Goal: Task Accomplishment & Management: Manage account settings

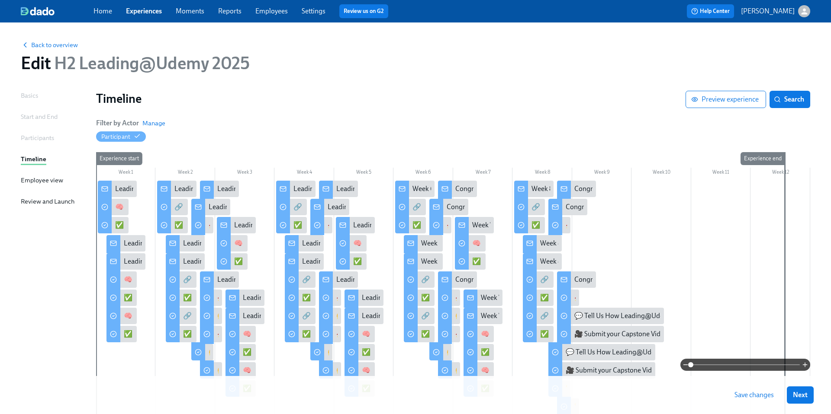
scroll to position [103, 0]
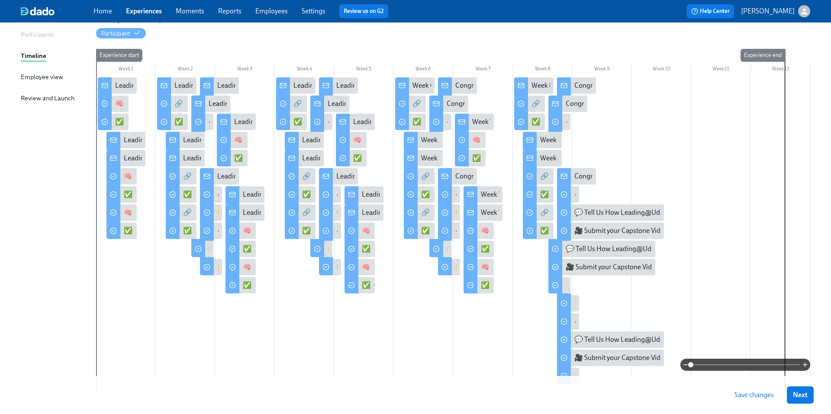
click at [747, 396] on span "Save changes" at bounding box center [753, 395] width 39 height 9
click at [413, 87] on div "Week 6 of Leading@Udemy – Priority Skill #3: Change Leadership!" at bounding box center [510, 86] width 196 height 10
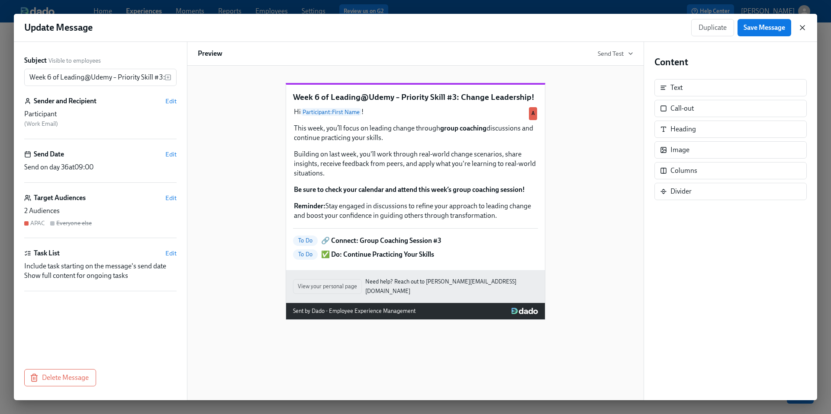
click at [801, 29] on icon "button" at bounding box center [802, 28] width 4 height 4
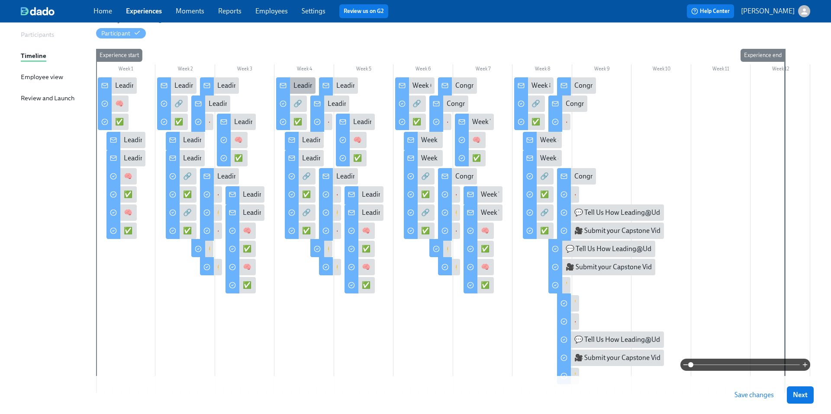
click at [296, 85] on div "Leading@Udemy: Week 4" at bounding box center [331, 86] width 77 height 10
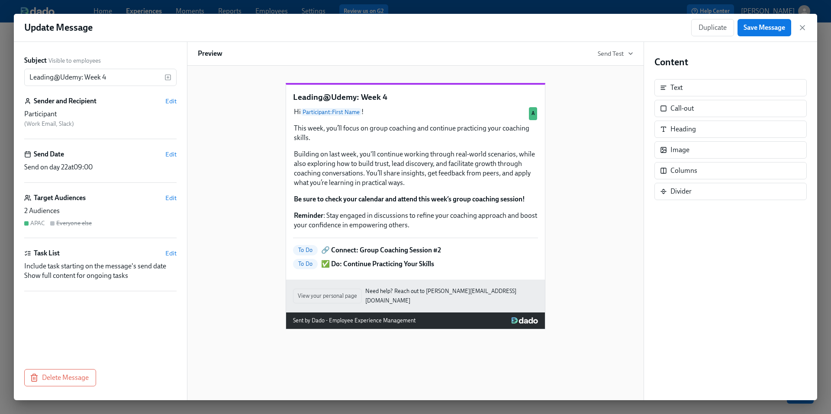
click at [805, 33] on div "Duplicate Save Message" at bounding box center [749, 27] width 116 height 17
click at [804, 29] on icon "button" at bounding box center [802, 27] width 9 height 9
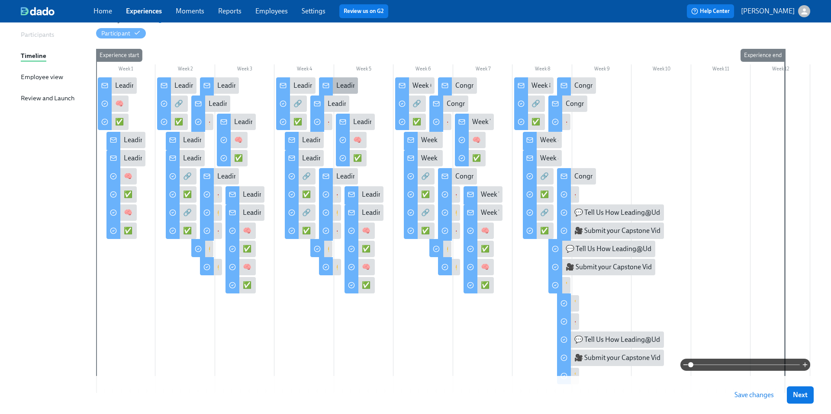
click at [344, 85] on div "Leading@Udemy: Skill 2 Sprint Complete!" at bounding box center [397, 86] width 123 height 10
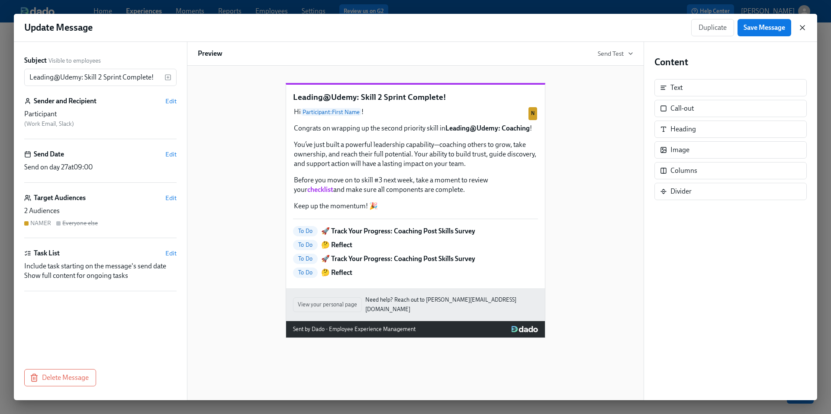
click at [802, 28] on icon "button" at bounding box center [802, 28] width 4 height 4
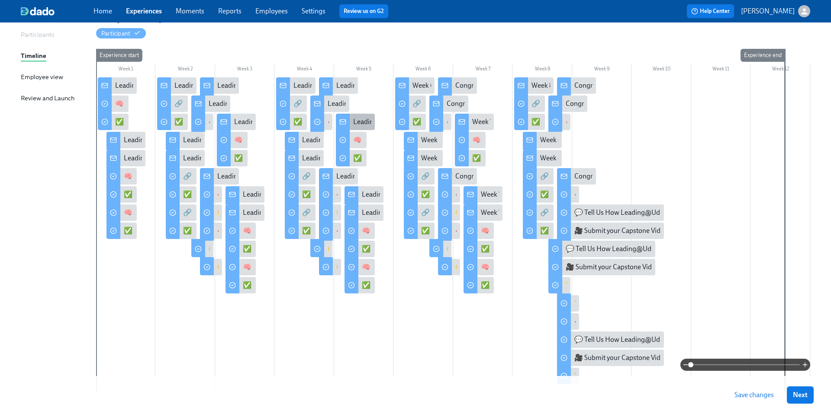
click at [357, 119] on div "Leading@Udemy: Week 5" at bounding box center [391, 122] width 77 height 10
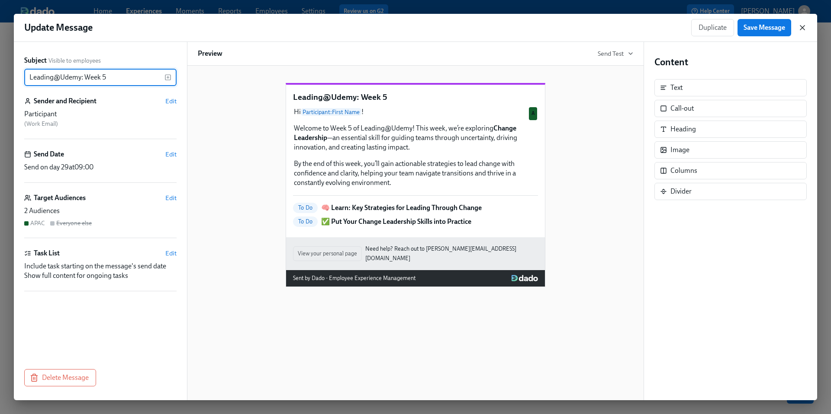
click at [803, 24] on icon "button" at bounding box center [802, 27] width 9 height 9
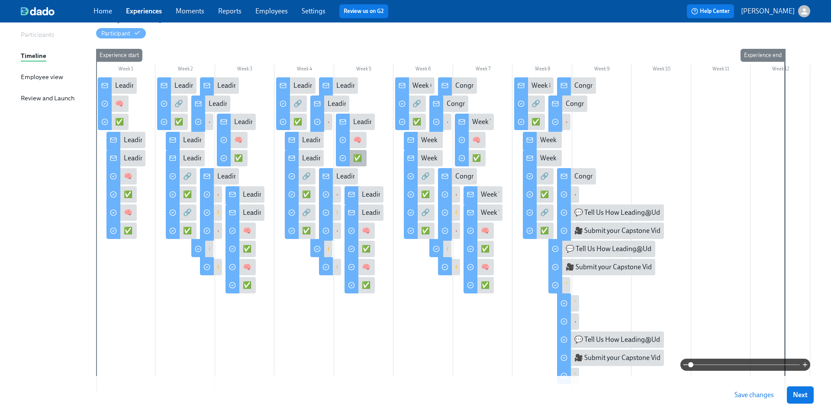
click at [357, 158] on div "✅ Put Your Change Leadership Skills into Practice" at bounding box center [427, 159] width 149 height 10
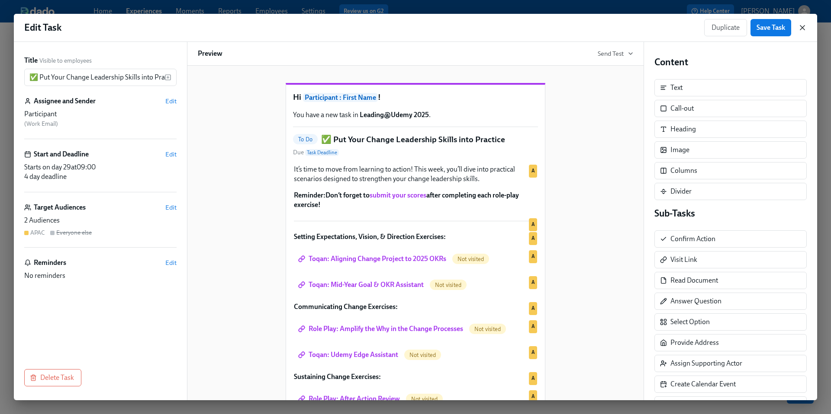
click at [805, 30] on icon "button" at bounding box center [802, 27] width 9 height 9
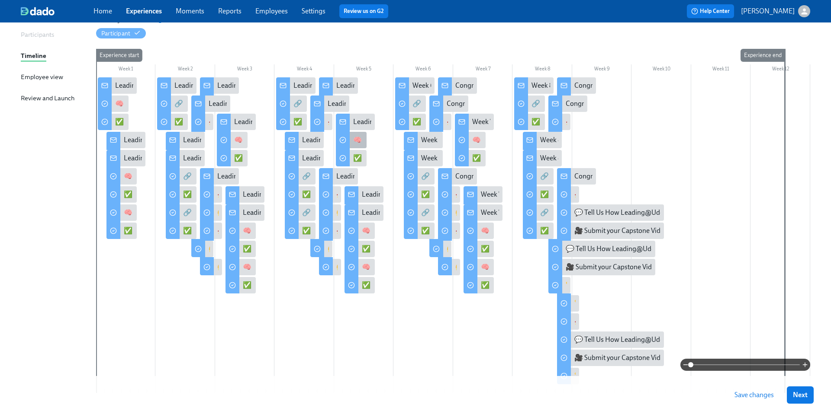
click at [353, 144] on div "🧠 Learn: Key Strategies for Leading Through Change" at bounding box center [432, 140] width 159 height 10
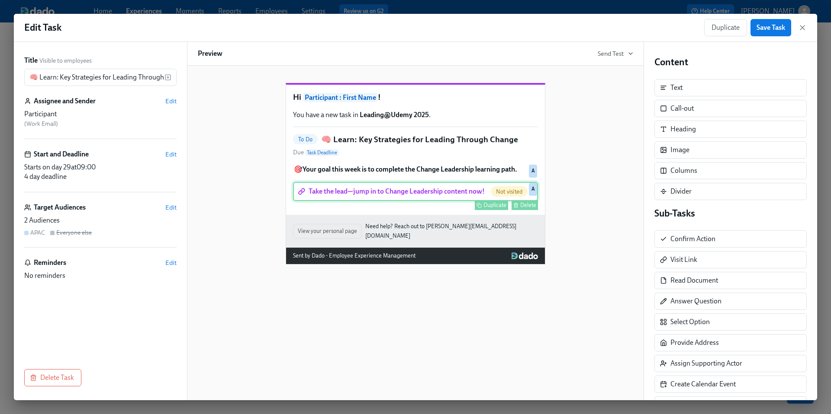
click at [363, 201] on div "Take the lead—jump in to Change Leadership content now! Not visited Duplicate D…" at bounding box center [415, 191] width 245 height 19
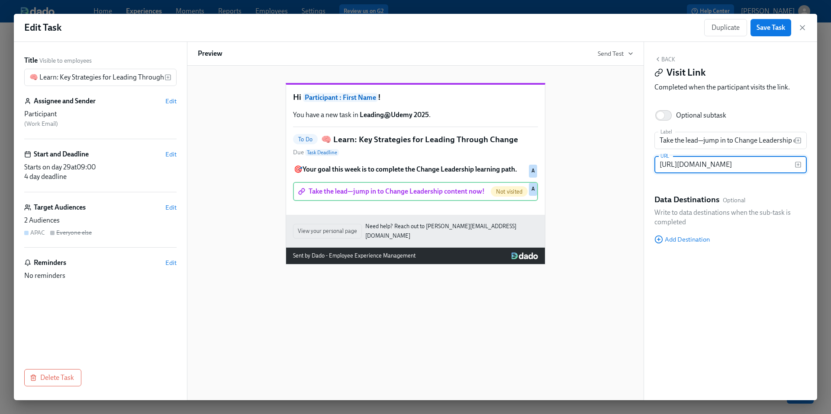
click at [685, 165] on input "[URL][DOMAIN_NAME]" at bounding box center [724, 164] width 140 height 17
click at [685, 166] on input "[URL][DOMAIN_NAME]" at bounding box center [724, 164] width 140 height 17
click at [800, 28] on icon "button" at bounding box center [802, 27] width 9 height 9
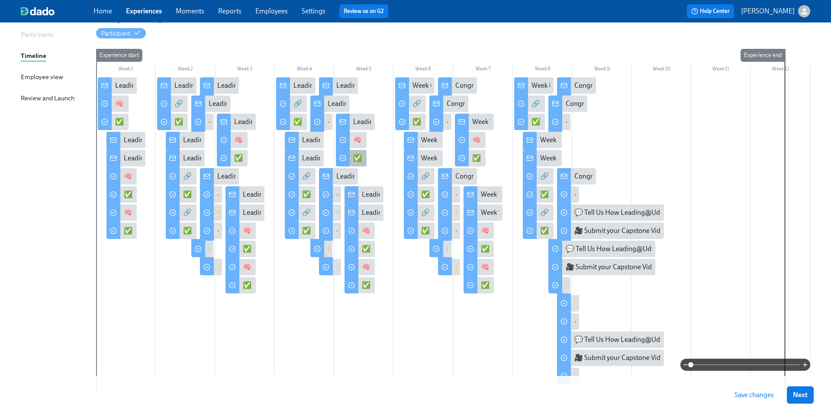
click at [356, 155] on div "✅ Put Your Change Leadership Skills into Practice" at bounding box center [427, 159] width 149 height 10
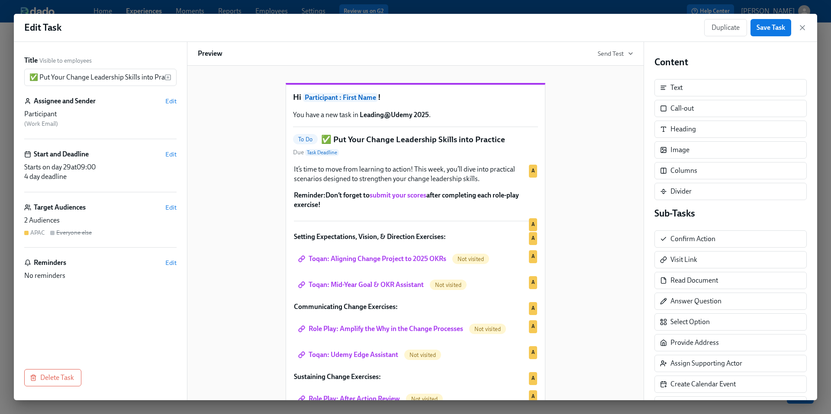
scroll to position [68, 0]
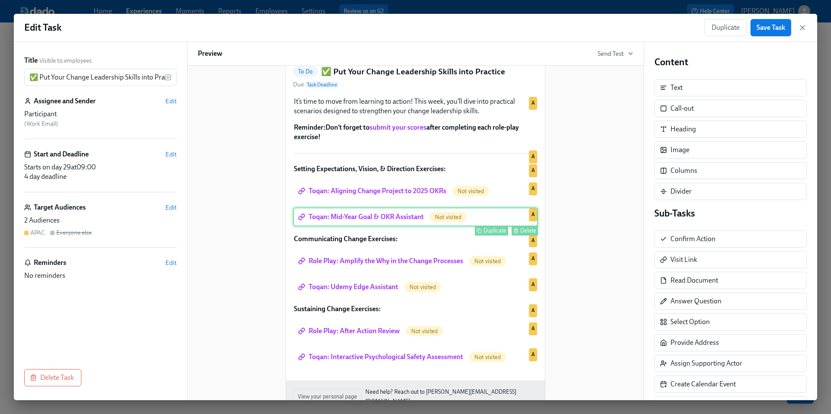
click at [521, 234] on div "Delete" at bounding box center [528, 231] width 16 height 6
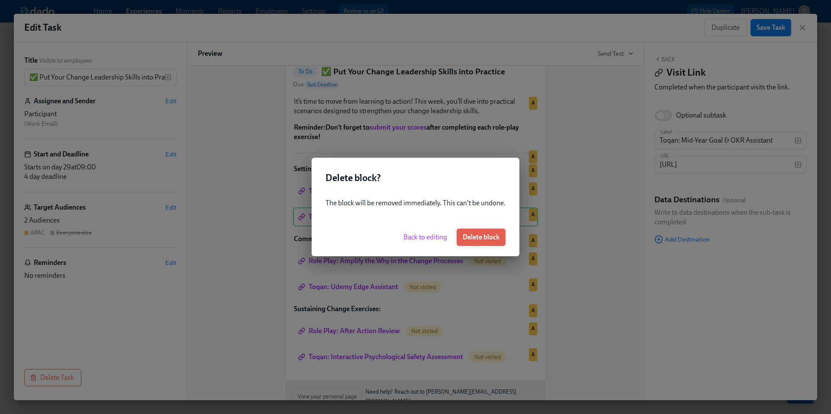
click at [487, 238] on span "Delete block" at bounding box center [480, 237] width 37 height 9
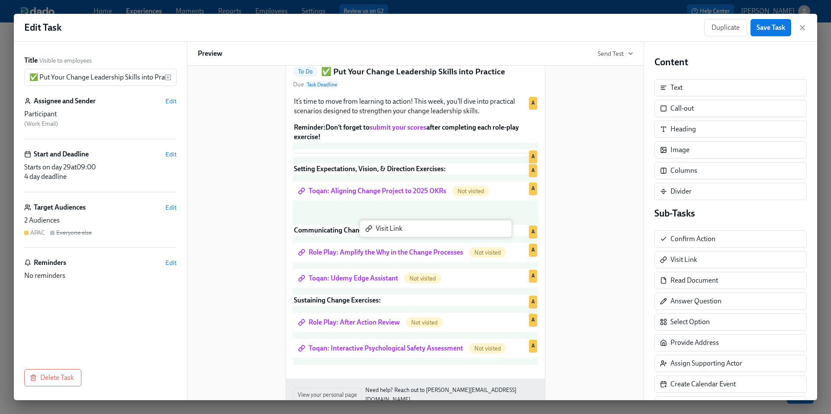
drag, startPoint x: 674, startPoint y: 257, endPoint x: 359, endPoint y: 226, distance: 317.0
click at [359, 226] on div "Title Visible to employees ✅ Put Your Change Leadership Skills into Practice ​ …" at bounding box center [415, 221] width 803 height 359
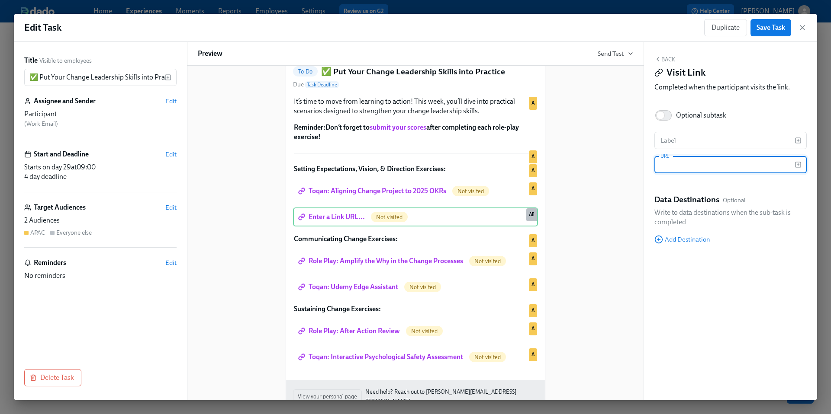
click at [692, 166] on input "text" at bounding box center [724, 164] width 140 height 17
type input "[URL][DOMAIN_NAME]"
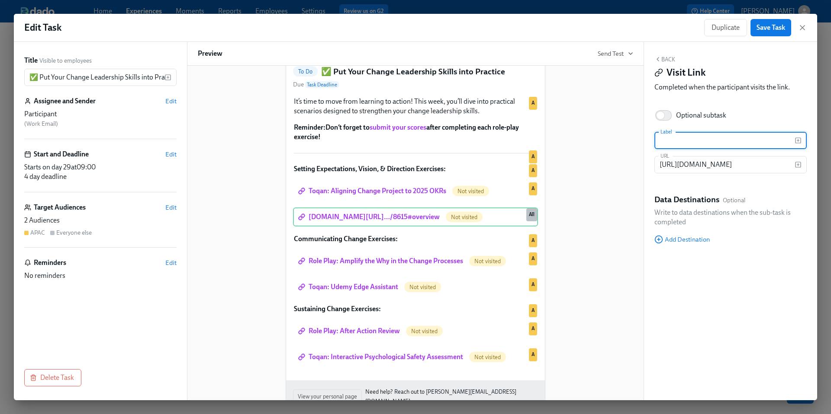
click at [702, 141] on input "text" at bounding box center [724, 140] width 140 height 17
paste input "Developing a Leadership Sponsorship Plan"
type input "Role Play: Developing a Leadership Sponsorship Plan"
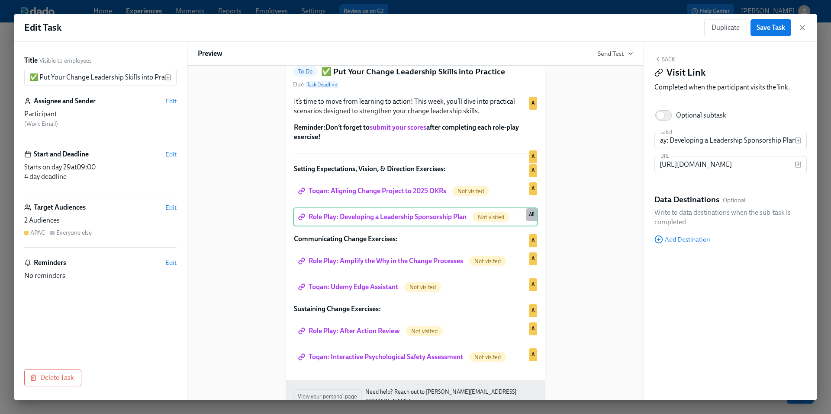
click at [606, 262] on div "Hi Participant : First Name ! You have a new task in Leading@Udemy 2025 . To Do…" at bounding box center [415, 215] width 435 height 429
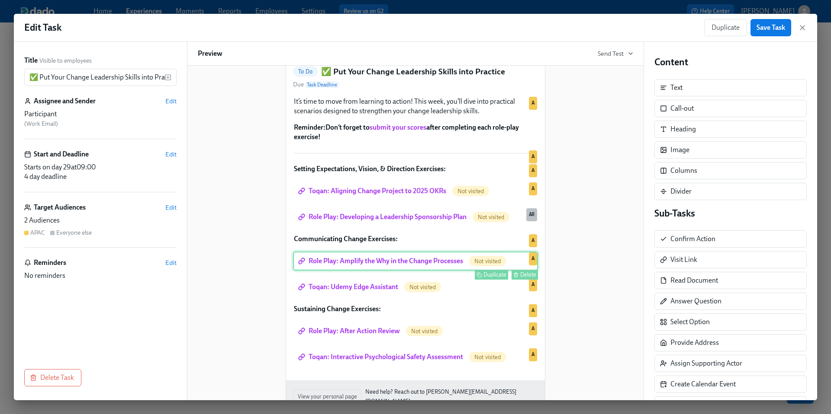
click at [434, 271] on div "Role Play: Amplify the Why in the Change Processes Not visited Duplicate Delete…" at bounding box center [415, 261] width 245 height 19
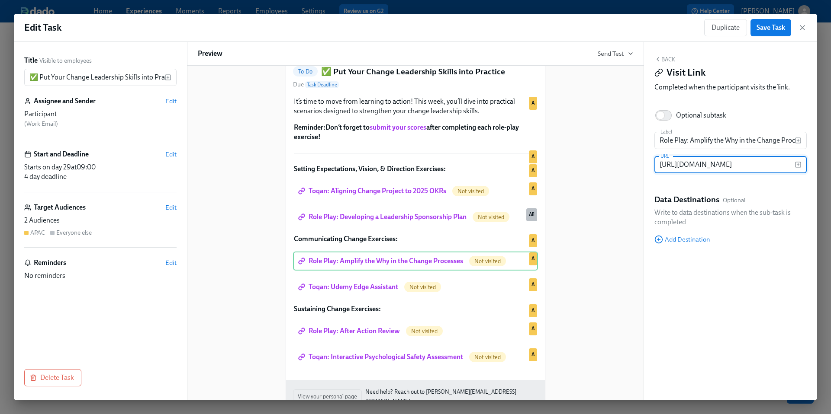
click at [682, 164] on input "[URL][DOMAIN_NAME]" at bounding box center [724, 164] width 140 height 17
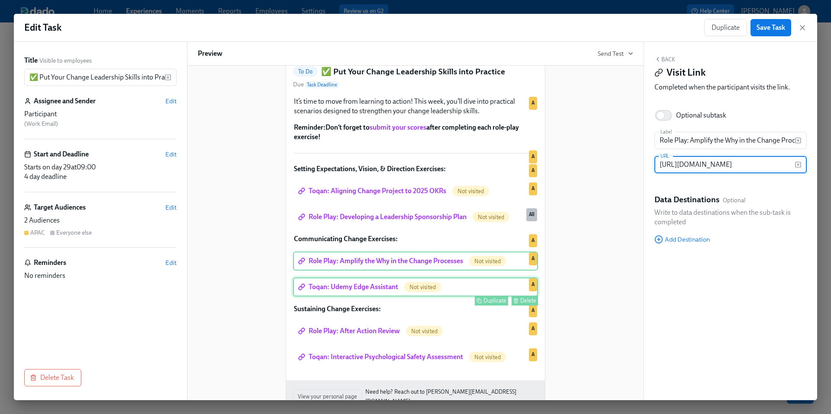
click at [379, 297] on div "Toqan: Udemy Edge Assistant Not visited Duplicate Delete A" at bounding box center [415, 287] width 245 height 19
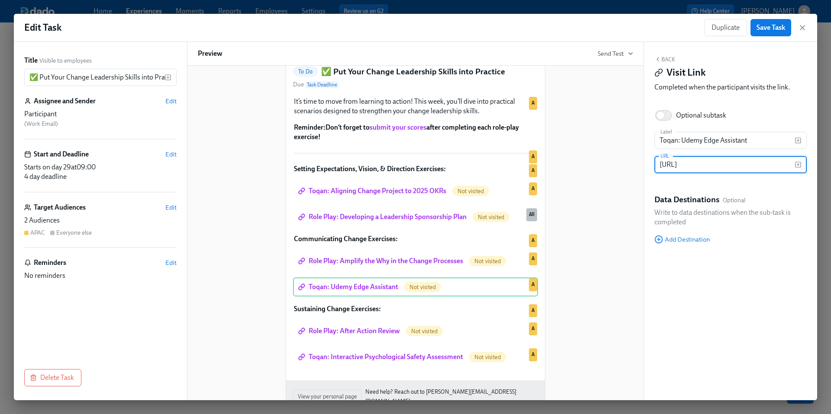
scroll to position [0, 0]
click at [694, 166] on input "[URL]" at bounding box center [724, 164] width 140 height 17
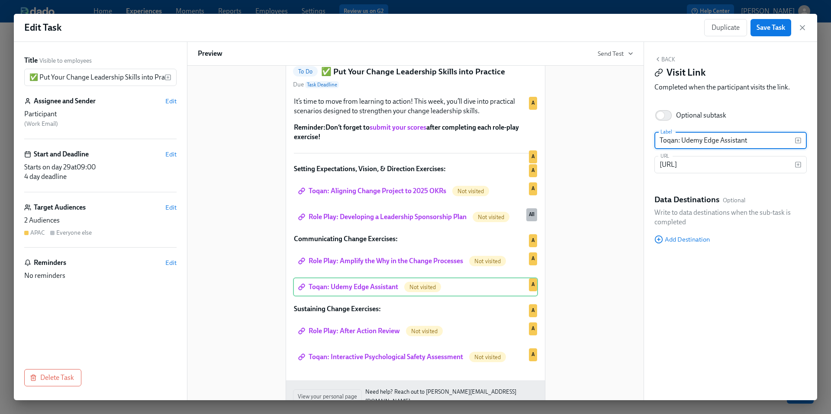
drag, startPoint x: 682, startPoint y: 141, endPoint x: 762, endPoint y: 141, distance: 79.6
click at [762, 141] on input "Toqan: Udemy Edge Assistant" at bounding box center [724, 140] width 140 height 17
click at [682, 140] on input "Toqan: Elevator Pitch" at bounding box center [724, 140] width 140 height 17
type input "Toqan: Udemy Elevator Pitch"
click at [620, 273] on div "Hi Participant : First Name ! You have a new task in Leading@Udemy 2025 . To Do…" at bounding box center [415, 215] width 435 height 429
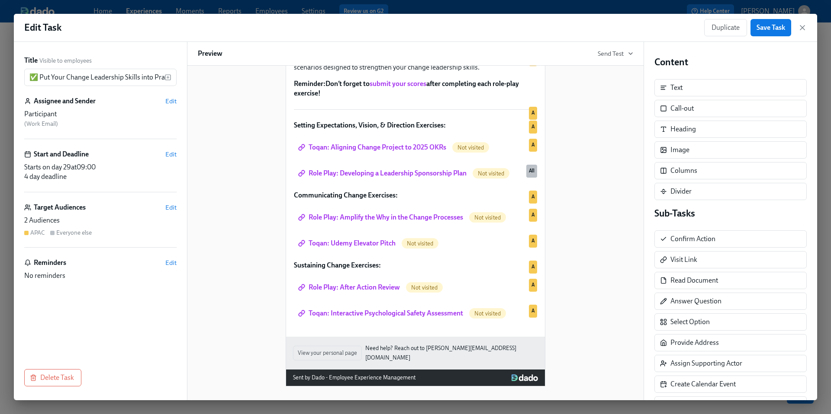
scroll to position [122, 0]
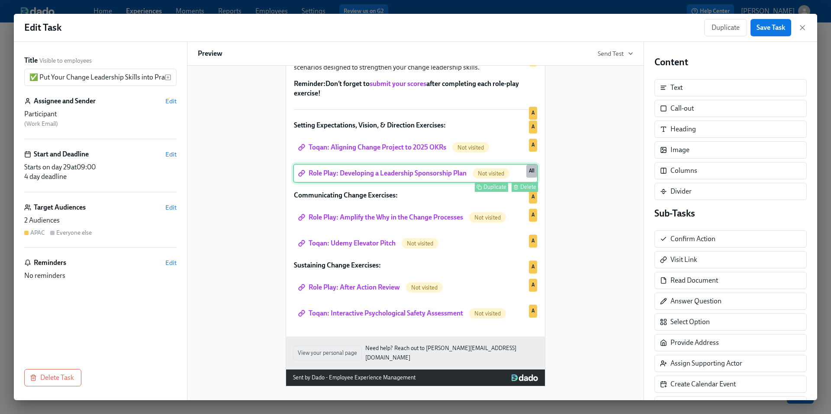
click at [447, 181] on div "Role Play: Developing a Leadership Sponsorship Plan Not visited Duplicate Delet…" at bounding box center [415, 173] width 245 height 19
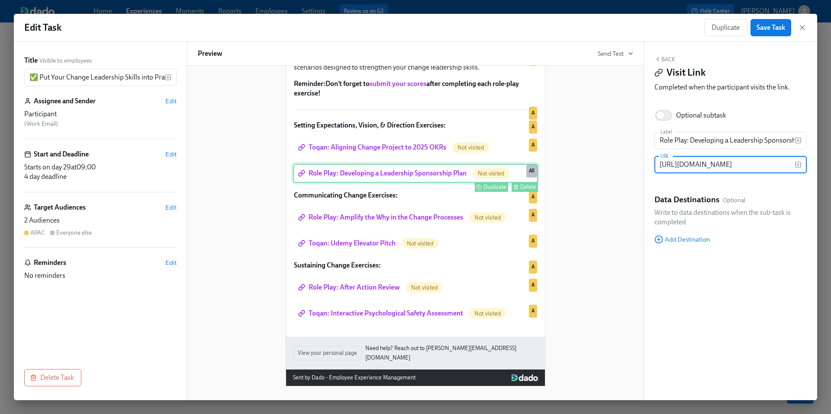
scroll to position [0, 183]
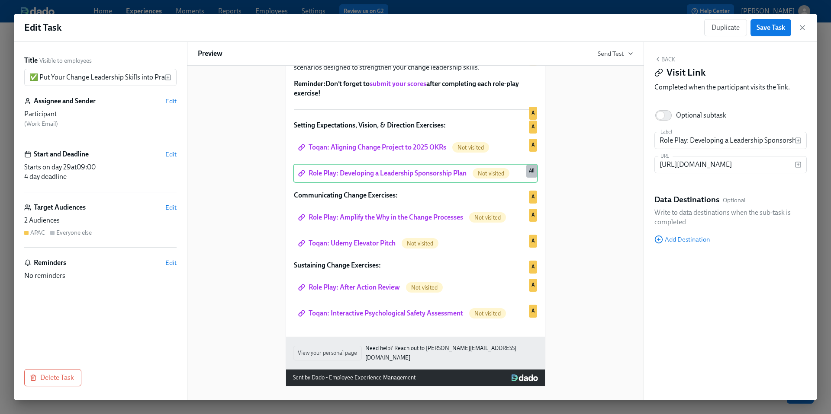
click at [164, 210] on div "Target Audiences Edit" at bounding box center [100, 208] width 152 height 10
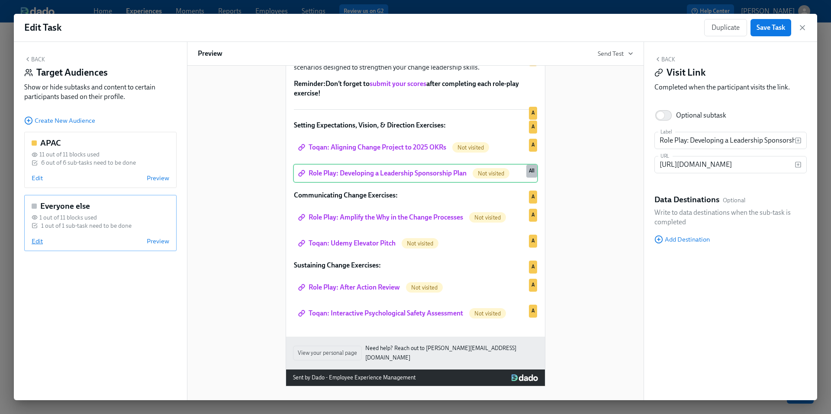
click at [38, 241] on span "Edit" at bounding box center [37, 241] width 11 height 9
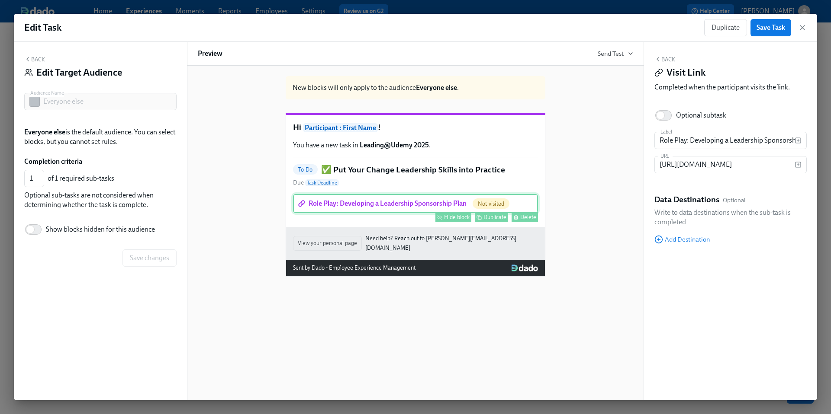
click at [448, 221] on div "Hide block" at bounding box center [457, 217] width 26 height 6
type input "0"
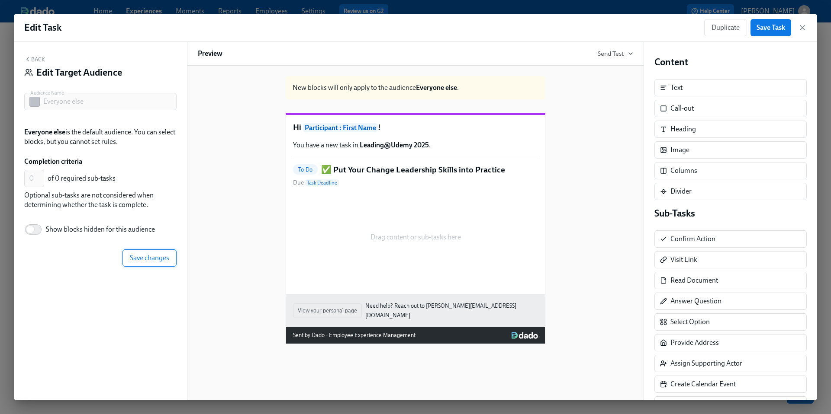
click at [139, 261] on span "Save changes" at bounding box center [149, 258] width 39 height 9
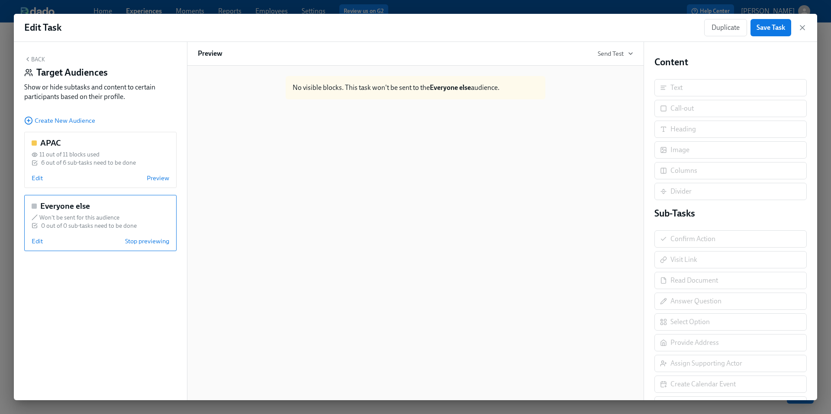
click at [39, 61] on button "Back" at bounding box center [34, 59] width 21 height 7
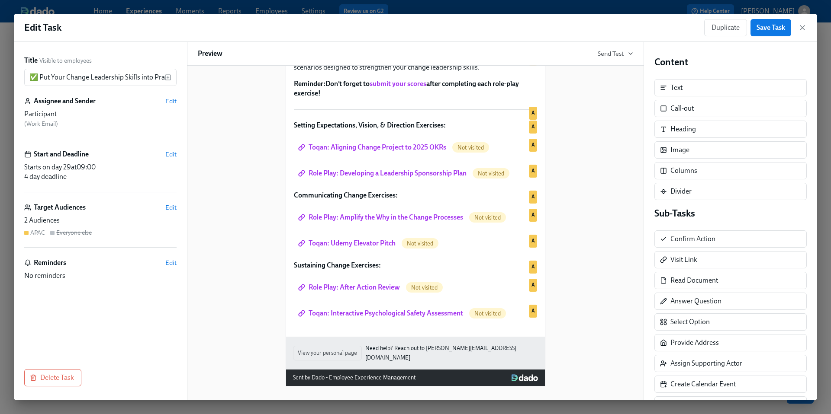
scroll to position [122, 0]
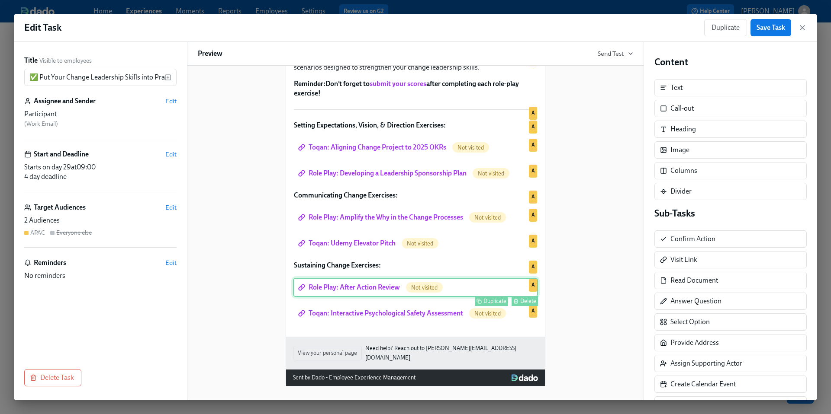
click at [367, 294] on div "Role Play: After Action Review Not visited Duplicate Delete A" at bounding box center [415, 287] width 245 height 19
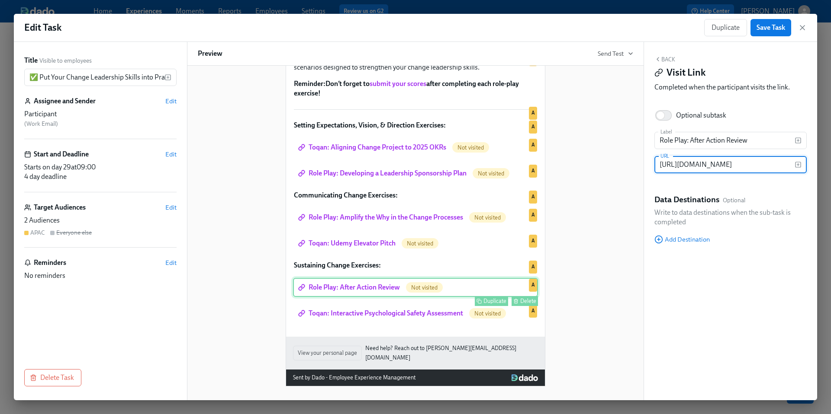
scroll to position [0, 112]
click at [700, 164] on input "[URL][DOMAIN_NAME]" at bounding box center [724, 164] width 140 height 17
click at [618, 304] on div "Hi Participant : First Name ! You have a new task in Leading@Udemy 2025 . To Do…" at bounding box center [415, 172] width 435 height 429
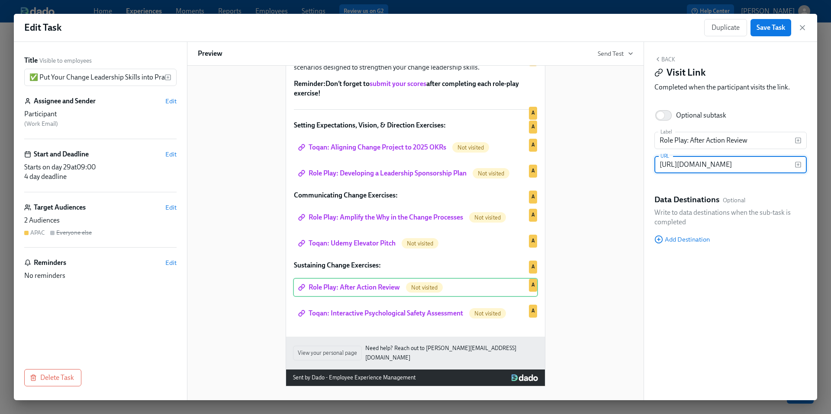
scroll to position [0, 0]
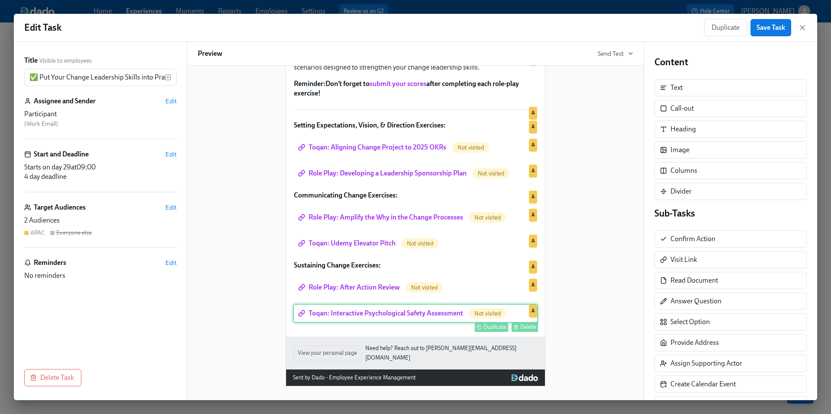
click at [452, 323] on div "Toqan: Interactive Psychological Safety Assessment Not visited Duplicate Delete…" at bounding box center [415, 313] width 245 height 19
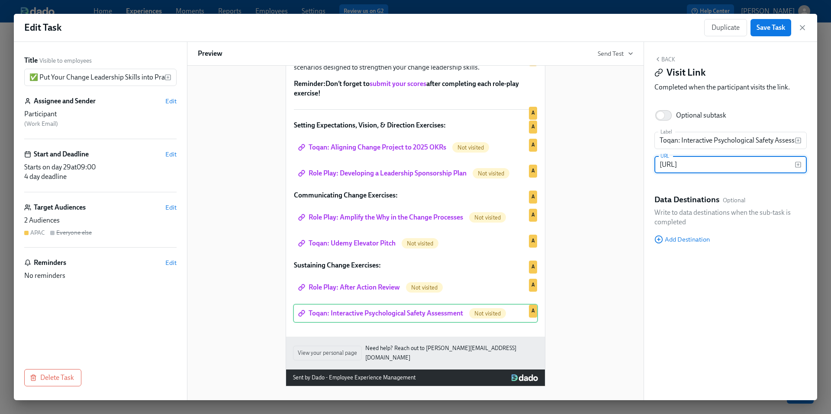
click at [694, 165] on input "[URL]" at bounding box center [724, 164] width 140 height 17
click at [581, 232] on div "Hi Participant : First Name ! You have a new task in Leading@Udemy 2025 . To Do…" at bounding box center [415, 172] width 435 height 429
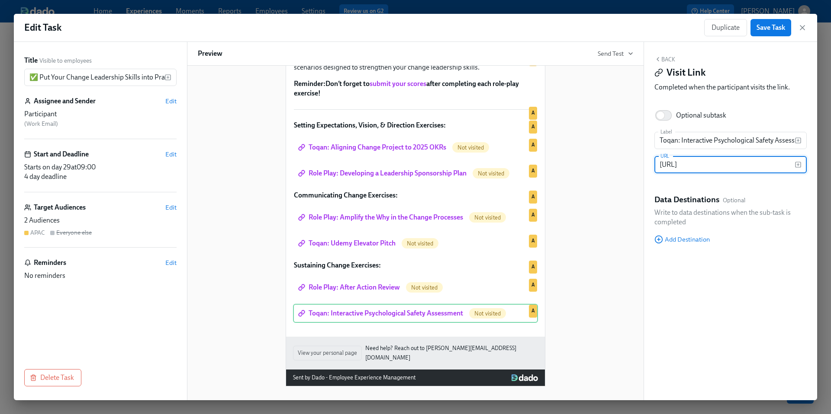
scroll to position [0, 0]
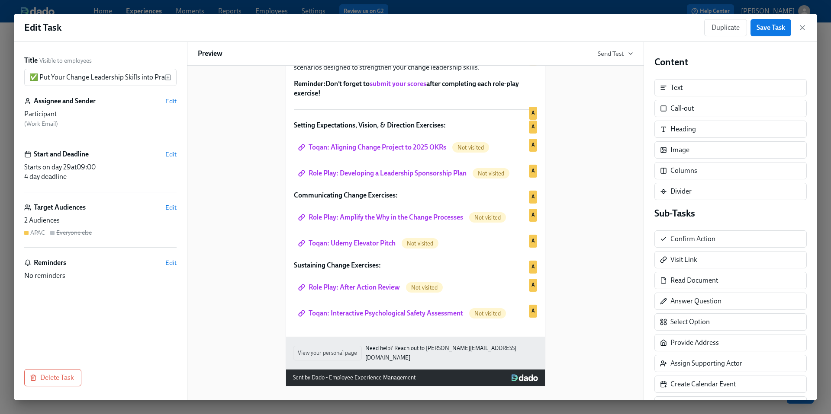
click at [614, 276] on div "Hi Participant : First Name ! You have a new task in Leading@Udemy 2025 . To Do…" at bounding box center [415, 172] width 435 height 429
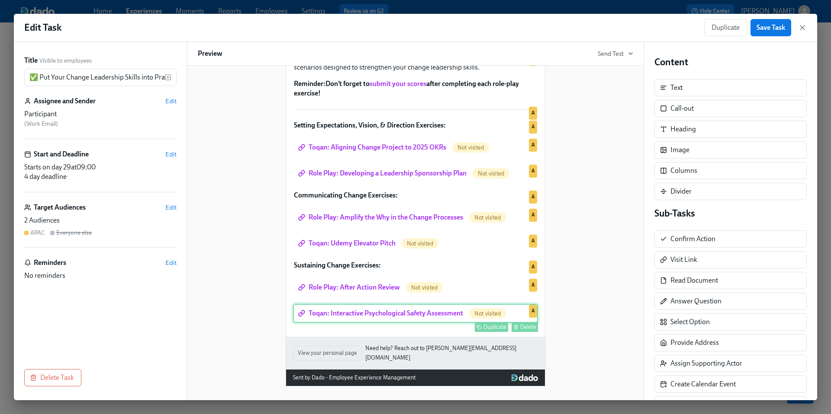
click at [412, 321] on div "Toqan: Interactive Psychological Safety Assessment Not visited Duplicate Delete…" at bounding box center [415, 313] width 245 height 19
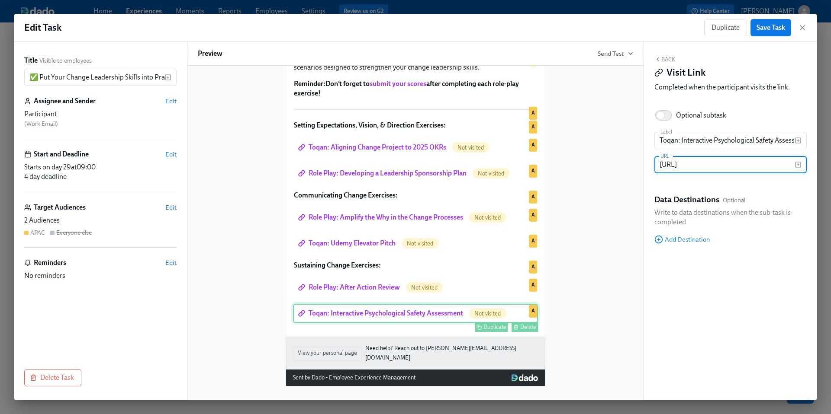
scroll to position [0, 98]
click at [716, 161] on input "[URL]" at bounding box center [724, 164] width 140 height 17
click at [612, 212] on div "Hi Participant : First Name ! You have a new task in Leading@Udemy 2025 . To Do…" at bounding box center [415, 172] width 435 height 429
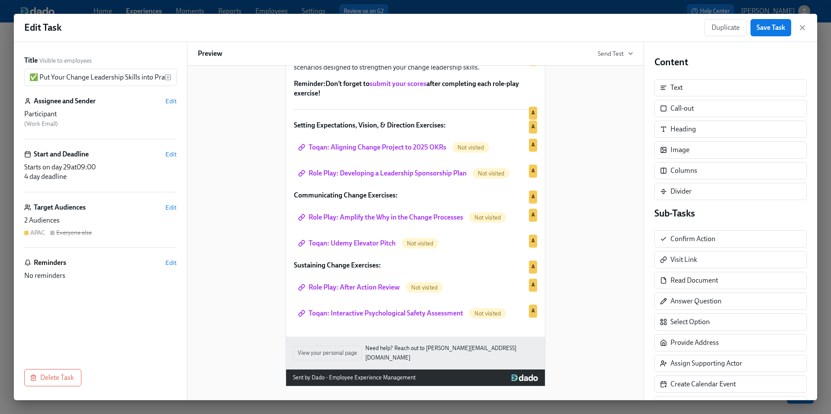
click at [609, 234] on div "Hi Participant : First Name ! You have a new task in Leading@Udemy 2025 . To Do…" at bounding box center [415, 172] width 435 height 429
click at [776, 28] on span "Save Task" at bounding box center [770, 27] width 29 height 9
click at [802, 29] on icon "button" at bounding box center [802, 27] width 9 height 9
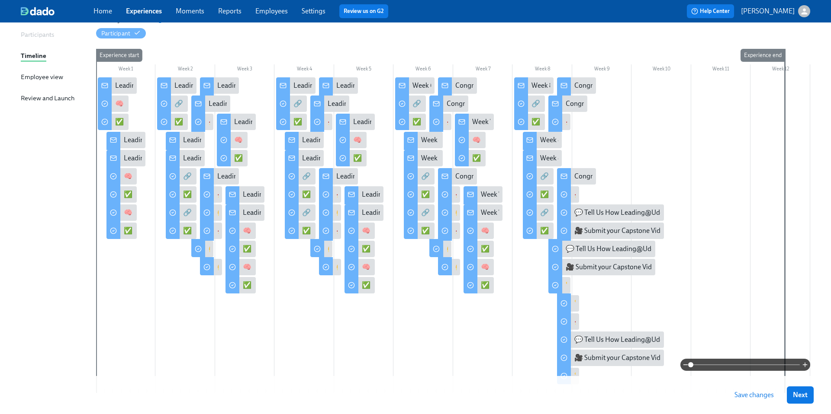
click at [741, 395] on span "Save changes" at bounding box center [753, 395] width 39 height 9
click at [363, 249] on div "✅ Put Your Change Leadership Skills into Practice" at bounding box center [436, 249] width 149 height 10
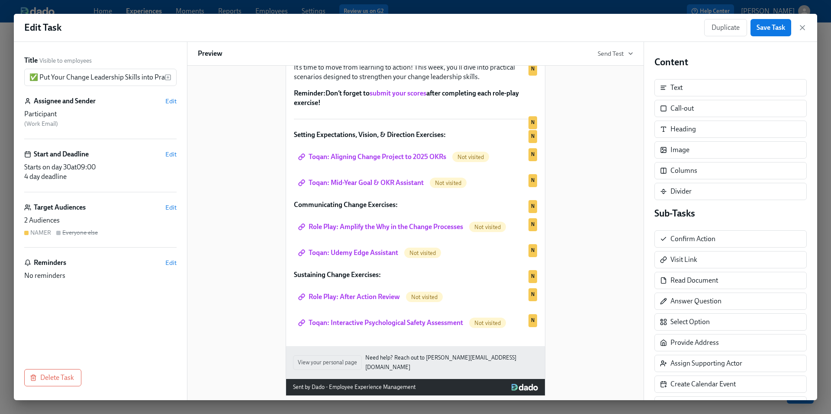
scroll to position [102, 0]
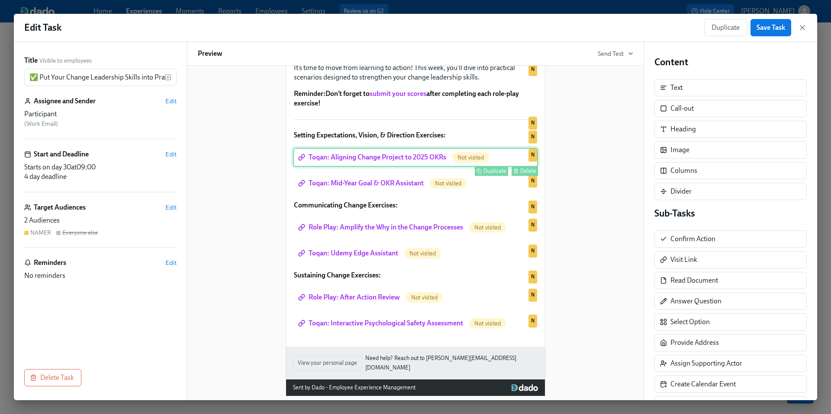
click at [417, 167] on div "Toqan: Aligning Change Project to 2025 OKRs Not visited Duplicate Delete N" at bounding box center [415, 157] width 245 height 19
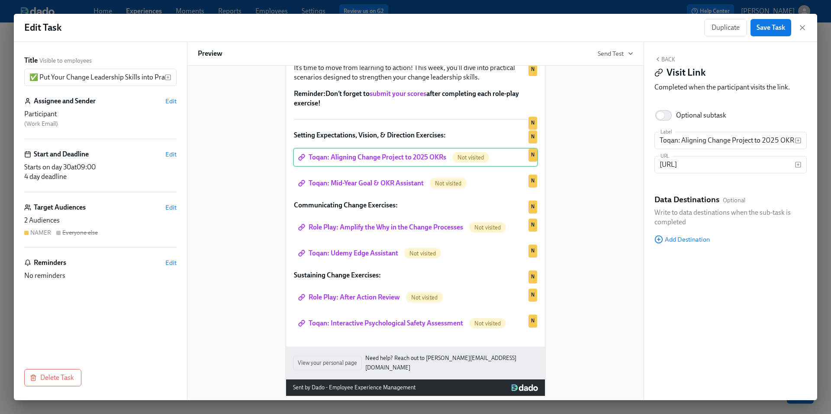
scroll to position [0, 0]
click at [682, 166] on input "[URL]" at bounding box center [724, 164] width 140 height 17
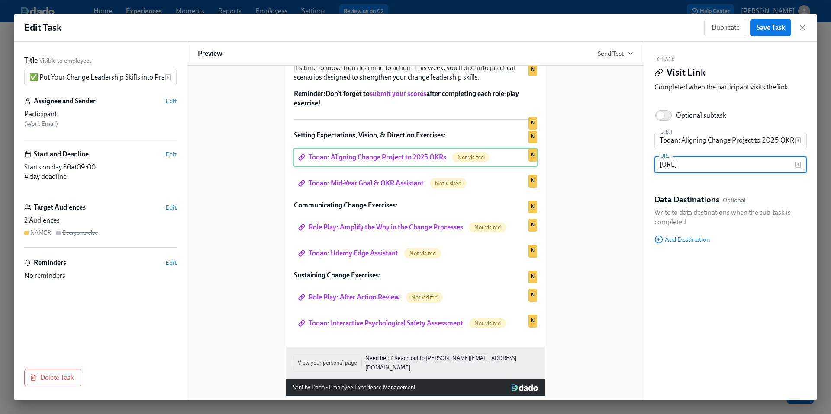
click at [596, 243] on div "Hi Participant : First Name ! You have a new task in Leading@Udemy 2025 . To Do…" at bounding box center [415, 182] width 435 height 429
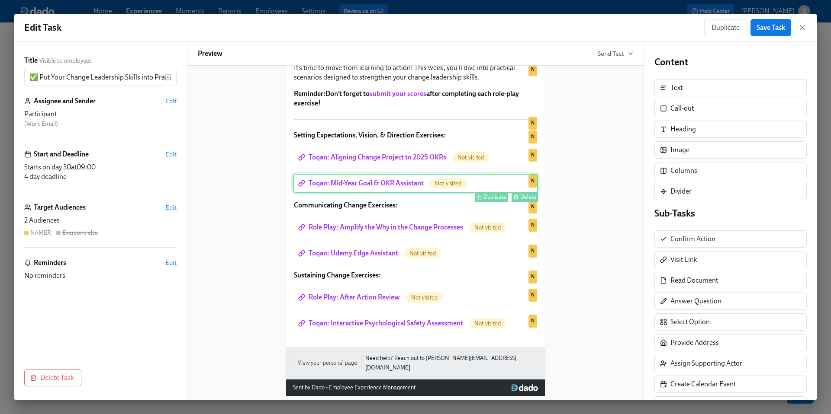
click at [375, 193] on div "Toqan: Mid-Year Goal & OKR Assistant Not visited Duplicate Delete N" at bounding box center [415, 183] width 245 height 19
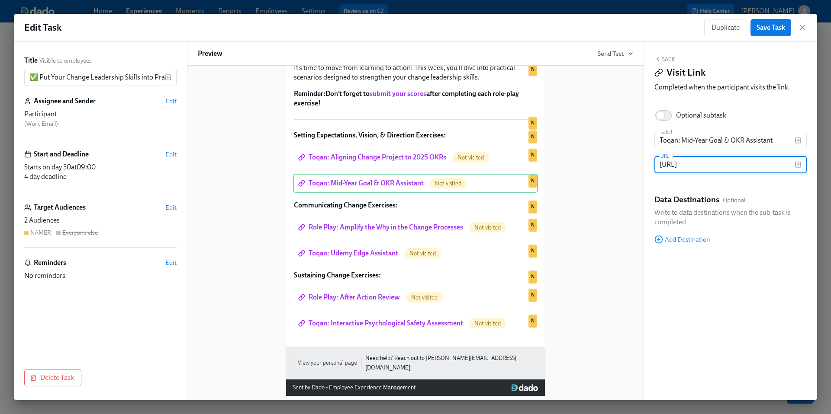
scroll to position [0, 0]
click at [702, 164] on input "[URL]" at bounding box center [724, 164] width 140 height 17
paste input "[DOMAIN_NAME][URL]"
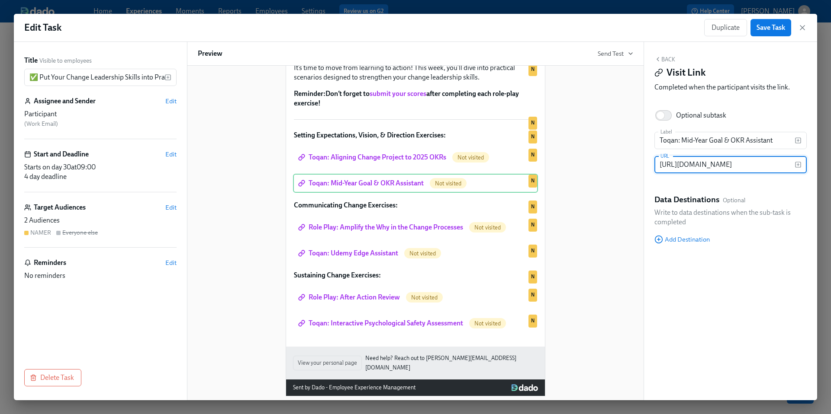
scroll to position [0, 183]
type input "[URL][DOMAIN_NAME]"
click at [708, 144] on input "Toqan: Mid-Year Goal & OKR Assistant" at bounding box center [724, 140] width 140 height 17
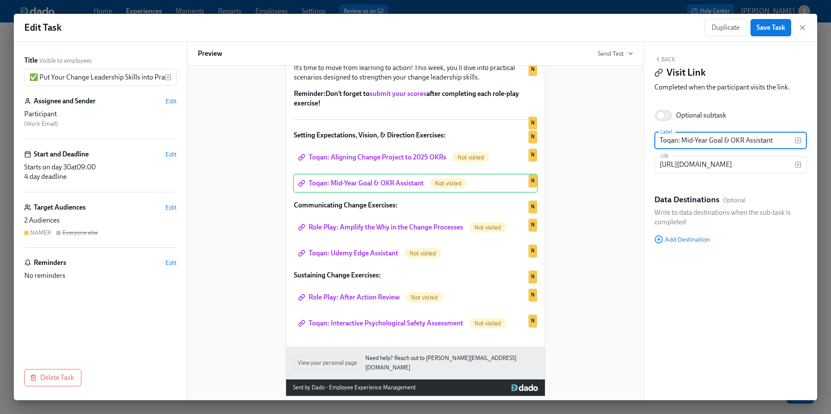
click at [708, 144] on input "Toqan: Mid-Year Goal & OKR Assistant" at bounding box center [724, 140] width 140 height 17
type input "R"
paste input "Developing a Leadership Sponsorship Plan"
type input "Role Play: Developing a Leadership Sponsorship Plan"
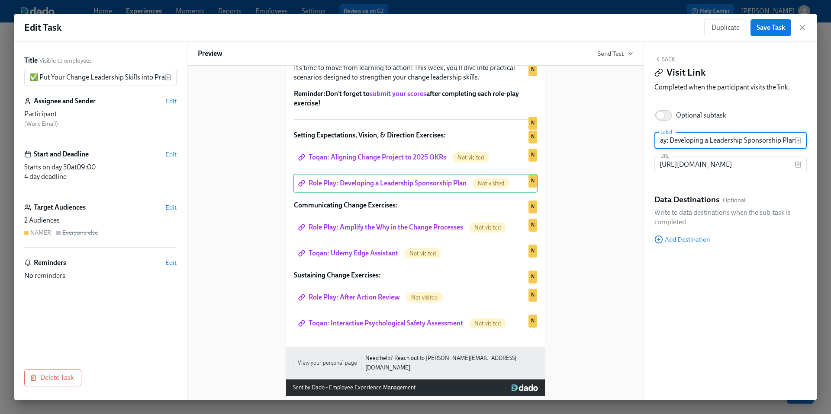
click at [594, 275] on div "Hi Participant : First Name ! You have a new task in Leading@Udemy 2025 . To Do…" at bounding box center [415, 182] width 435 height 429
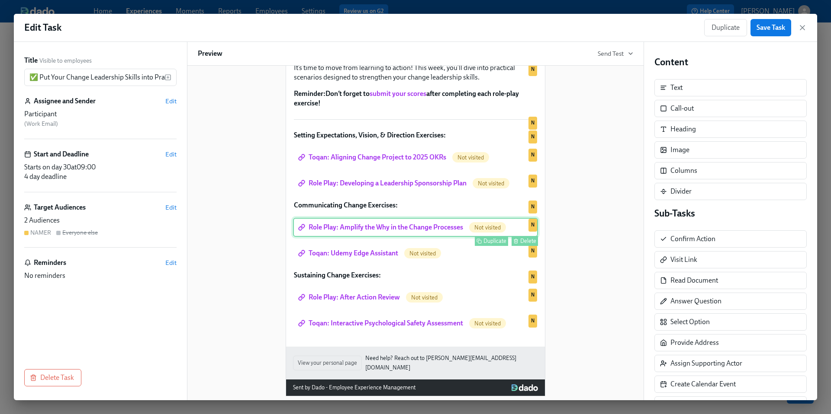
click at [424, 237] on div "Role Play: Amplify the Why in the Change Processes Not visited Duplicate Delete…" at bounding box center [415, 227] width 245 height 19
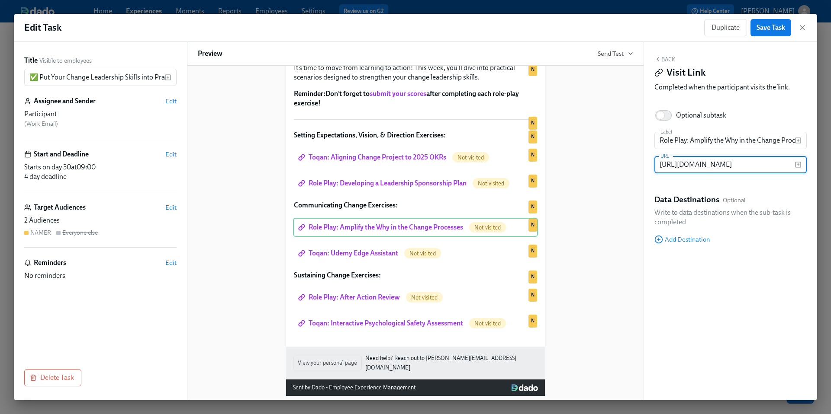
click at [692, 168] on input "[URL][DOMAIN_NAME]" at bounding box center [724, 164] width 140 height 17
click at [586, 254] on div "Hi Participant : First Name ! You have a new task in Leading@Udemy 2025 . To Do…" at bounding box center [415, 182] width 435 height 429
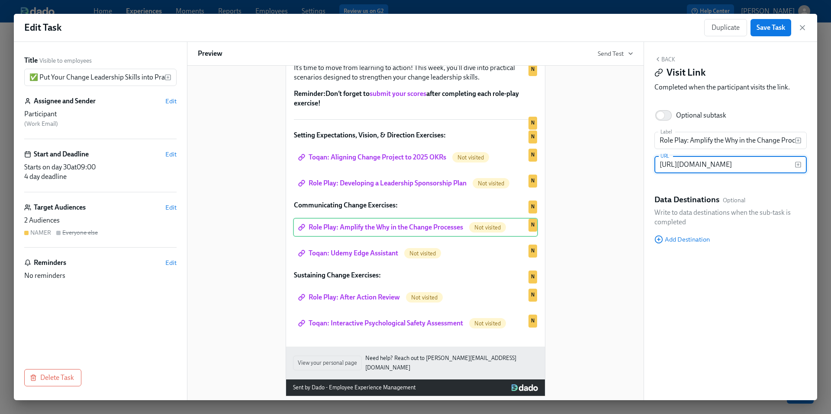
scroll to position [0, 0]
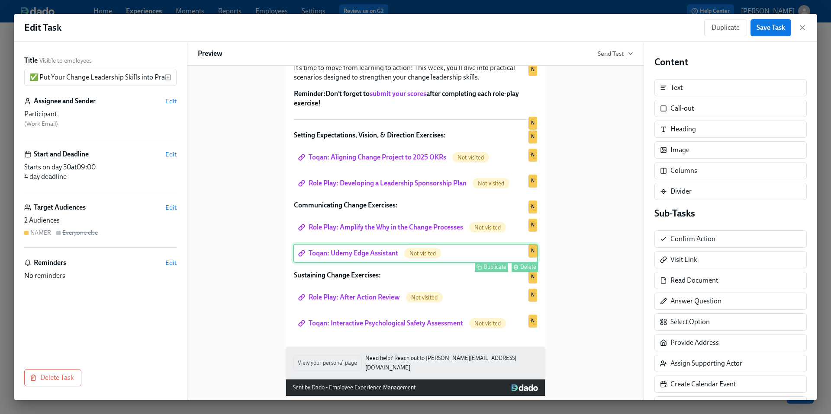
click at [400, 263] on div "Toqan: Udemy Edge Assistant Not visited Duplicate Delete N" at bounding box center [415, 253] width 245 height 19
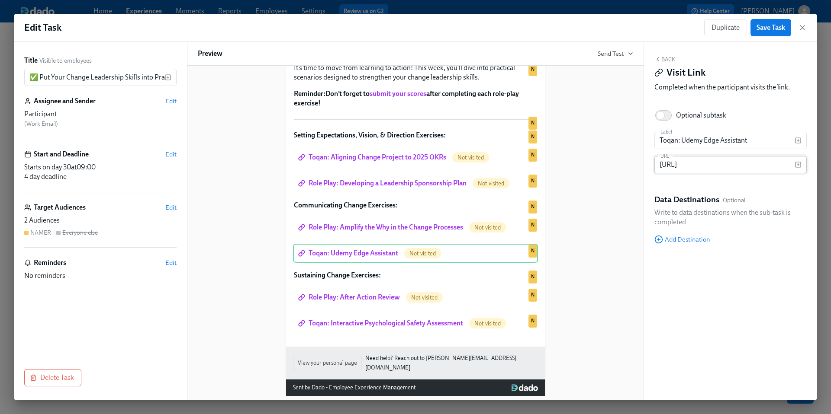
click at [698, 164] on input "[URL]" at bounding box center [724, 164] width 140 height 17
click at [686, 143] on input "Toqan: Udemy Edge Assistant" at bounding box center [724, 140] width 140 height 17
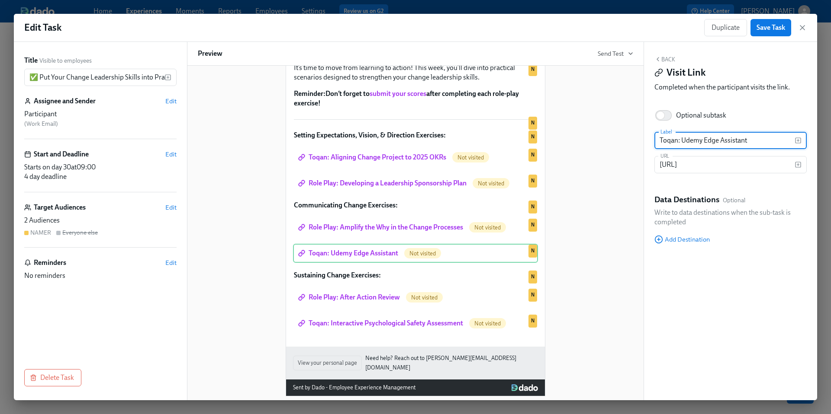
scroll to position [0, 0]
drag, startPoint x: 748, startPoint y: 140, endPoint x: 703, endPoint y: 141, distance: 44.1
click at [703, 141] on input "Toqan: Udemy Edge Assistant" at bounding box center [724, 140] width 140 height 17
type input "Toqan: Udemy Elevator Pitch"
click at [601, 304] on div "Hi Participant : First Name ! You have a new task in Leading@Udemy 2025 . To Do…" at bounding box center [415, 182] width 435 height 429
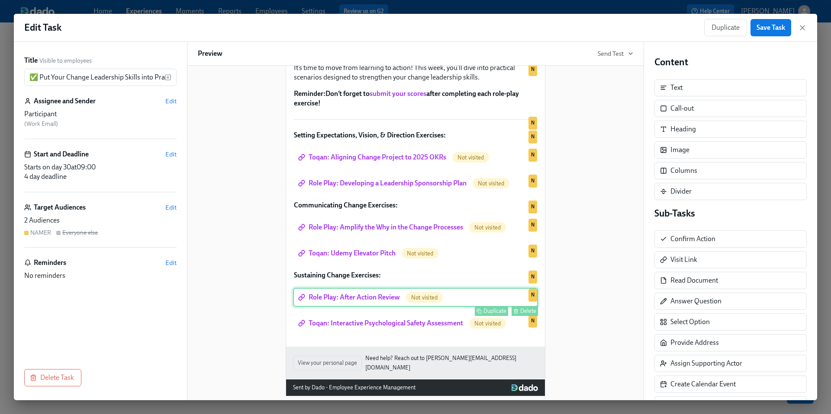
click at [361, 307] on div "Role Play: After Action Review Not visited Duplicate Delete N" at bounding box center [415, 297] width 245 height 19
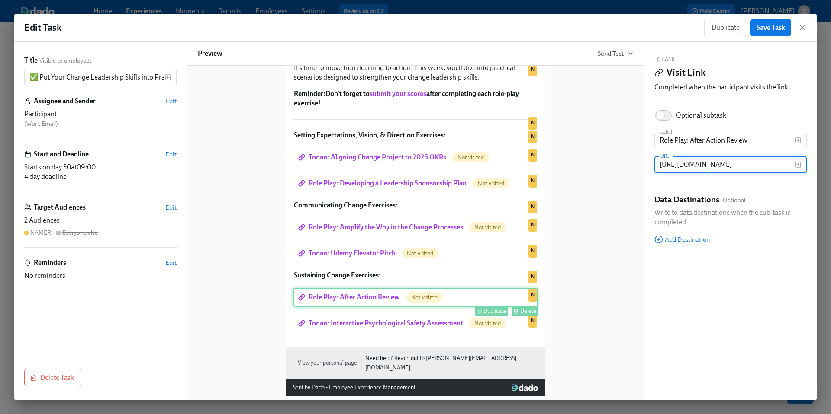
scroll to position [0, 112]
click at [715, 167] on input "[URL][DOMAIN_NAME]" at bounding box center [724, 164] width 140 height 17
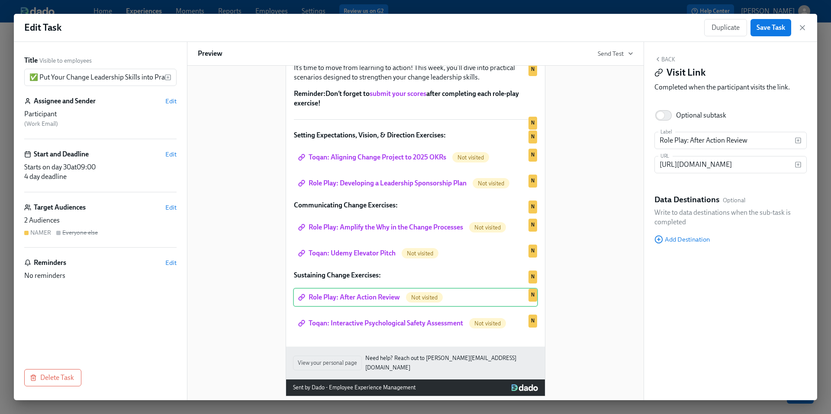
click at [601, 286] on div "Hi Participant : First Name ! You have a new task in Leading@Udemy 2025 . To Do…" at bounding box center [415, 182] width 435 height 429
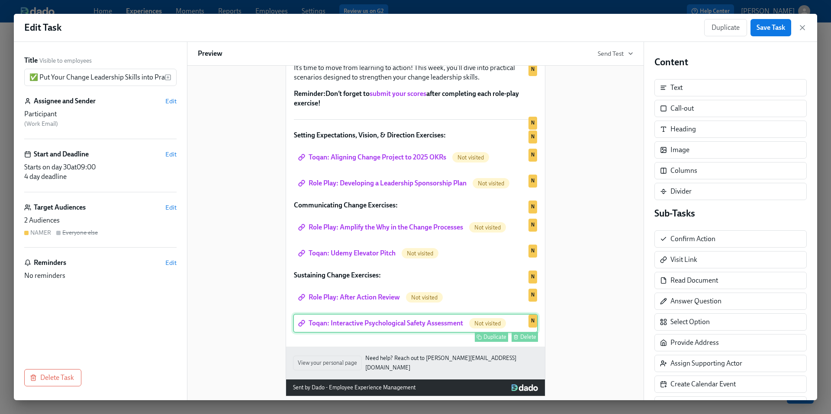
click at [416, 342] on div "Duplicate Delete" at bounding box center [416, 337] width 243 height 10
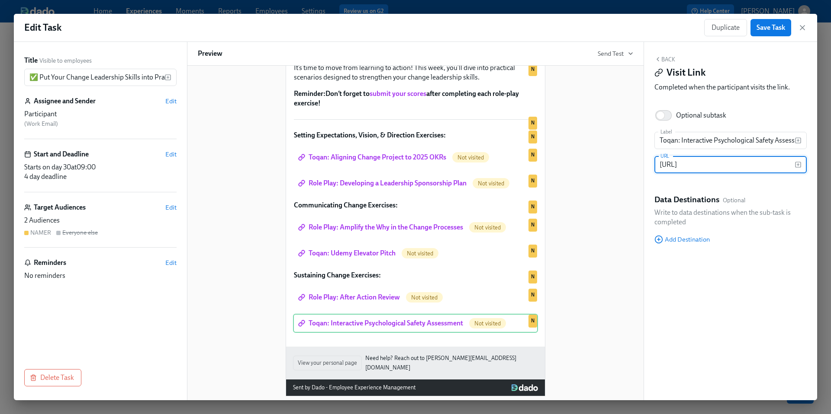
click at [706, 166] on input "[URL]" at bounding box center [724, 164] width 140 height 17
click at [579, 229] on div "Hi Participant : First Name ! You have a new task in Leading@Udemy 2025 . To Do…" at bounding box center [415, 182] width 435 height 429
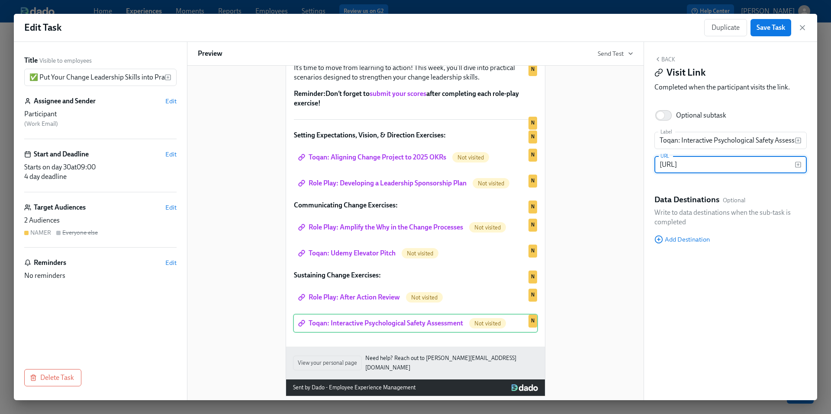
scroll to position [0, 0]
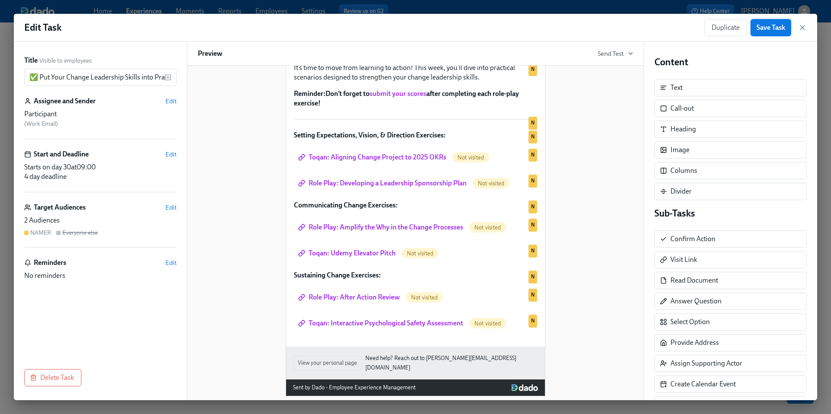
click at [764, 28] on span "Save Task" at bounding box center [770, 27] width 29 height 9
click at [802, 28] on icon "button" at bounding box center [802, 28] width 4 height 4
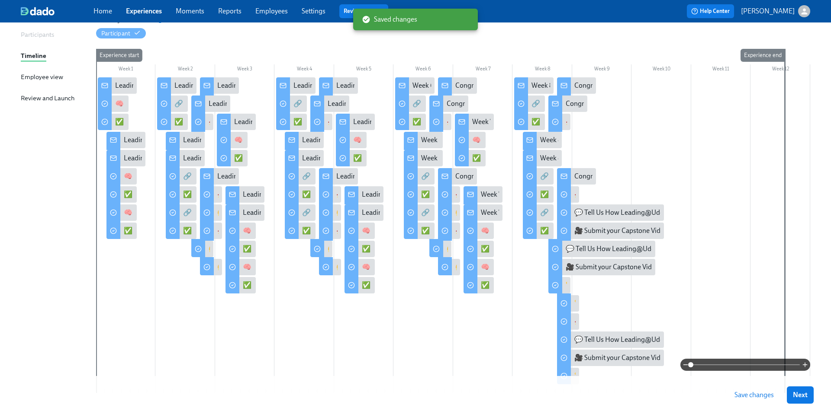
click at [738, 394] on span "Save changes" at bounding box center [753, 395] width 39 height 9
click at [364, 286] on div "✅ Put Your Change Leadership Skills into Practice" at bounding box center [436, 286] width 149 height 10
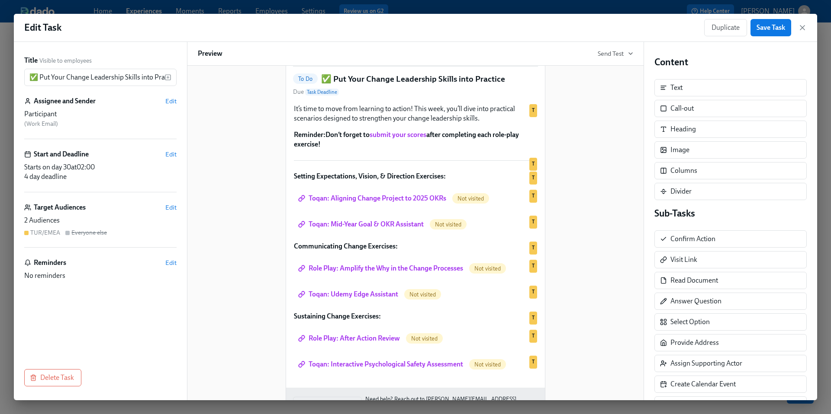
scroll to position [73, 0]
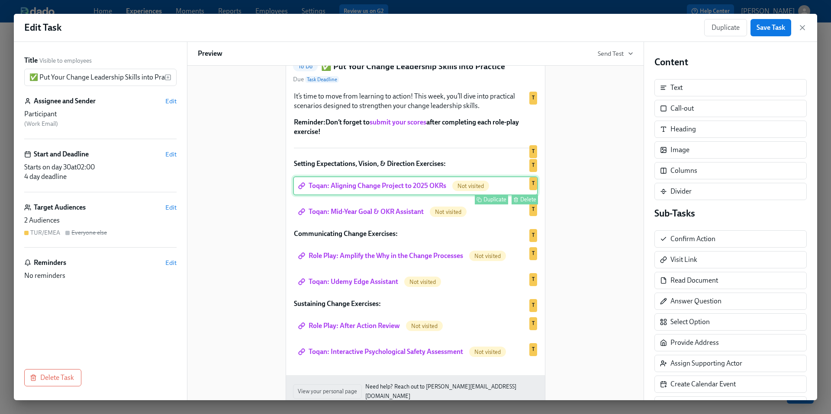
click at [419, 196] on div "Toqan: Aligning Change Project to 2025 OKRs Not visited Duplicate Delete T" at bounding box center [415, 186] width 245 height 19
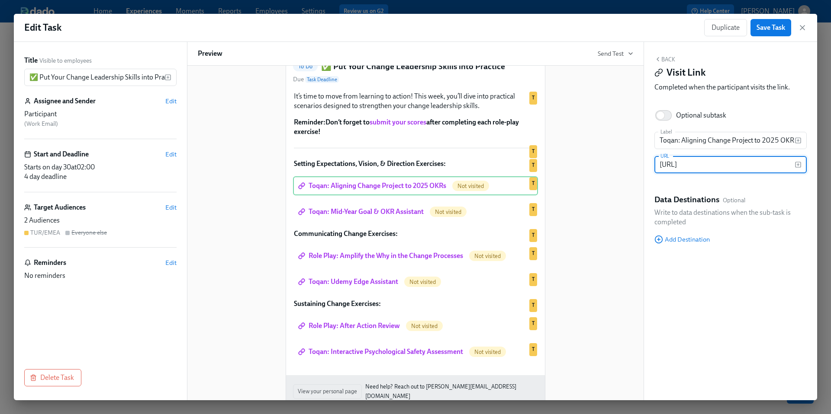
scroll to position [0, 0]
click at [701, 164] on input "[URL]" at bounding box center [724, 164] width 140 height 17
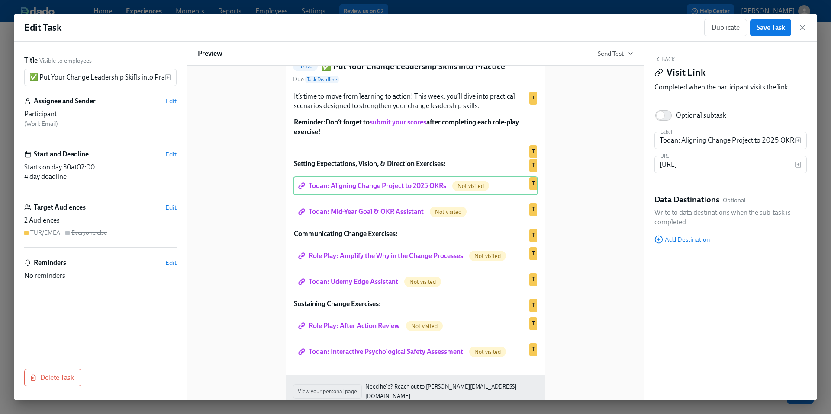
click at [599, 243] on div "Hi Participant : First Name ! You have a new task in Leading@Udemy 2025 . To Do…" at bounding box center [415, 210] width 435 height 429
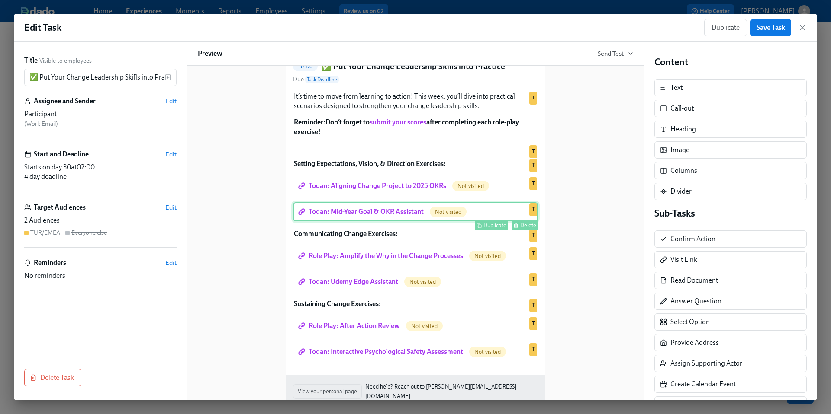
click at [421, 222] on div "Toqan: Mid-Year Goal & OKR Assistant Not visited Duplicate Delete T" at bounding box center [415, 211] width 245 height 19
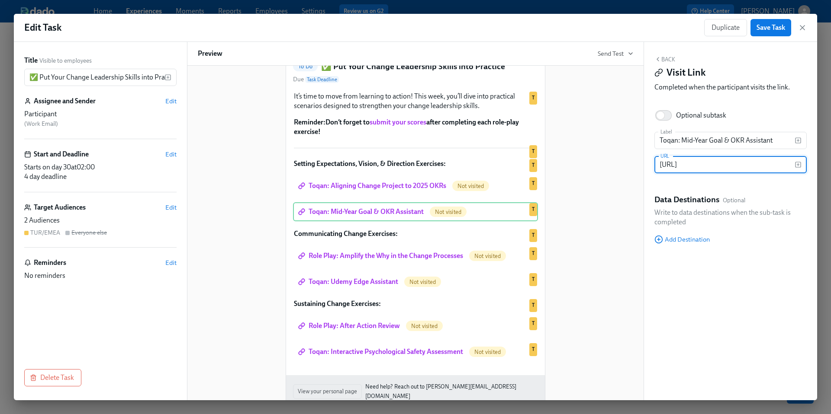
click at [694, 166] on input "[URL]" at bounding box center [724, 164] width 140 height 17
paste input "[DOMAIN_NAME][URL]"
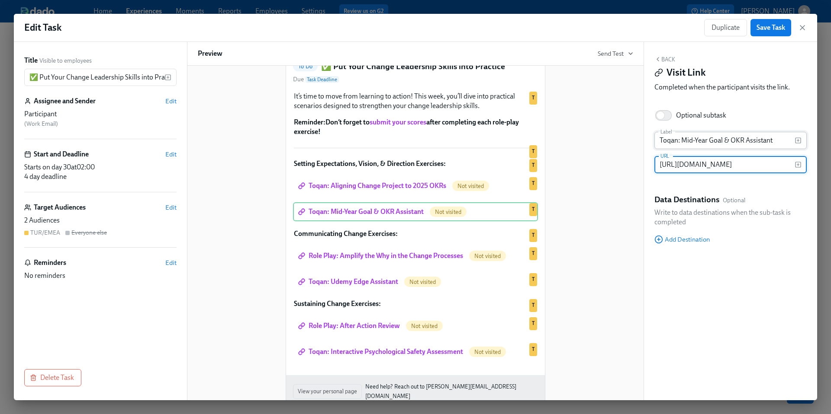
type input "[URL][DOMAIN_NAME]"
click at [706, 144] on input "Toqan: Mid-Year Goal & OKR Assistant" at bounding box center [724, 140] width 140 height 17
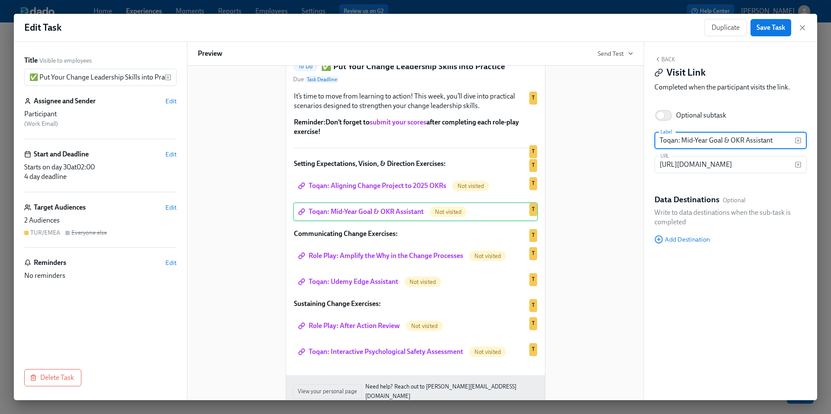
click at [706, 144] on input "Toqan: Mid-Year Goal & OKR Assistant" at bounding box center [724, 140] width 140 height 17
paste input "Developing a Leadership Sponsorship Plan"
type input "Role Play: Developing a Leadership Sponsorship Plan"
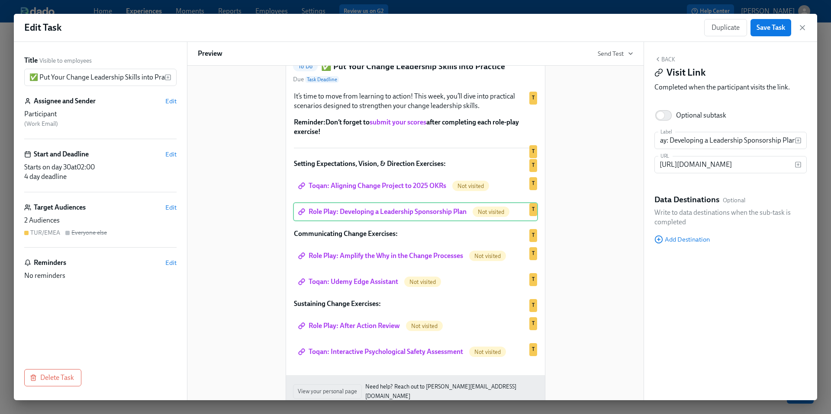
click at [614, 268] on div "Hi Participant : First Name ! You have a new task in Leading@Udemy 2025 . To Do…" at bounding box center [415, 210] width 435 height 429
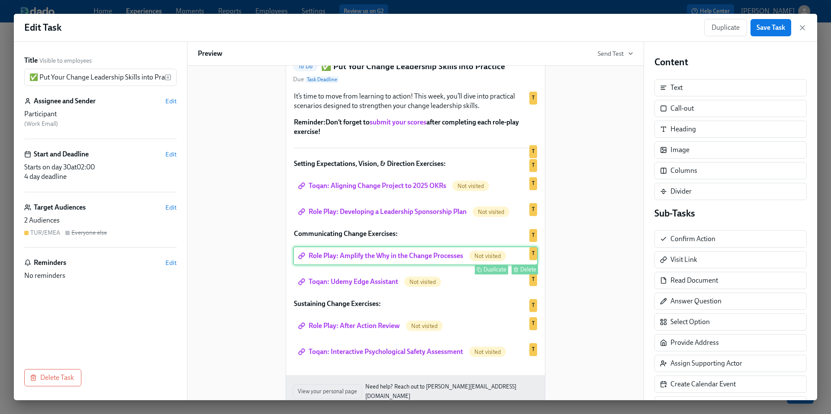
click at [396, 266] on div "Role Play: Amplify the Why in the Change Processes Not visited Duplicate Delete…" at bounding box center [415, 256] width 245 height 19
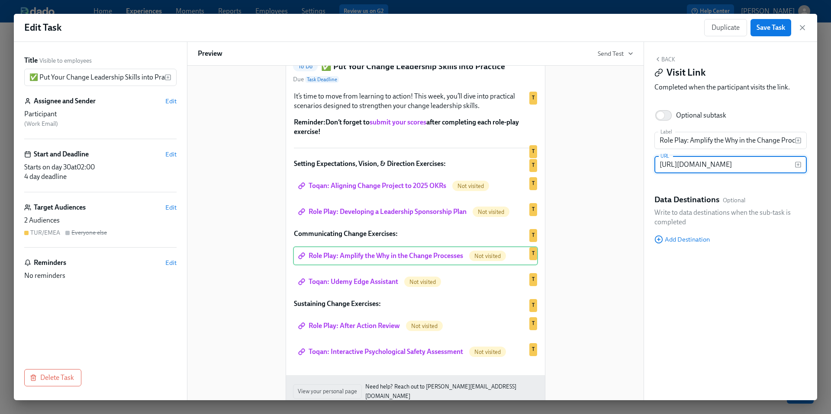
scroll to position [0, 112]
click at [700, 167] on input "[URL][DOMAIN_NAME]" at bounding box center [724, 164] width 140 height 17
click at [606, 265] on div "Hi Participant : First Name ! You have a new task in Leading@Udemy 2025 . To Do…" at bounding box center [415, 210] width 435 height 429
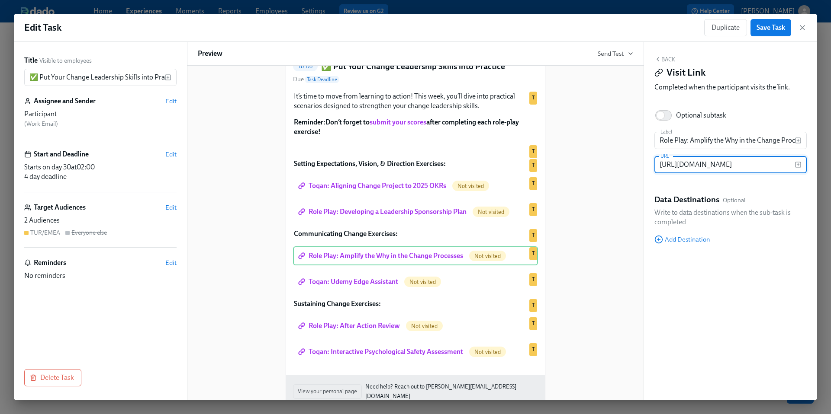
scroll to position [0, 0]
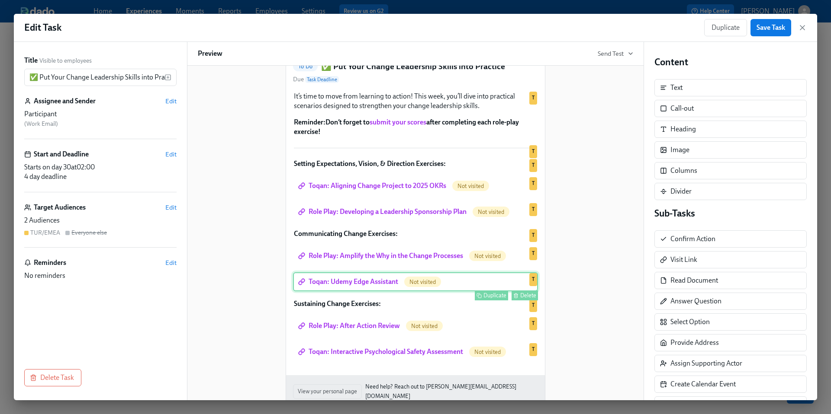
click at [391, 292] on div "Toqan: Udemy Edge Assistant Not visited Duplicate Delete T" at bounding box center [415, 282] width 245 height 19
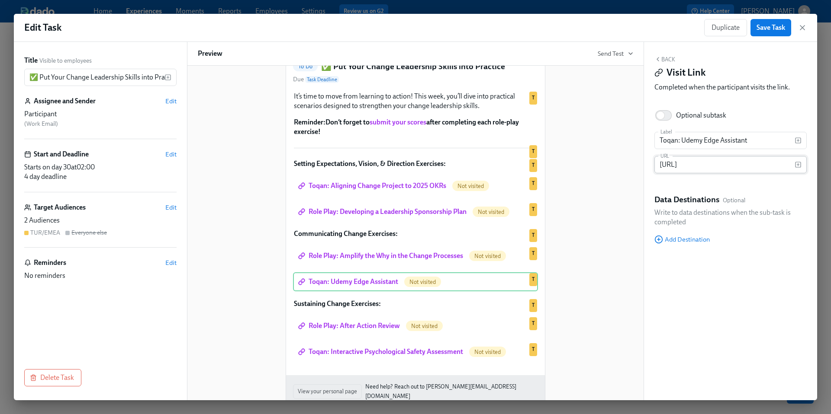
click at [684, 164] on input "[URL]" at bounding box center [724, 164] width 140 height 17
drag, startPoint x: 705, startPoint y: 141, endPoint x: 758, endPoint y: 141, distance: 52.4
click at [758, 141] on input "Toqan: Udemy Edge Assistant" at bounding box center [724, 140] width 140 height 17
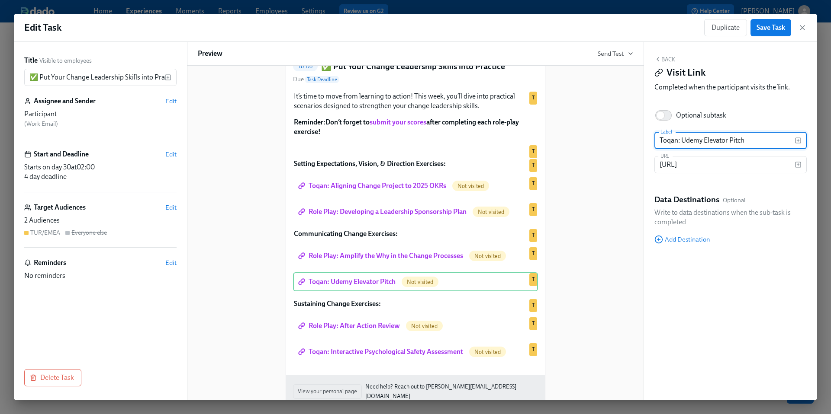
type input "Toqan: Udemy Elevator Pitch"
click at [609, 301] on div "Hi Participant : First Name ! You have a new task in Leading@Udemy 2025 . To Do…" at bounding box center [415, 210] width 435 height 429
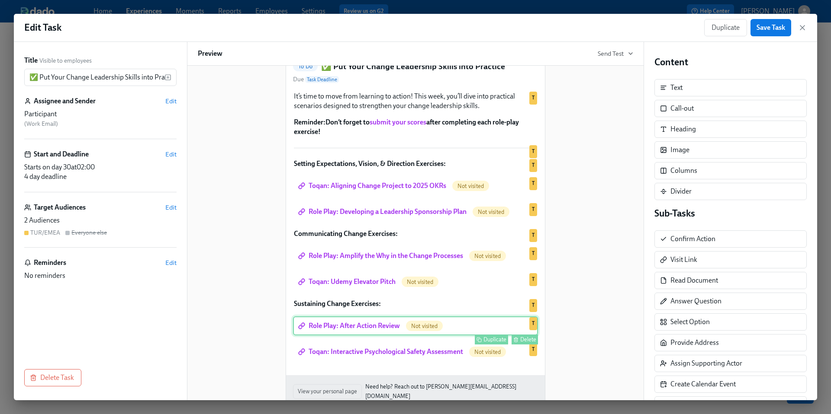
click at [375, 336] on div "Role Play: After Action Review Not visited Duplicate Delete T" at bounding box center [415, 326] width 245 height 19
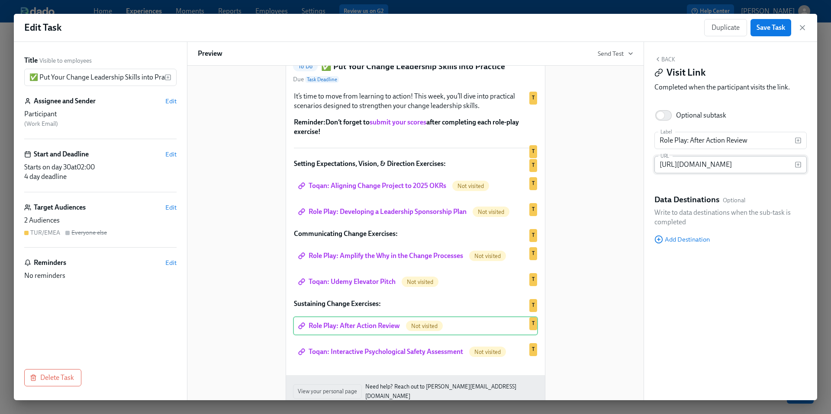
click at [694, 165] on input "[URL][DOMAIN_NAME]" at bounding box center [724, 164] width 140 height 17
click at [596, 259] on div "Hi Participant : First Name ! You have a new task in Leading@Udemy 2025 . To Do…" at bounding box center [415, 210] width 435 height 429
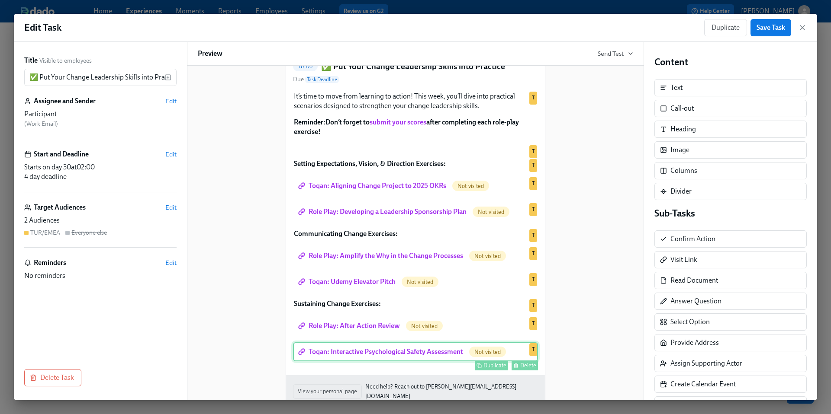
click at [398, 362] on div "Toqan: Interactive Psychological Safety Assessment Not visited Duplicate Delete…" at bounding box center [415, 352] width 245 height 19
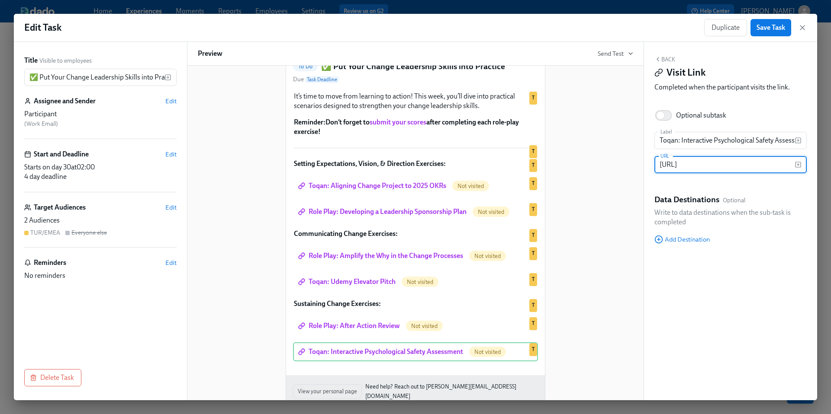
scroll to position [0, 0]
click at [684, 164] on input "[URL]" at bounding box center [724, 164] width 140 height 17
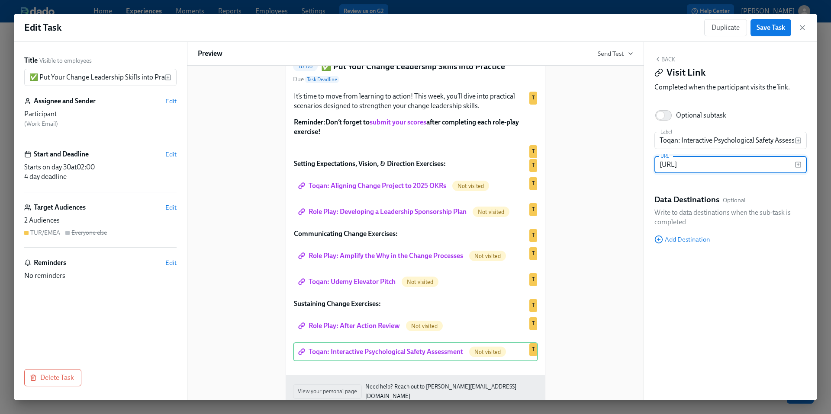
click at [600, 235] on div "Hi Participant : First Name ! You have a new task in Leading@Udemy 2025 . To Do…" at bounding box center [415, 210] width 435 height 429
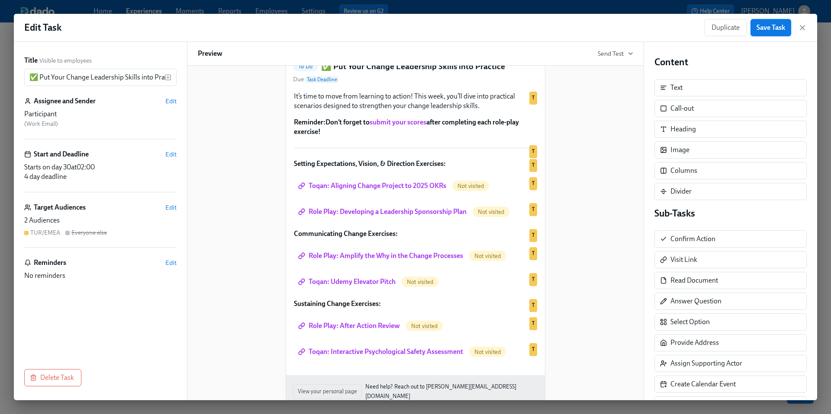
click at [763, 29] on span "Save Task" at bounding box center [770, 27] width 29 height 9
click at [803, 31] on icon "button" at bounding box center [802, 27] width 9 height 9
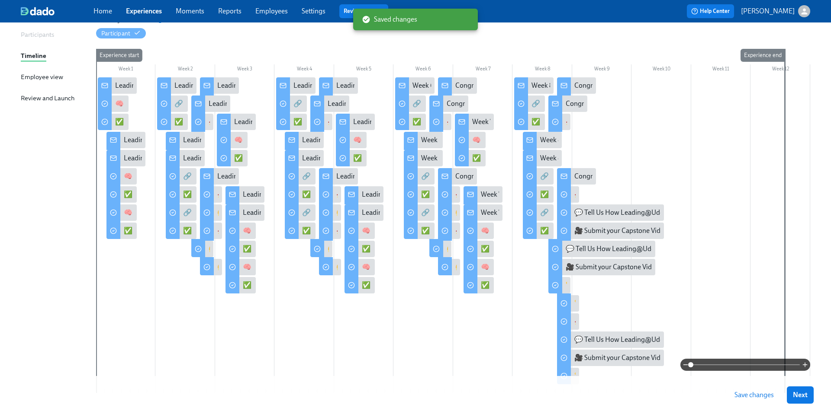
click at [749, 393] on span "Save changes" at bounding box center [753, 395] width 39 height 9
click at [413, 86] on div "Week 6 of Leading@Udemy – Priority Skill #3: Change Leadership!" at bounding box center [510, 86] width 196 height 10
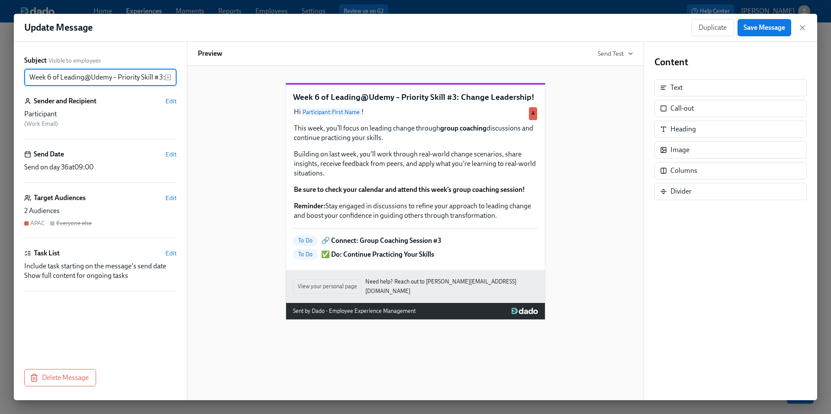
scroll to position [0, 60]
click at [803, 28] on icon "button" at bounding box center [802, 27] width 9 height 9
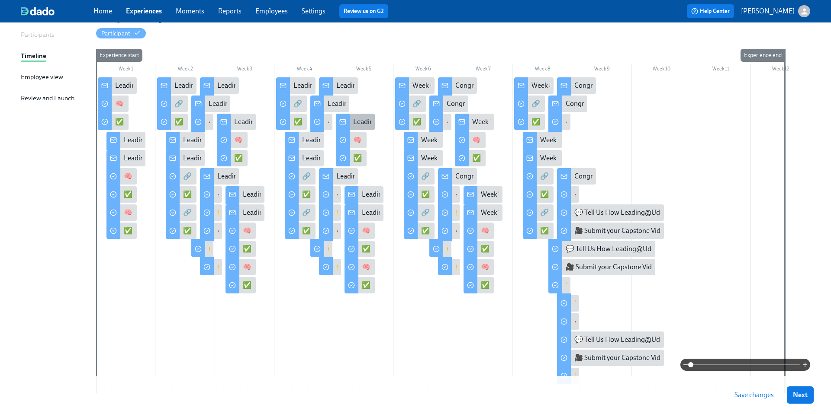
click at [345, 122] on rect at bounding box center [343, 122] width 6 height 5
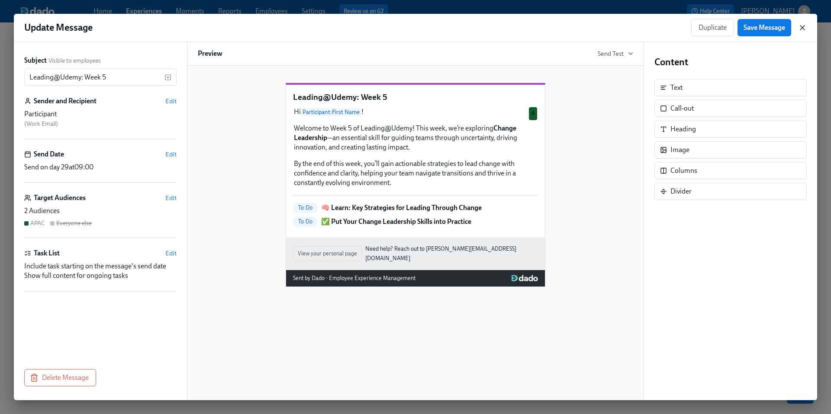
click at [802, 28] on icon "button" at bounding box center [802, 27] width 9 height 9
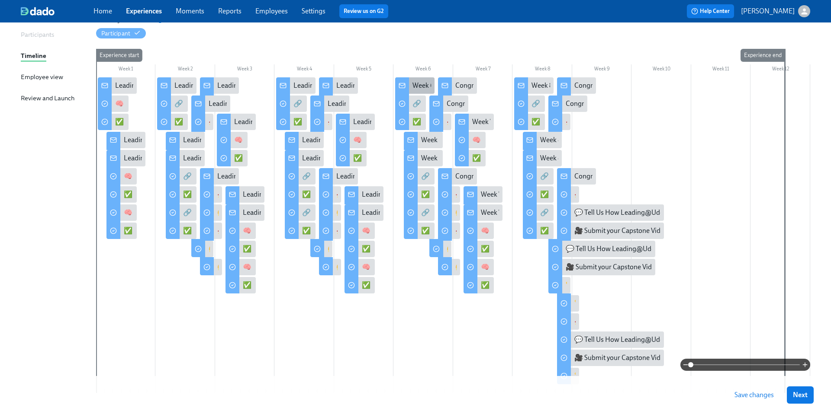
click at [415, 85] on div "Week 6 of Leading@Udemy – Priority Skill #3: Change Leadership!" at bounding box center [510, 86] width 196 height 10
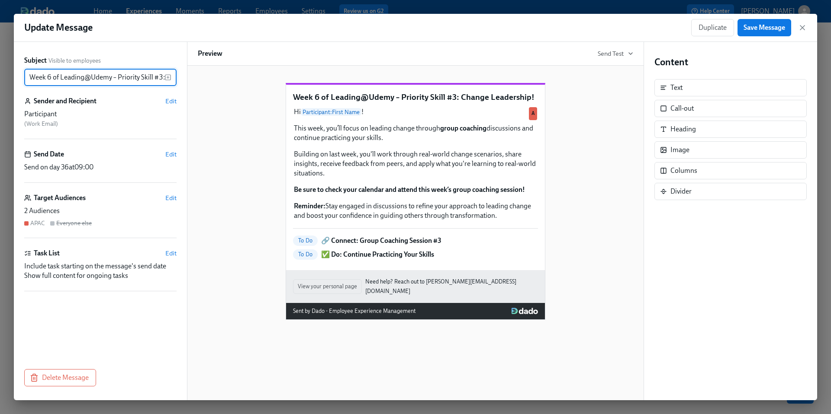
scroll to position [0, 60]
click at [83, 85] on input "Week 6 of Leading@Udemy – Priority Skill #3: Change Leadership!" at bounding box center [94, 77] width 140 height 17
click at [57, 76] on input "Week 6 of Leading@Udemy – Priority Skill #3: Change Leadership!" at bounding box center [94, 77] width 140 height 17
click at [31, 77] on input "Week 6 of Leading@Udemy – Priority Skill #3: Change Leadership!" at bounding box center [94, 77] width 140 height 17
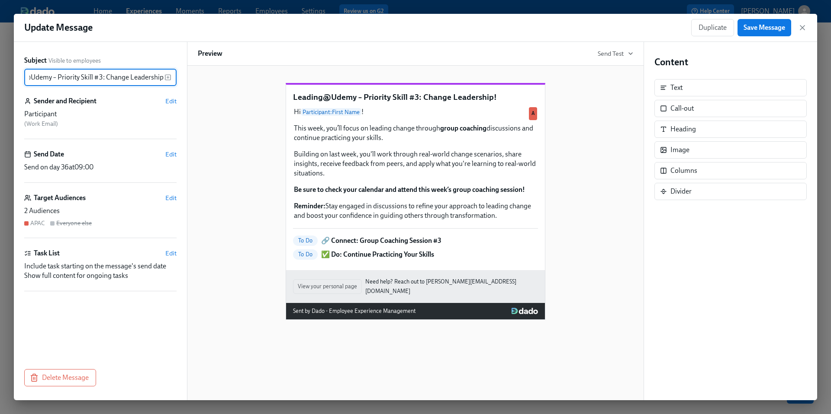
drag, startPoint x: 81, startPoint y: 78, endPoint x: 218, endPoint y: 81, distance: 136.3
click at [218, 82] on div "Subject Visible to employees Leading@Udemy – Priority Skill #3: Change Leadersh…" at bounding box center [415, 221] width 803 height 359
type input "Leading@Udemy: Week 6"
click at [216, 230] on div "Leading@Udemy: Week 6 Hi Participant : First Name ! This week, you’ll focus on …" at bounding box center [415, 194] width 435 height 251
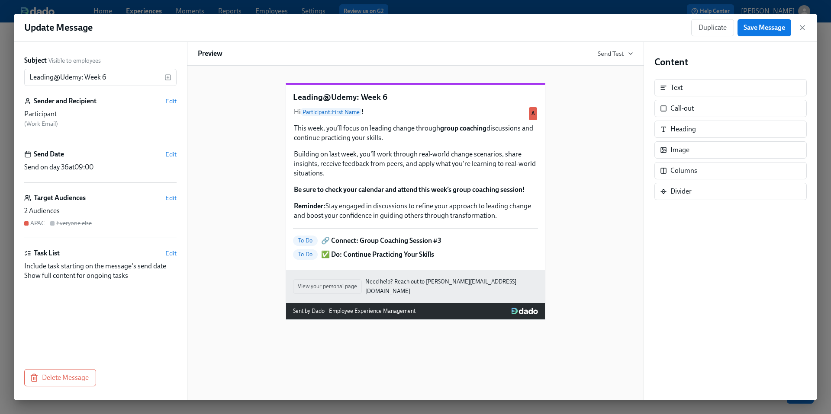
click at [556, 251] on div "Leading@Udemy: Week 6 Hi Participant : First Name ! This week, you’ll focus on …" at bounding box center [415, 194] width 435 height 251
click at [757, 32] on button "Save Message" at bounding box center [764, 27] width 54 height 17
click at [802, 28] on icon "button" at bounding box center [802, 28] width 4 height 4
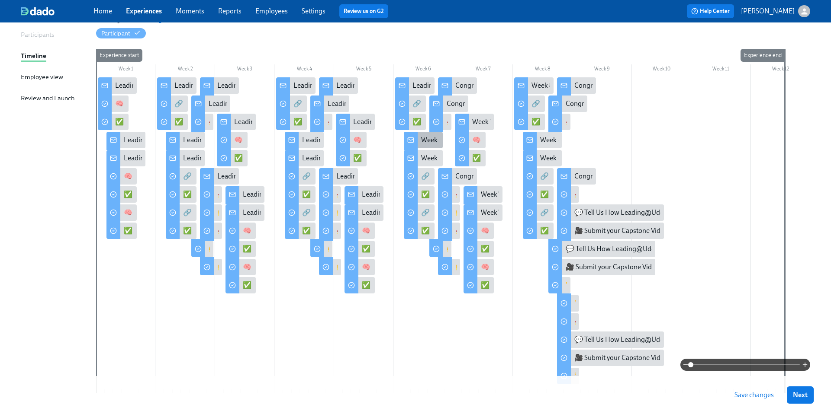
click at [421, 140] on div "Week 6 of Leading@Udemy – Priority Skill #3: Change Leadership!" at bounding box center [423, 140] width 39 height 16
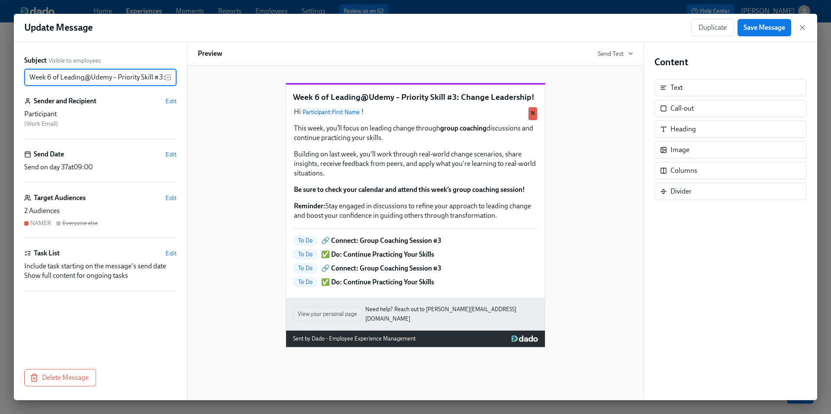
scroll to position [0, 60]
click at [123, 75] on input "Week 6 of Leading@Udemy – Priority Skill #3: Change Leadership!" at bounding box center [94, 77] width 140 height 17
click at [36, 78] on input "Week 6 of Leading@Udemy – Priority Skill #3: Change Leadership!" at bounding box center [94, 77] width 140 height 17
drag, startPoint x: 60, startPoint y: 77, endPoint x: 0, endPoint y: 77, distance: 60.1
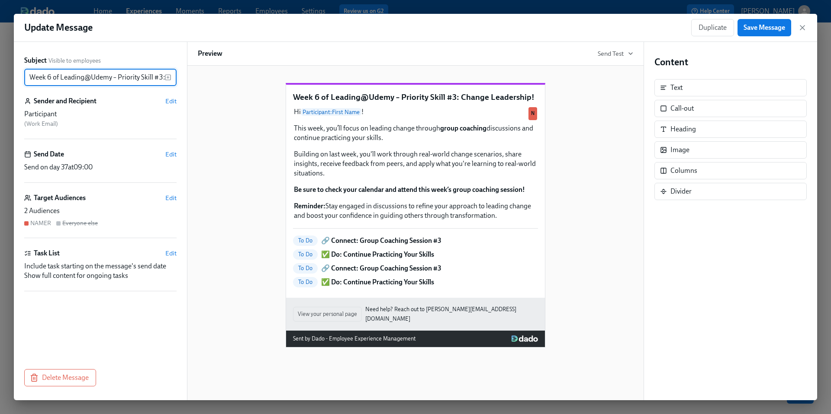
click at [0, 77] on div "Update Message Duplicate Save Message Subject Visible to employees Week 6 of Le…" at bounding box center [415, 207] width 831 height 414
drag, startPoint x: 82, startPoint y: 78, endPoint x: 170, endPoint y: 80, distance: 88.3
click at [170, 80] on div "Leading@Udemy – Priority Skill #3: Change Leadership! ​" at bounding box center [100, 77] width 152 height 17
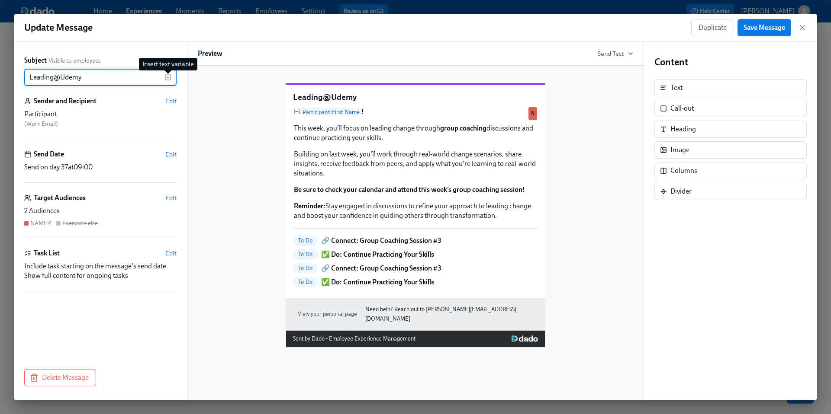
scroll to position [0, 0]
type input "Leading@Udemy: Week 6"
click at [222, 172] on div "Leading@Udemy: Week 6 Hi Participant : First Name ! This week, you’ll focus on …" at bounding box center [415, 208] width 435 height 279
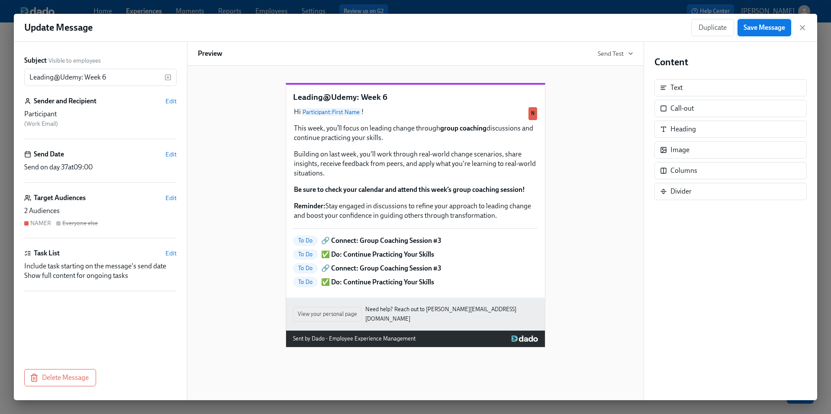
click at [761, 27] on span "Save Message" at bounding box center [764, 27] width 42 height 9
click at [803, 29] on icon "button" at bounding box center [802, 27] width 9 height 9
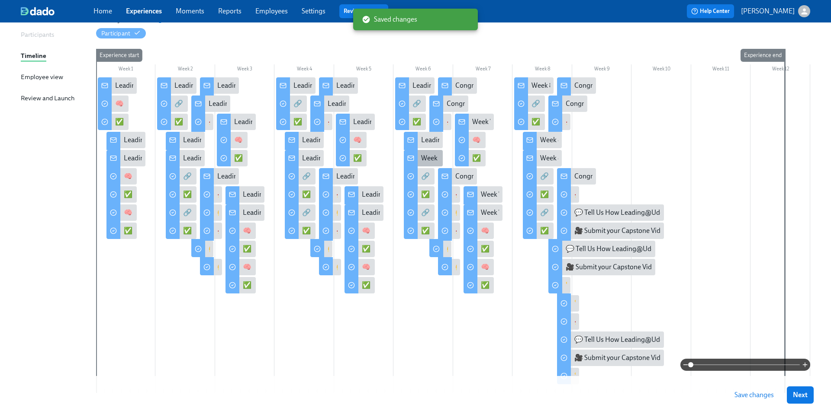
click at [432, 156] on div "Week 6 of Leading@Udemy – Priority Skill #3: Change Leadership!" at bounding box center [519, 159] width 196 height 10
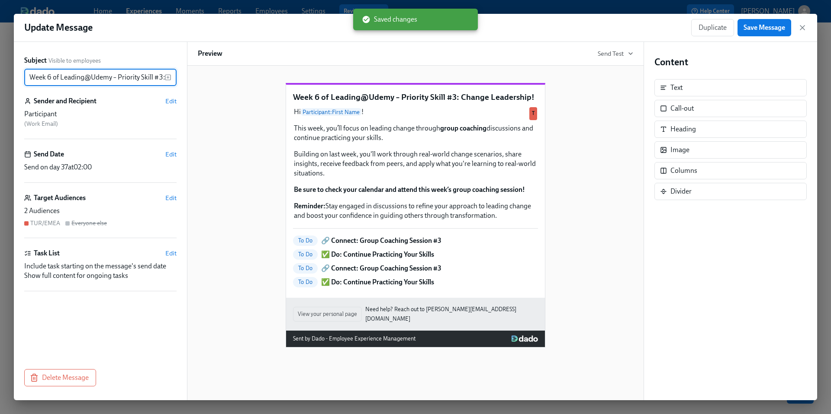
scroll to position [0, 60]
click at [90, 78] on input "Week 6 of Leading@Udemy – Priority Skill #3: Change Leadership!" at bounding box center [94, 77] width 140 height 17
click at [53, 78] on input "Week 6 of Leading@Udemy – Priority Skill #3: Change Leadership!" at bounding box center [94, 77] width 140 height 17
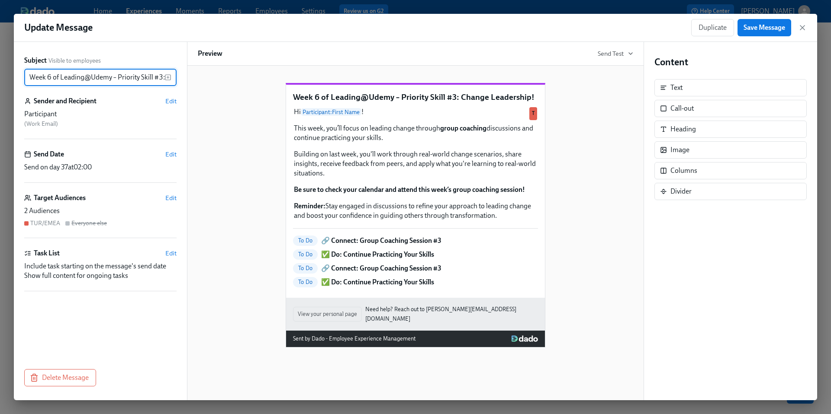
drag, startPoint x: 60, startPoint y: 76, endPoint x: 13, endPoint y: 75, distance: 46.3
click at [14, 75] on div "Subject Visible to employees Week 6 of Leading@Udemy – Priority Skill #3: Chang…" at bounding box center [100, 221] width 173 height 359
drag, startPoint x: 82, startPoint y: 77, endPoint x: 173, endPoint y: 84, distance: 90.8
click at [173, 85] on div "Leading@Udemy – Priority Skill #3: Change Leadership! ​" at bounding box center [100, 77] width 152 height 17
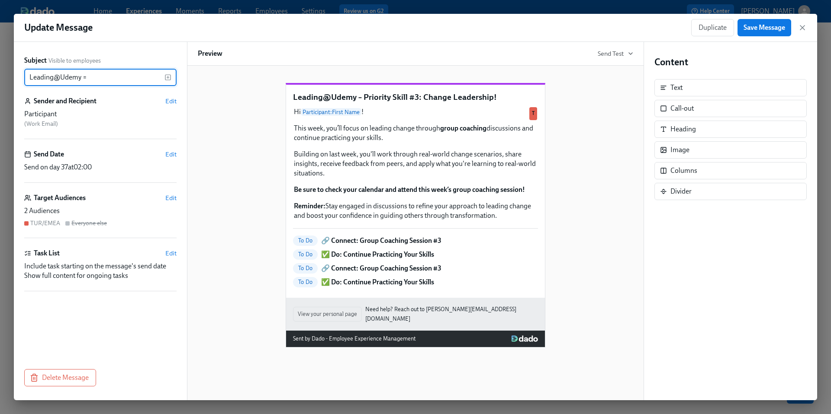
scroll to position [0, 0]
type input "Leading@Udemy: Week 6"
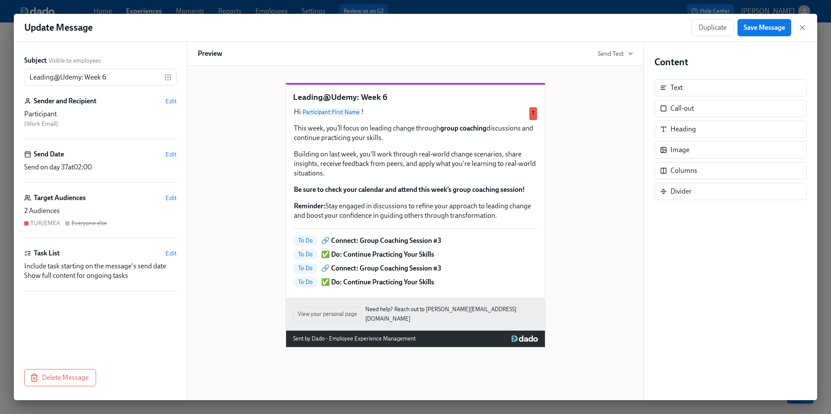
click at [241, 143] on div "Leading@Udemy: Week 6 Hi Participant : First Name ! This week, you’ll focus on …" at bounding box center [415, 208] width 435 height 279
click at [763, 28] on span "Save Message" at bounding box center [764, 27] width 42 height 9
click at [803, 28] on icon "button" at bounding box center [802, 28] width 4 height 4
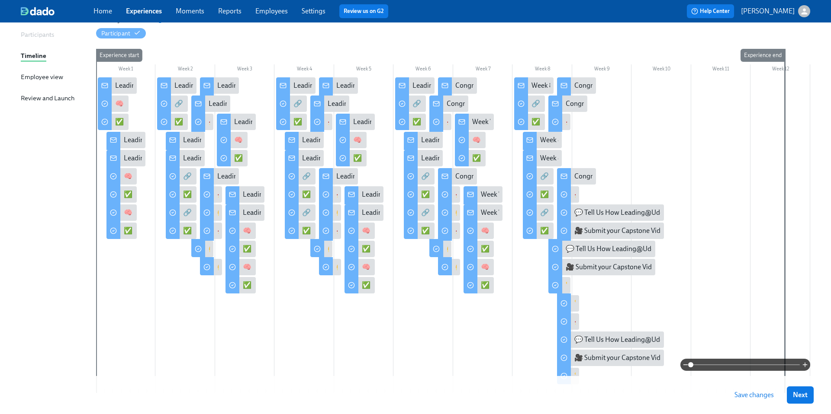
click at [751, 395] on span "Save changes" at bounding box center [753, 395] width 39 height 9
click at [417, 122] on div "✅ Do: Continue Practicing Your Skills" at bounding box center [468, 122] width 112 height 10
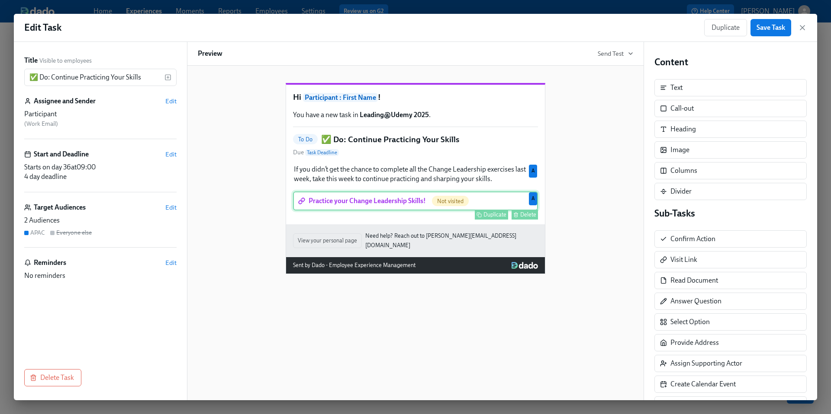
click at [384, 211] on div "Practice your Change Leadership Skills! Not visited Duplicate Delete A" at bounding box center [415, 201] width 245 height 19
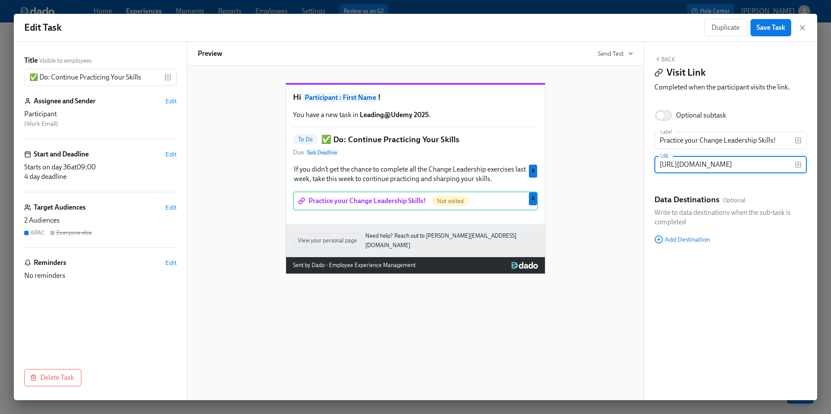
click at [688, 164] on input "[URL][DOMAIN_NAME]" at bounding box center [724, 164] width 140 height 17
paste input "0oI8vx8hGwRkppHkRXz1PjnSxfb5jPj1972g9eCMdMo/edit?tab=t.0"
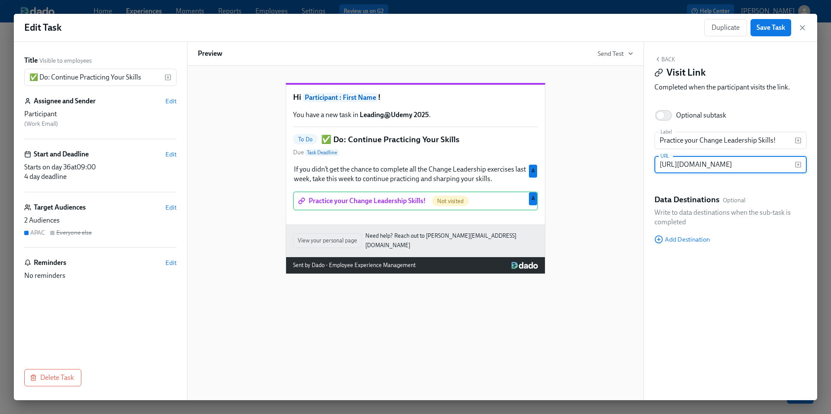
type input "[URL][DOMAIN_NAME]"
click at [615, 212] on div "Hi Participant : First Name ! You have a new task in Leading@Udemy 2025 . To Do…" at bounding box center [415, 171] width 435 height 205
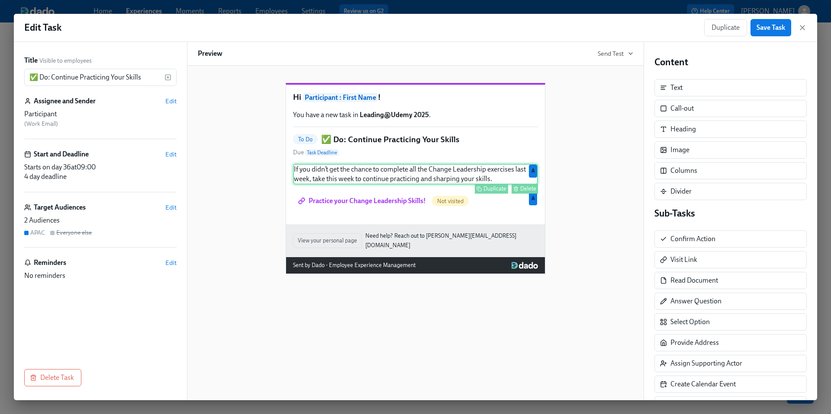
click at [489, 184] on div "If you didn’t get the chance to complete all the Change Leadership exercises la…" at bounding box center [415, 174] width 245 height 21
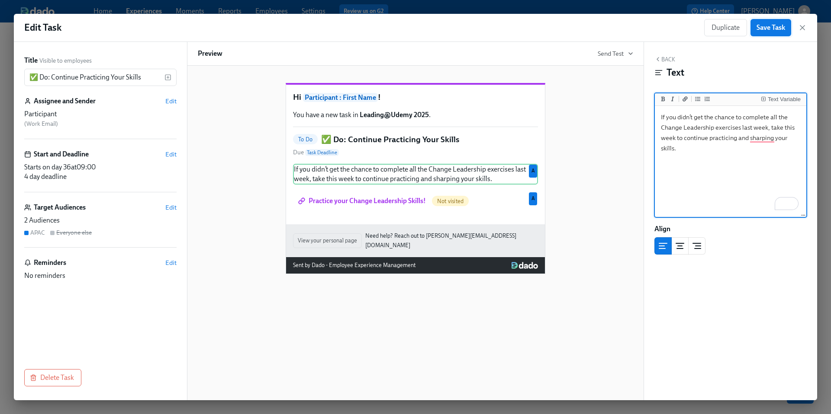
click at [765, 31] on span "Save Task" at bounding box center [770, 27] width 29 height 9
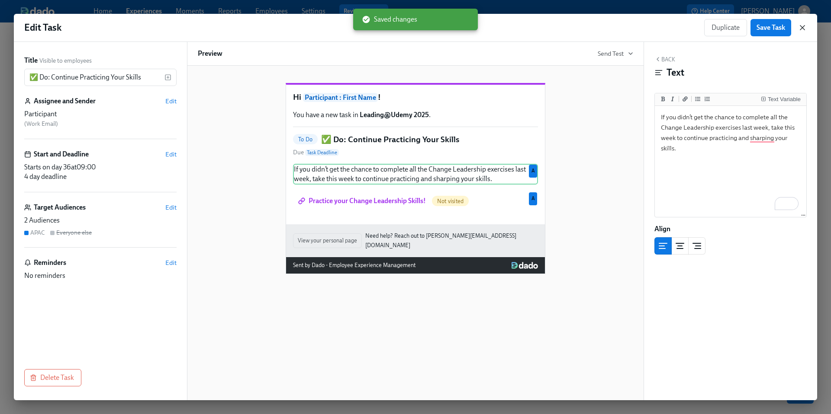
click at [801, 29] on icon "button" at bounding box center [802, 28] width 4 height 4
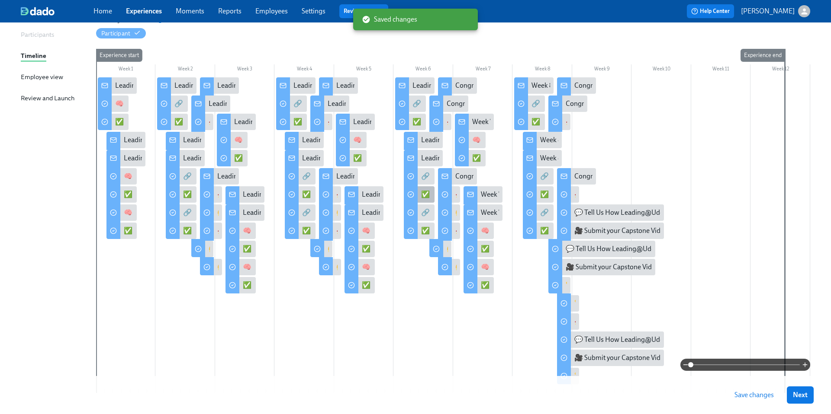
click at [420, 194] on div "✅ Do: Continue Practicing Your Skills" at bounding box center [419, 194] width 31 height 16
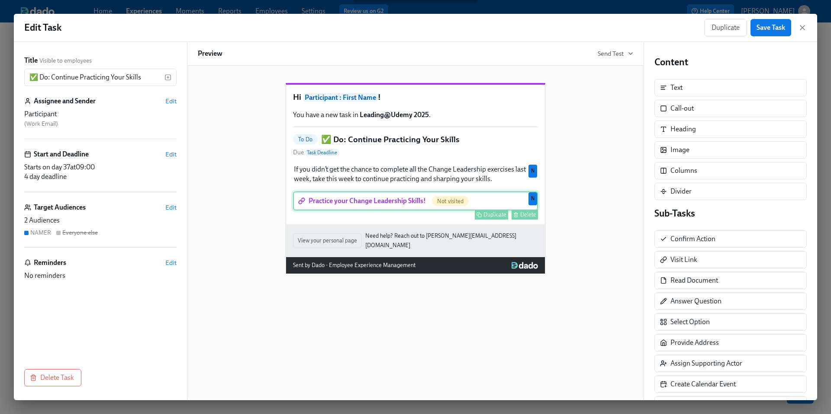
click at [393, 211] on div "Practice your Change Leadership Skills! Not visited Duplicate Delete N" at bounding box center [415, 201] width 245 height 19
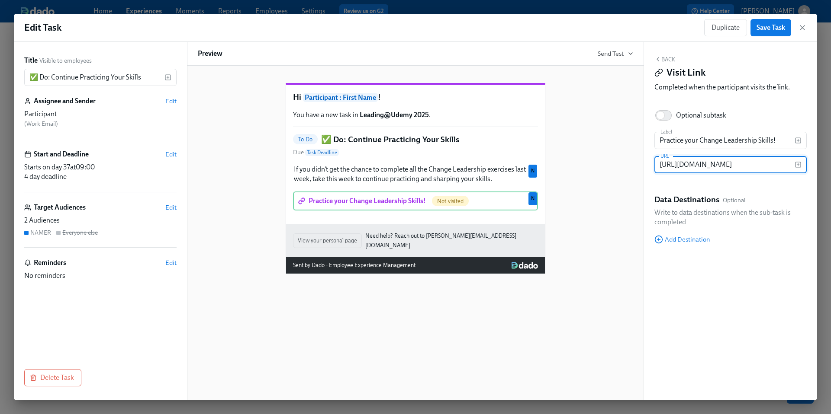
scroll to position [0, 273]
click at [709, 171] on input "[URL][DOMAIN_NAME]" at bounding box center [724, 164] width 140 height 17
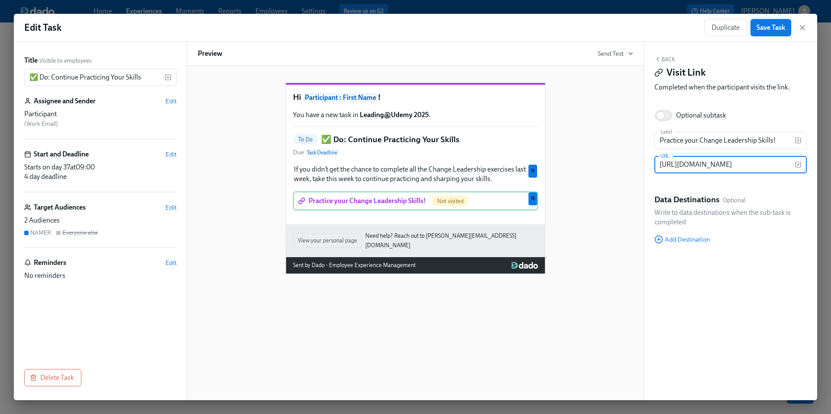
type input "[URL][DOMAIN_NAME]"
click at [768, 28] on span "Save Task" at bounding box center [770, 27] width 29 height 9
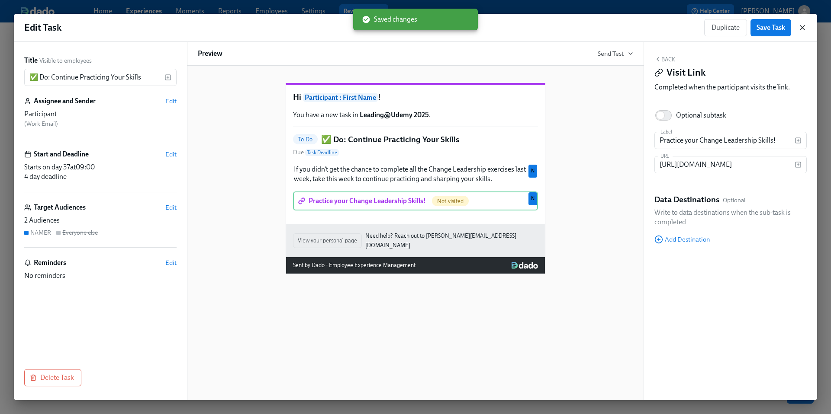
click at [803, 31] on icon "button" at bounding box center [802, 27] width 9 height 9
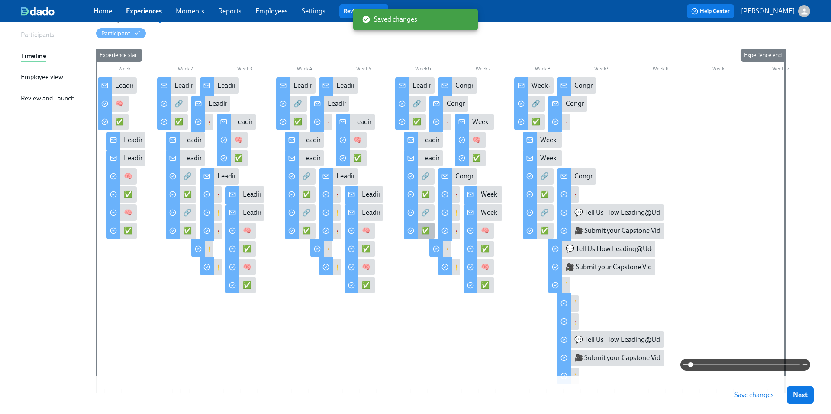
click at [421, 231] on div "✅ Do: Continue Practicing Your Skills" at bounding box center [477, 231] width 112 height 10
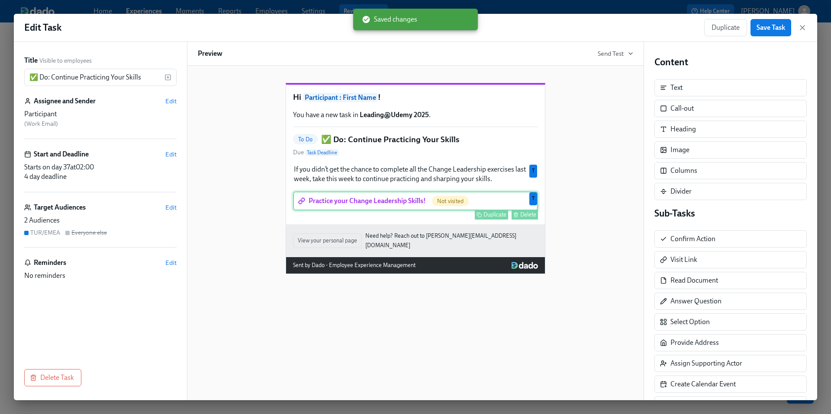
click at [428, 211] on div "Practice your Change Leadership Skills! Not visited Duplicate Delete T" at bounding box center [415, 201] width 245 height 19
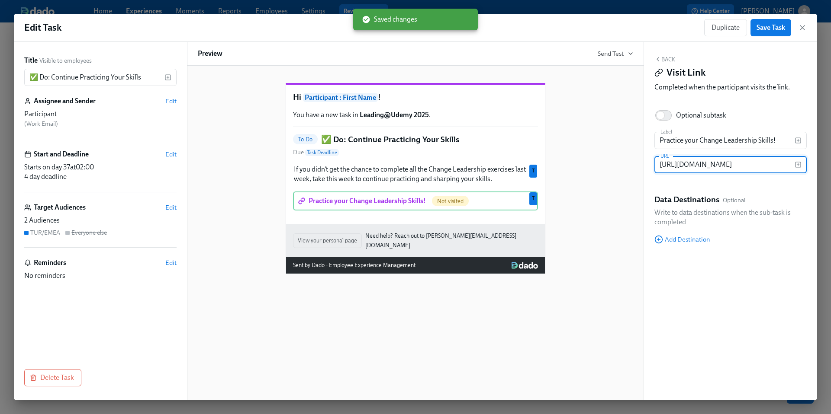
scroll to position [0, 273]
click at [686, 167] on input "[URL][DOMAIN_NAME]" at bounding box center [724, 164] width 140 height 17
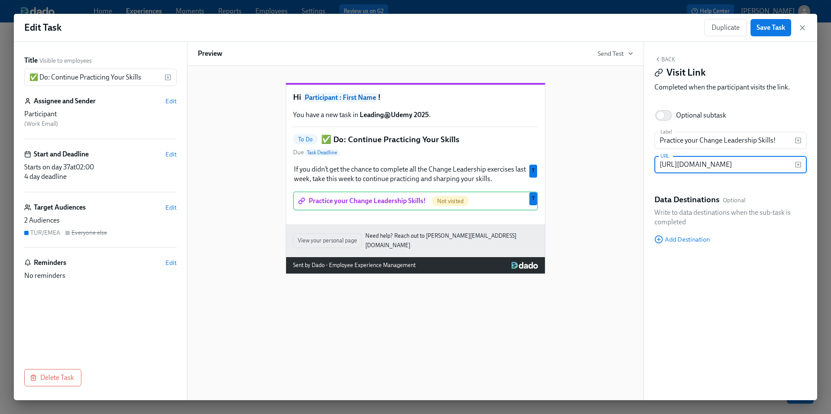
type input "[URL][DOMAIN_NAME]"
click at [584, 203] on div "Hi Participant : First Name ! You have a new task in Leading@Udemy 2025 . To Do…" at bounding box center [415, 171] width 435 height 205
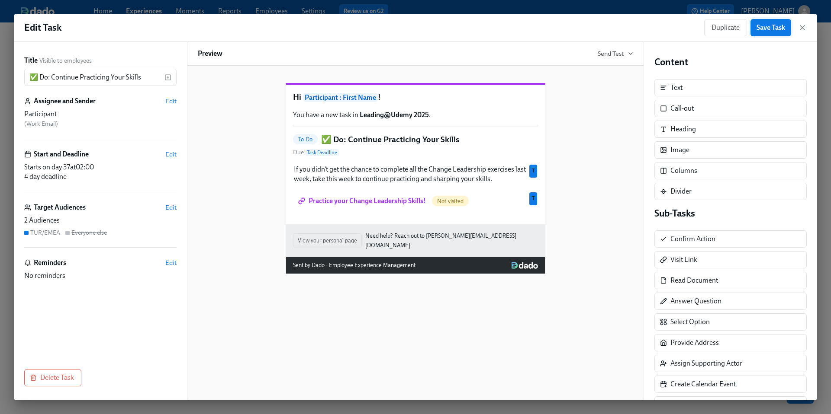
click at [768, 28] on span "Save Task" at bounding box center [770, 27] width 29 height 9
click at [801, 27] on icon "button" at bounding box center [802, 27] width 9 height 9
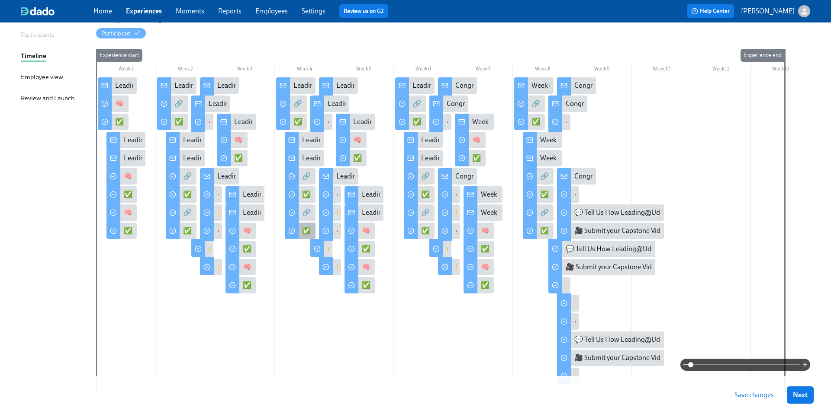
click at [304, 234] on div "✅ Do: Continue Practicing Your Skills" at bounding box center [358, 231] width 112 height 10
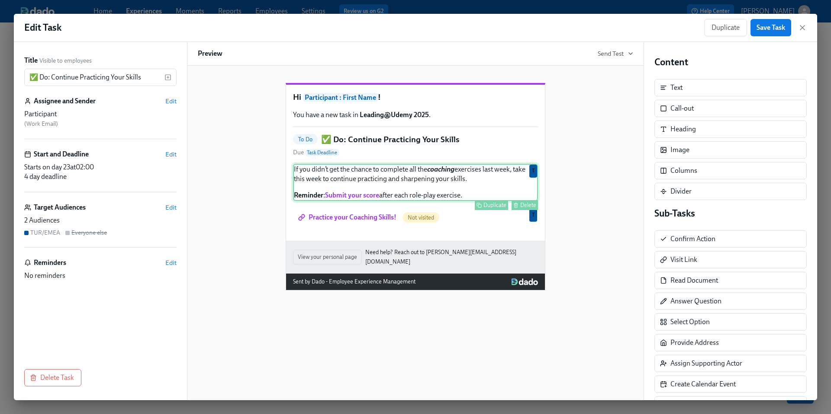
click at [437, 197] on div "If you didn’t get the chance to complete all the coaching exercises last week, …" at bounding box center [415, 182] width 245 height 37
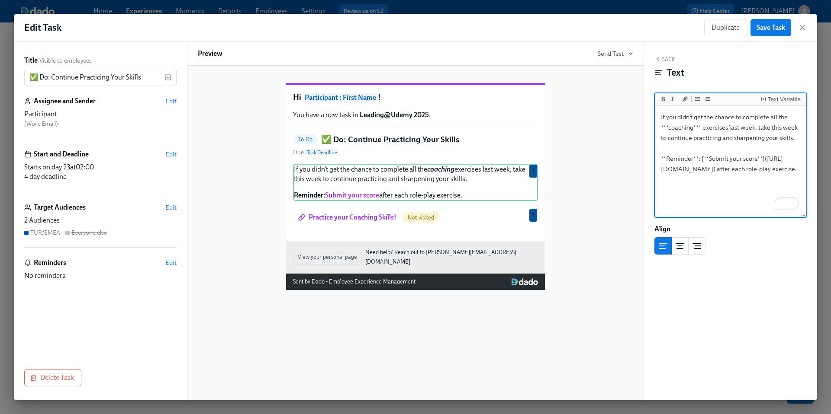
drag, startPoint x: 798, startPoint y: 192, endPoint x: 661, endPoint y: 117, distance: 155.7
click at [661, 117] on textarea "If you didn’t get the chance to complete all the ***coaching*** exercises last …" at bounding box center [730, 162] width 148 height 109
click at [564, 154] on div "Hi Participant : First Name ! You have a new task in Leading@Udemy 2025 . To Do…" at bounding box center [415, 180] width 435 height 222
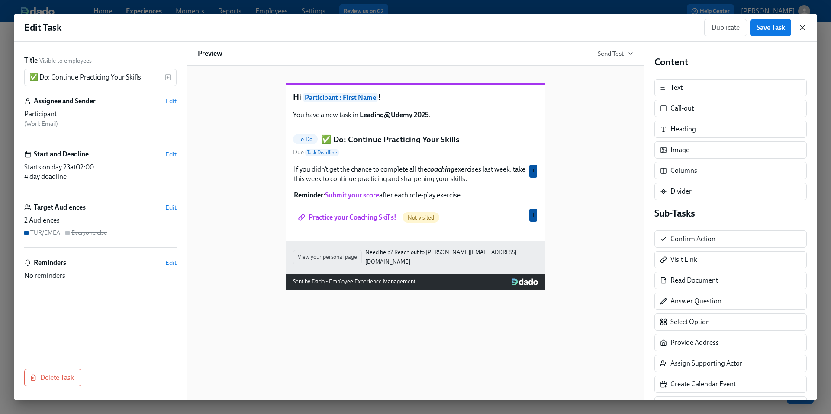
click at [806, 26] on icon "button" at bounding box center [802, 27] width 9 height 9
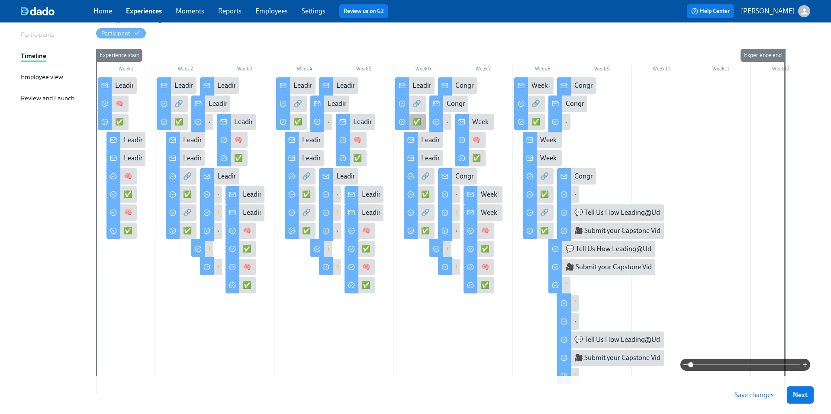
click at [417, 123] on div "✅ Do: Continue Practicing Your Skills" at bounding box center [468, 122] width 112 height 10
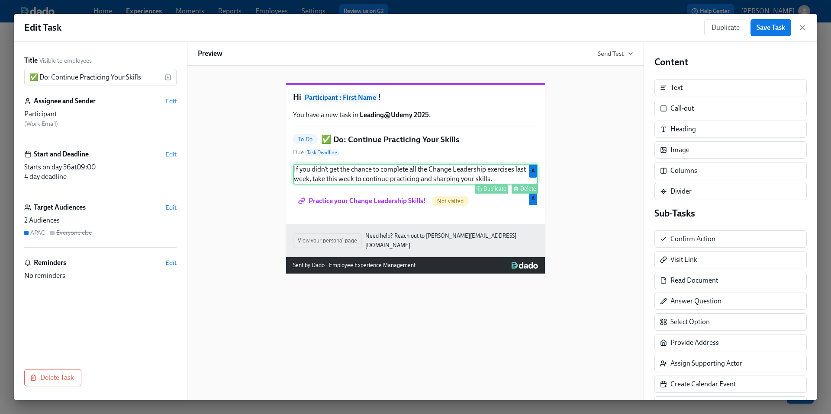
click at [400, 194] on div "Duplicate Delete" at bounding box center [416, 189] width 243 height 10
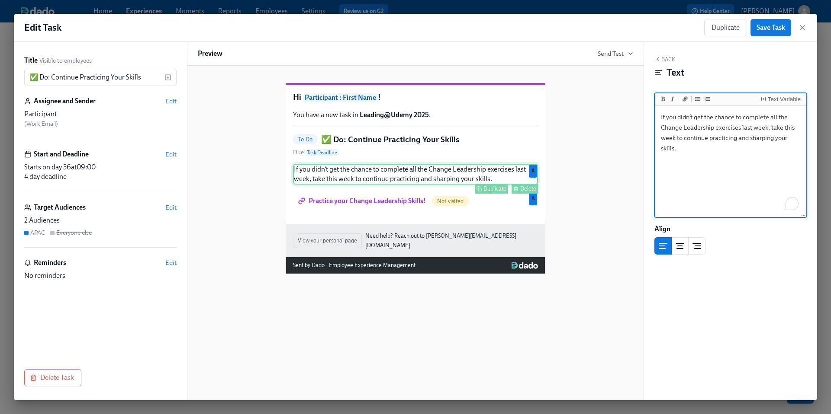
click at [399, 185] on div "If you didn’t get the chance to complete all the Change Leadership exercises la…" at bounding box center [415, 174] width 245 height 21
drag, startPoint x: 678, startPoint y: 149, endPoint x: 659, endPoint y: 115, distance: 38.9
click at [659, 115] on textarea "If you didn’t get the chance to complete all the Change Leadership exercises la…" at bounding box center [730, 162] width 148 height 109
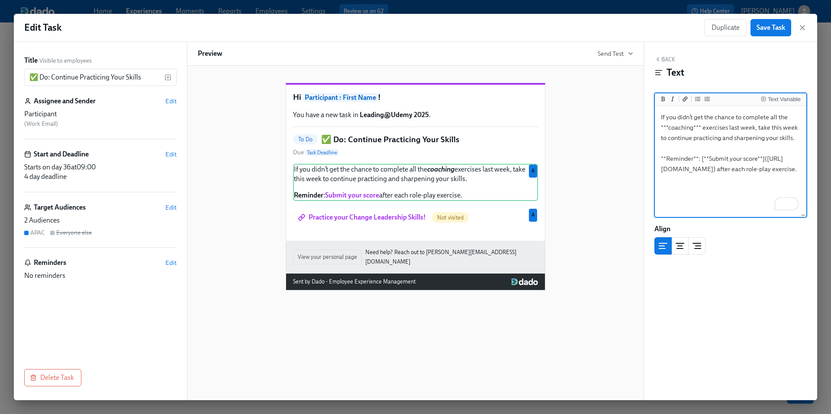
drag, startPoint x: 693, startPoint y: 128, endPoint x: 672, endPoint y: 127, distance: 20.4
click at [672, 127] on textarea "If you didn’t get the chance to complete all the ***coaching*** exercises last …" at bounding box center [730, 162] width 148 height 109
type textarea "If you didn’t get the chance to complete all the ***change leadership*** exerci…"
click at [568, 206] on div "Hi Participant : First Name ! You have a new task in Leading@Udemy 2025 . To Do…" at bounding box center [415, 180] width 435 height 222
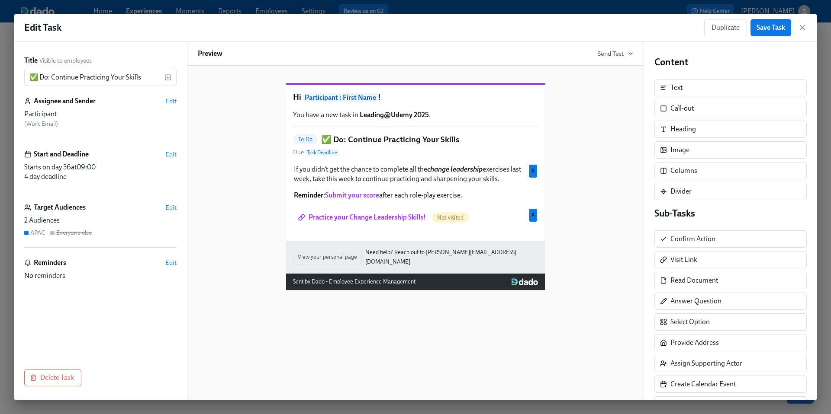
click at [568, 206] on div "Hi Participant : First Name ! You have a new task in Leading@Udemy 2025 . To Do…" at bounding box center [415, 180] width 435 height 222
click at [770, 29] on span "Save Task" at bounding box center [770, 27] width 29 height 9
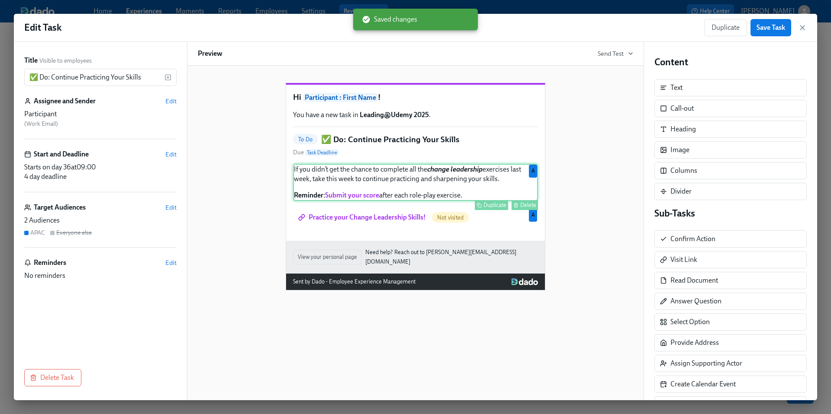
click at [500, 183] on div "If you didn’t get the chance to complete all the change leadership exercises la…" at bounding box center [415, 182] width 245 height 37
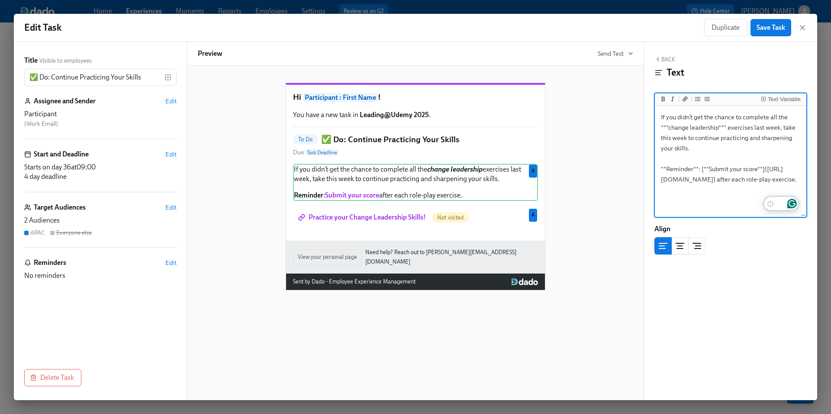
drag, startPoint x: 799, startPoint y: 201, endPoint x: 656, endPoint y: 120, distance: 164.1
click at [656, 120] on div "Edit Task Duplicate Save Task Title Visible to employees ✅ Do: Continue Practic…" at bounding box center [415, 207] width 803 height 387
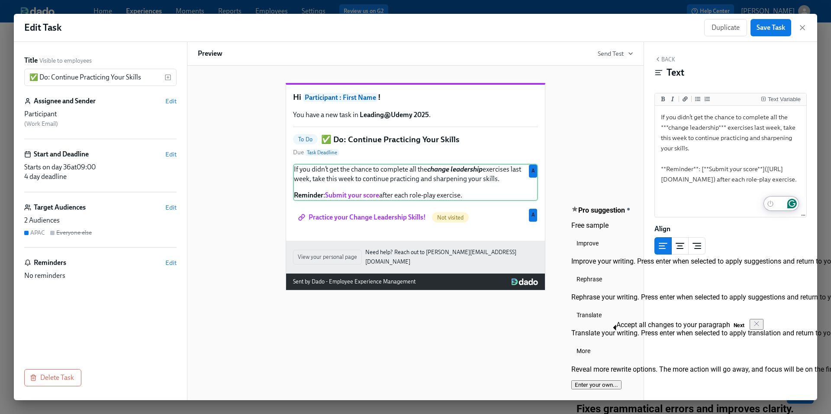
click at [617, 129] on div "Hi Participant : First Name ! You have a new task in Leading@Udemy 2025 . To Do…" at bounding box center [415, 180] width 435 height 222
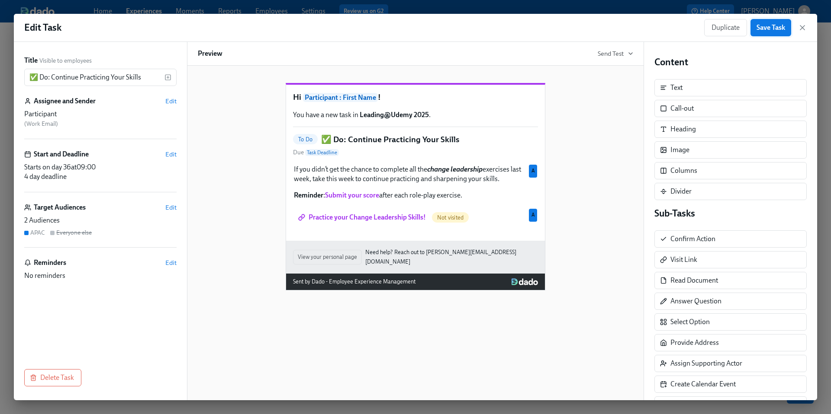
click at [773, 29] on span "Save Task" at bounding box center [770, 27] width 29 height 9
click at [803, 30] on icon "button" at bounding box center [802, 27] width 9 height 9
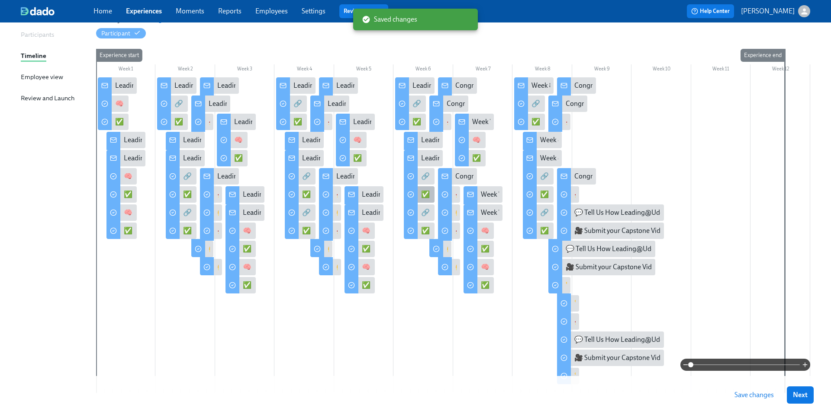
click at [424, 192] on div "✅ Do: Continue Practicing Your Skills" at bounding box center [477, 195] width 112 height 10
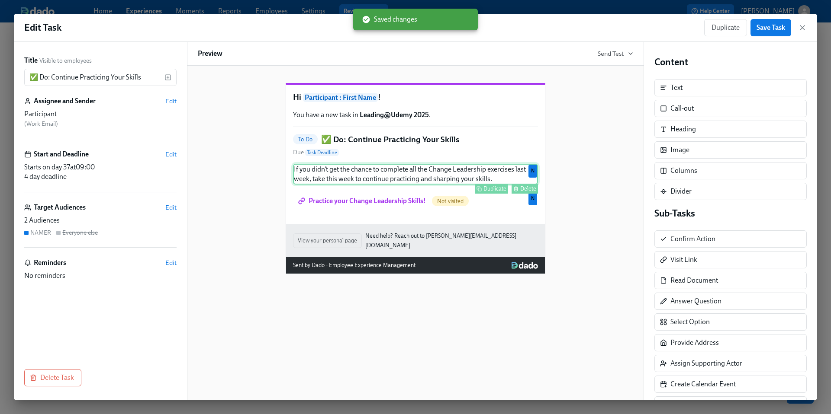
click at [417, 185] on div "If you didn’t get the chance to complete all the Change Leadership exercises la…" at bounding box center [415, 174] width 245 height 21
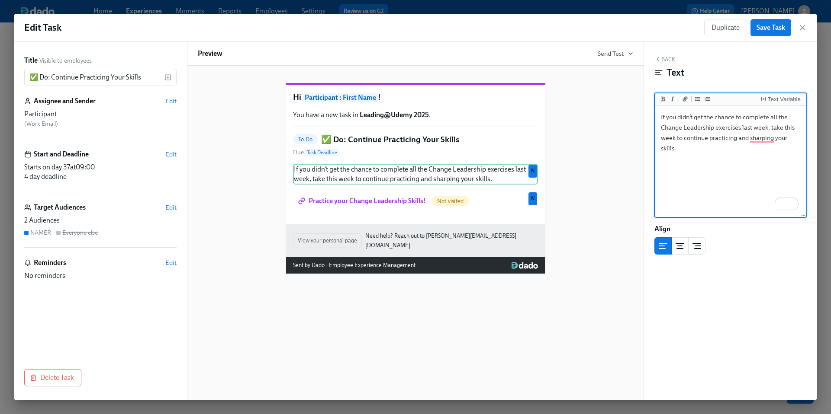
drag, startPoint x: 677, startPoint y: 149, endPoint x: 661, endPoint y: 114, distance: 38.1
click at [661, 114] on textarea "If you didn’t get the chance to complete all the Change Leadership exercises la…" at bounding box center [730, 162] width 148 height 109
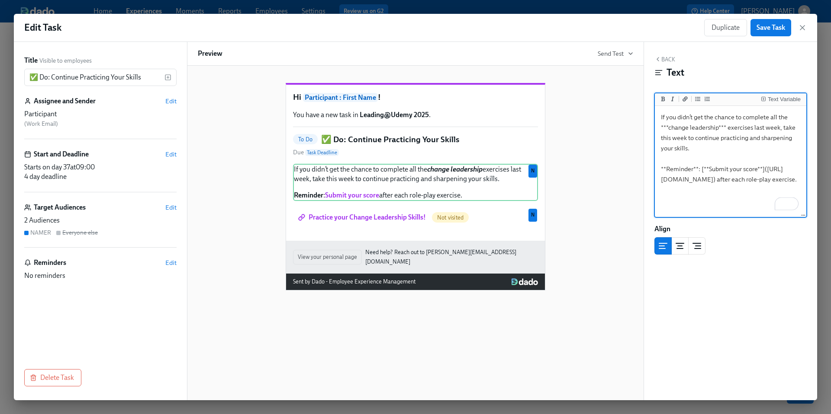
type textarea "If you didn’t get the chance to complete all the ***change leadership*** exerci…"
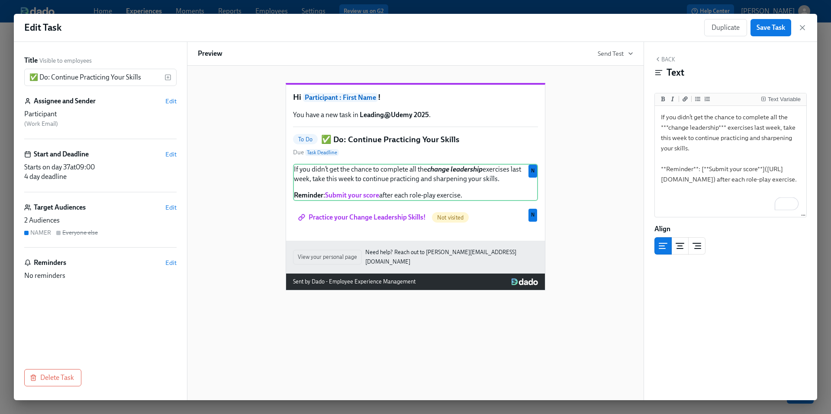
click at [604, 221] on div "Hi Participant : First Name ! You have a new task in Leading@Udemy 2025 . To Do…" at bounding box center [415, 180] width 435 height 222
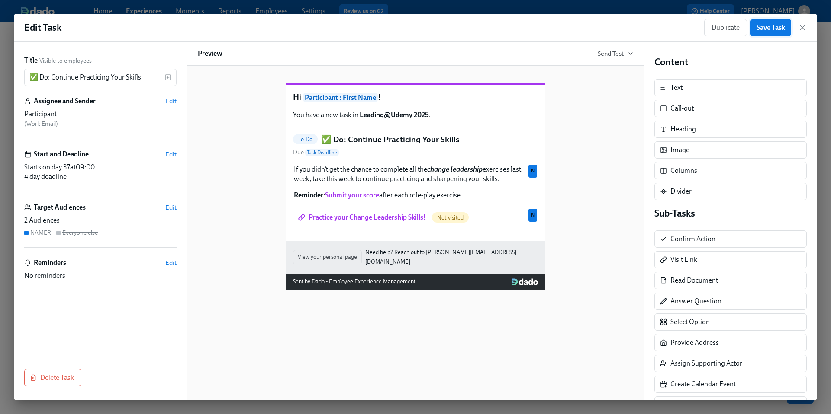
click at [768, 32] on span "Save Task" at bounding box center [770, 27] width 29 height 9
click at [802, 29] on icon "button" at bounding box center [802, 27] width 9 height 9
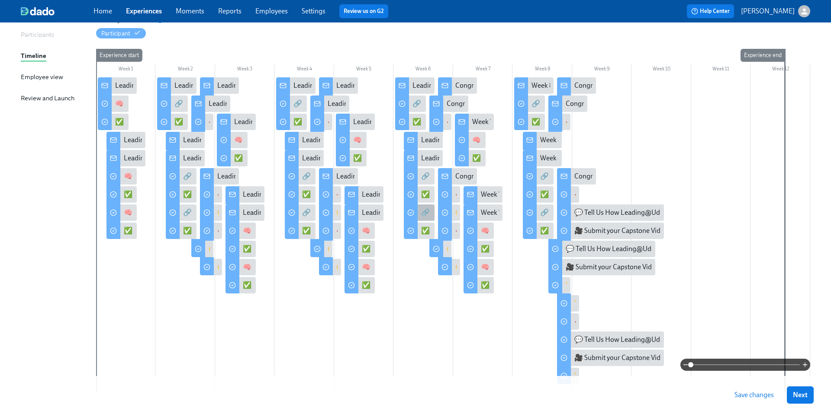
click at [420, 212] on div "🔗 Connect: Group Coaching Session #3" at bounding box center [419, 213] width 31 height 16
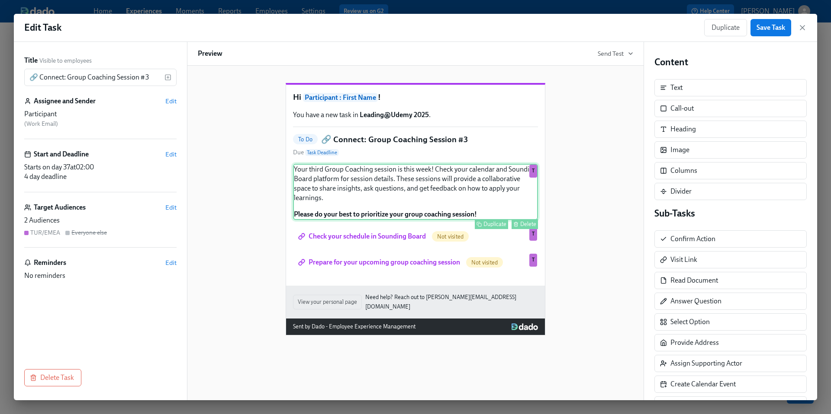
click at [403, 208] on div "Your third Group Coaching session is this week! Check your calendar and Soundin…" at bounding box center [415, 192] width 245 height 56
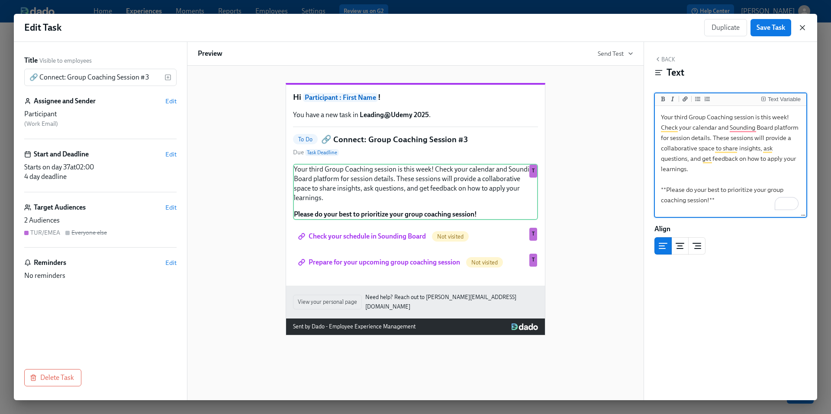
click at [804, 28] on icon "button" at bounding box center [802, 27] width 9 height 9
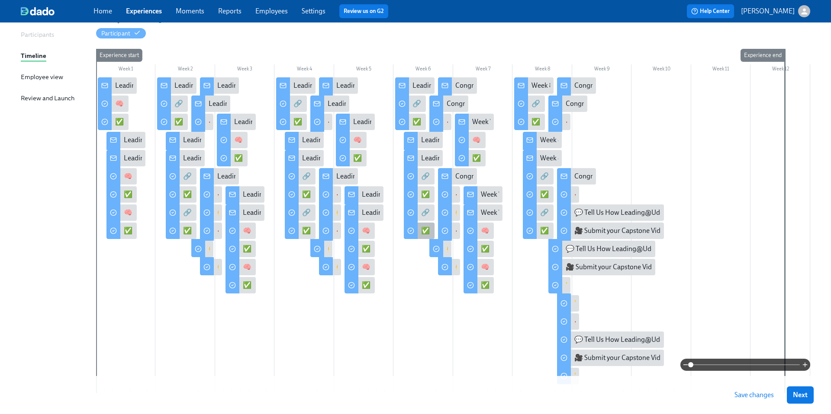
click at [424, 228] on div "✅ Do: Continue Practicing Your Skills" at bounding box center [477, 231] width 112 height 10
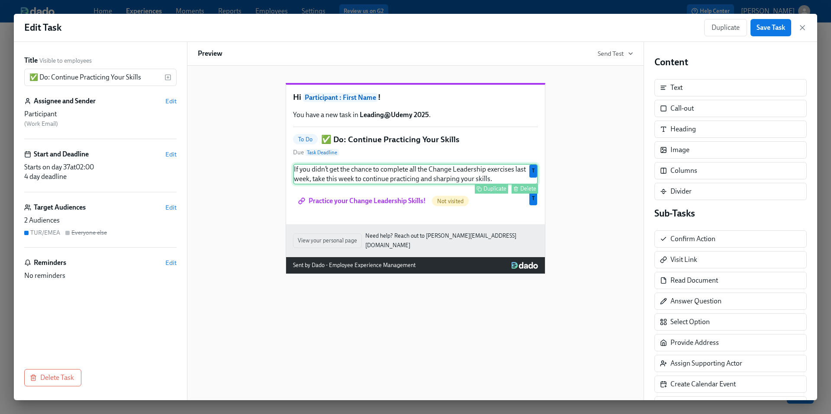
click at [421, 185] on div "If you didn’t get the chance to complete all the Change Leadership exercises la…" at bounding box center [415, 174] width 245 height 21
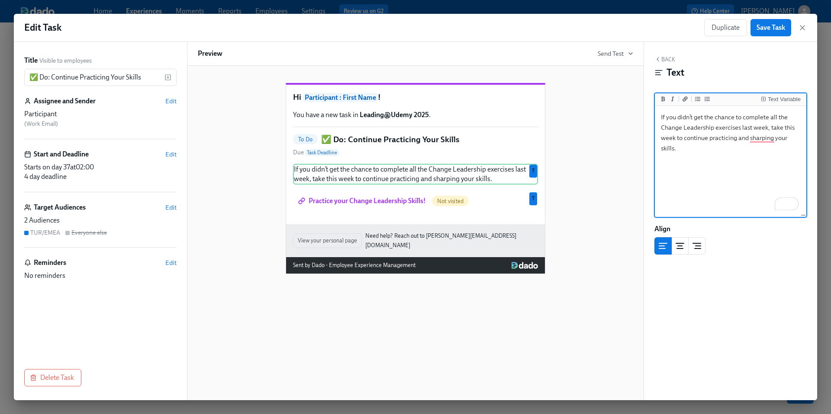
drag, startPoint x: 680, startPoint y: 149, endPoint x: 658, endPoint y: 118, distance: 38.2
click at [658, 118] on textarea "If you didn’t get the chance to complete all the Change Leadership exercises la…" at bounding box center [730, 162] width 148 height 109
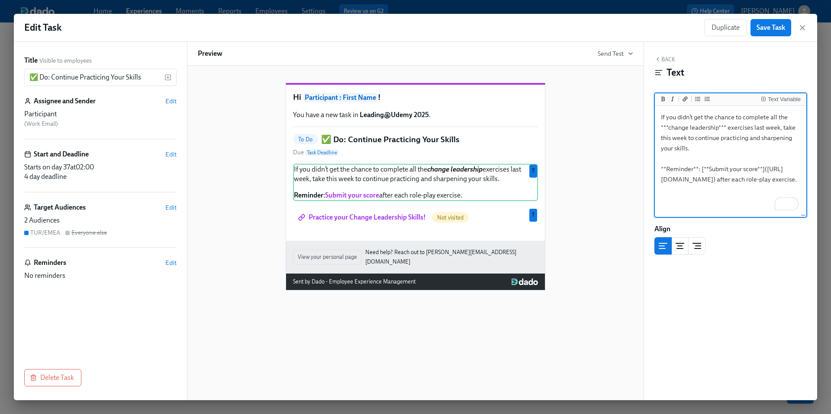
type textarea "If you didn’t get the chance to complete all the ***change leadership*** exerci…"
click at [605, 185] on div "Hi Participant : First Name ! You have a new task in Leading@Udemy 2025 . To Do…" at bounding box center [415, 180] width 435 height 222
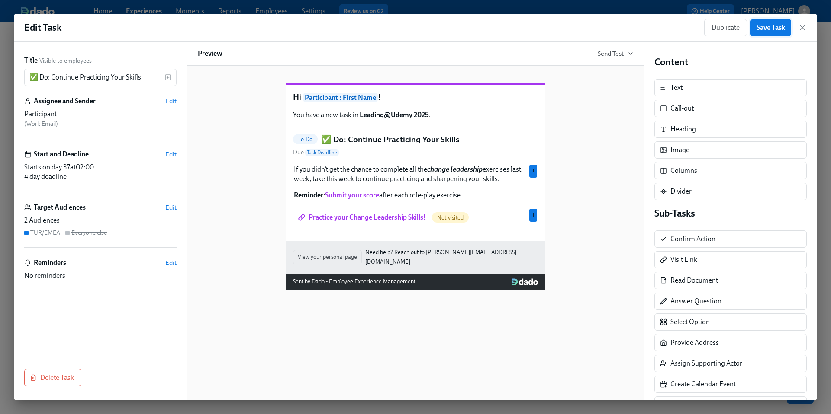
click at [766, 27] on span "Save Task" at bounding box center [770, 27] width 29 height 9
click at [804, 29] on icon "button" at bounding box center [802, 27] width 9 height 9
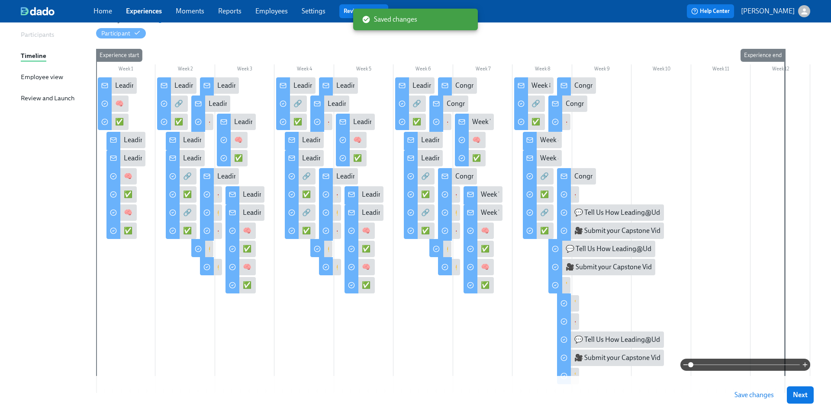
click at [745, 395] on span "Save changes" at bounding box center [753, 395] width 39 height 9
click at [408, 85] on div at bounding box center [402, 86] width 14 height 18
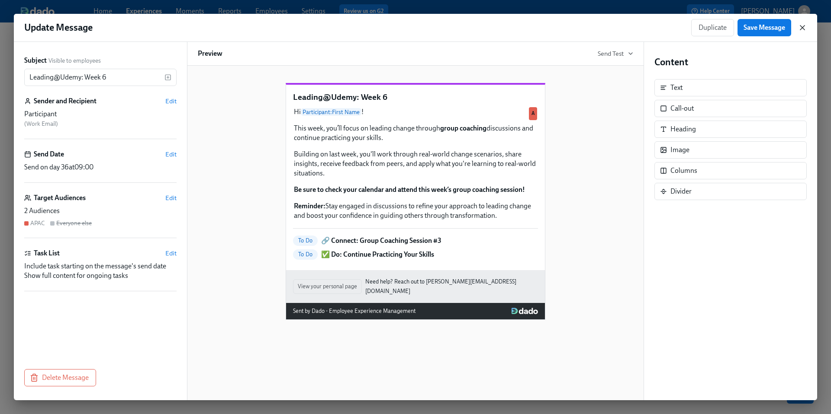
click at [802, 29] on icon "button" at bounding box center [802, 27] width 9 height 9
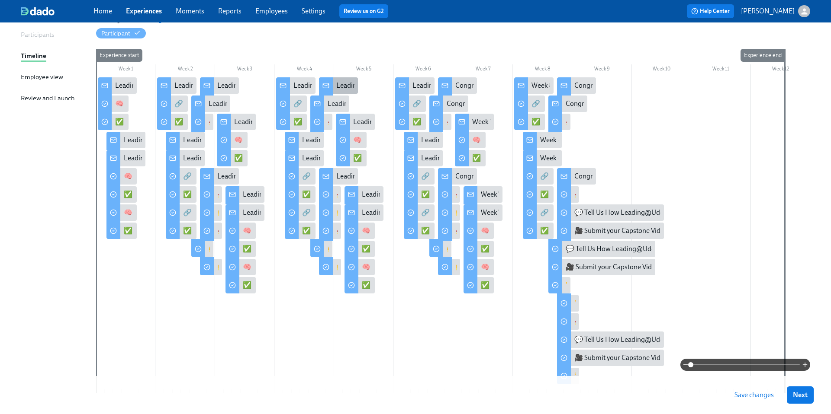
click at [329, 89] on div at bounding box center [326, 86] width 14 height 18
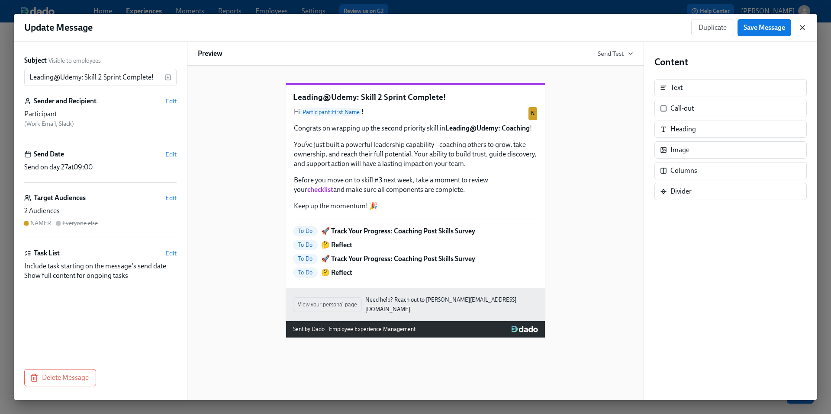
click at [806, 29] on icon "button" at bounding box center [802, 27] width 9 height 9
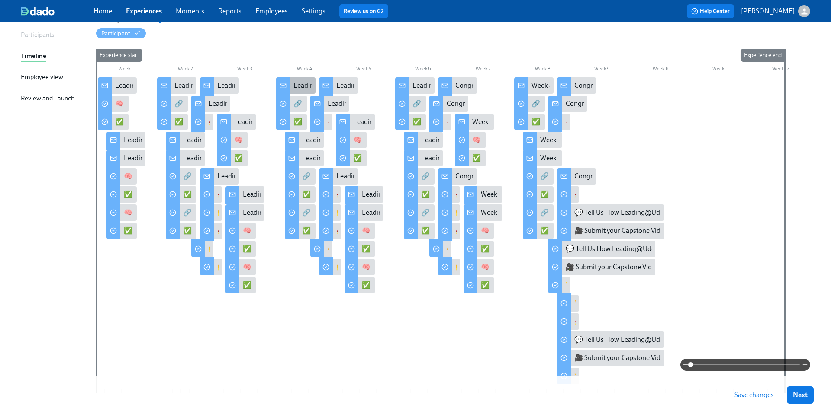
click at [307, 84] on div "Leading@Udemy: Week 4" at bounding box center [331, 86] width 77 height 10
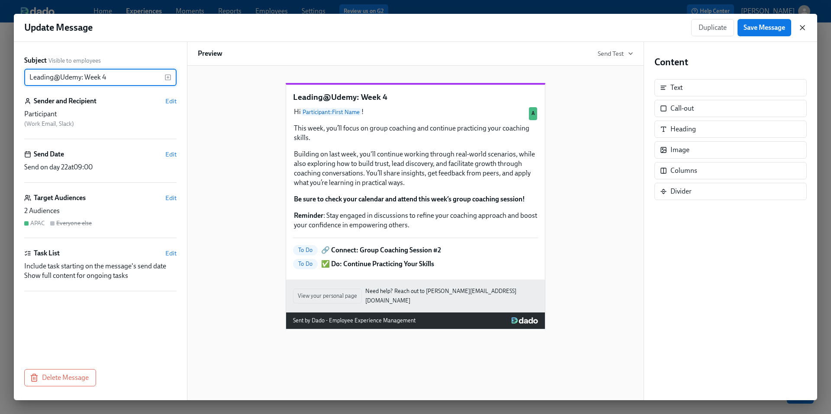
click at [800, 29] on icon "button" at bounding box center [802, 28] width 4 height 4
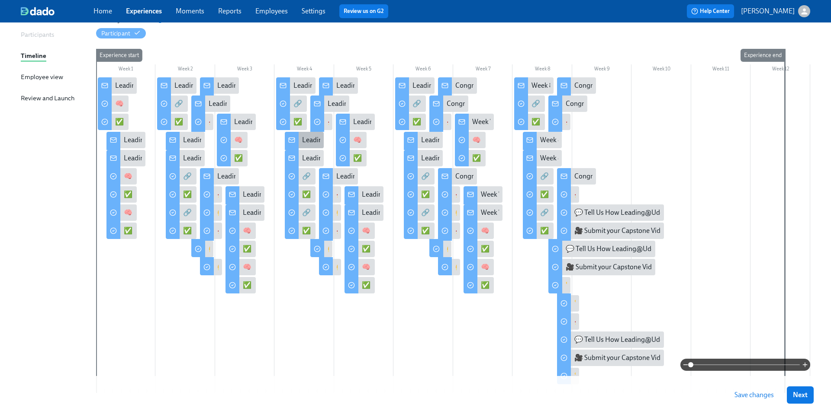
click at [303, 138] on div "Leading@Udemy: Week 4" at bounding box center [340, 140] width 77 height 10
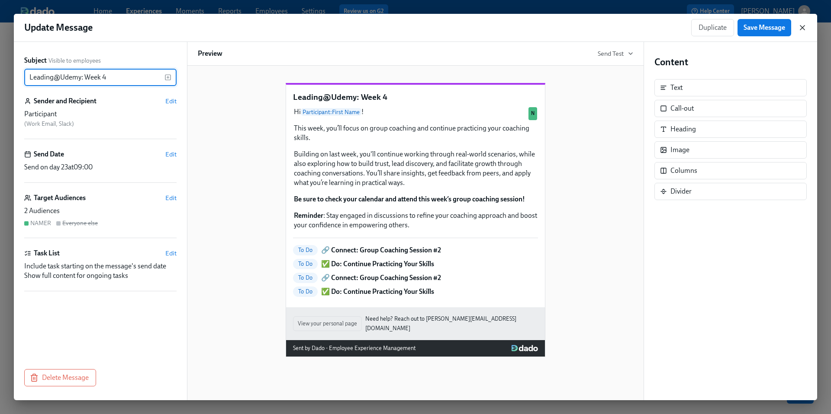
click at [801, 30] on icon "button" at bounding box center [802, 27] width 9 height 9
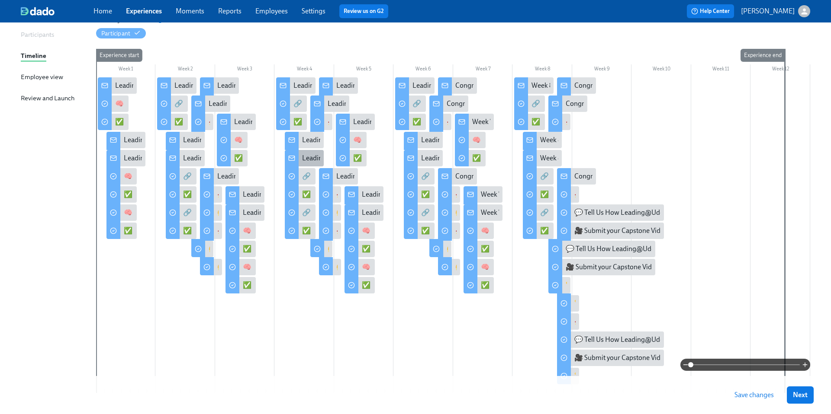
click at [308, 159] on div "Leading@Udemy: Week 4" at bounding box center [340, 159] width 77 height 10
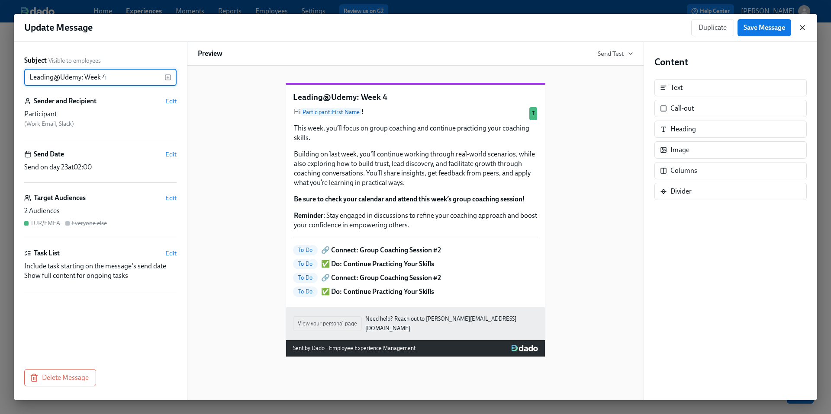
click at [802, 28] on icon "button" at bounding box center [802, 28] width 4 height 4
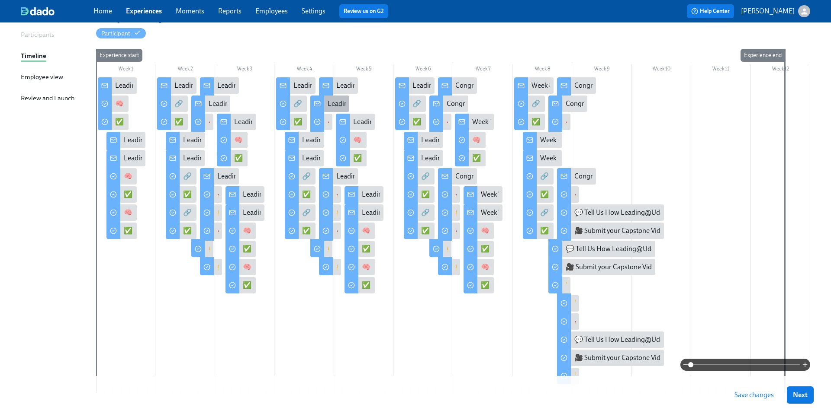
click at [342, 101] on div "Leading@Udemy: Skill 2 Sprint Complete!" at bounding box center [389, 104] width 123 height 10
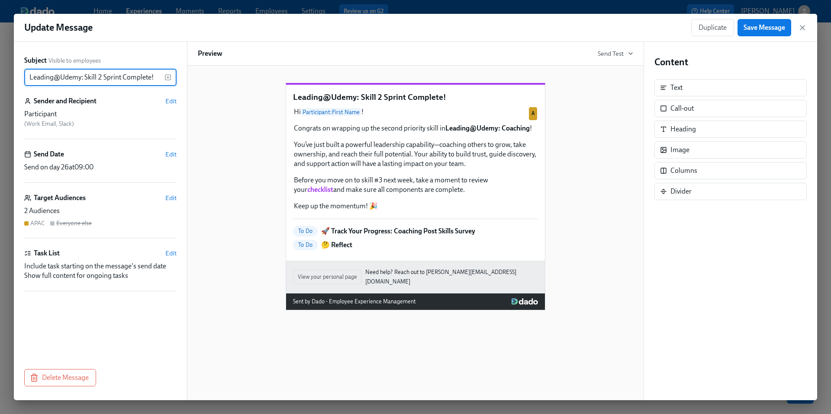
click at [807, 26] on div "Update Message Duplicate Save Message" at bounding box center [415, 28] width 803 height 28
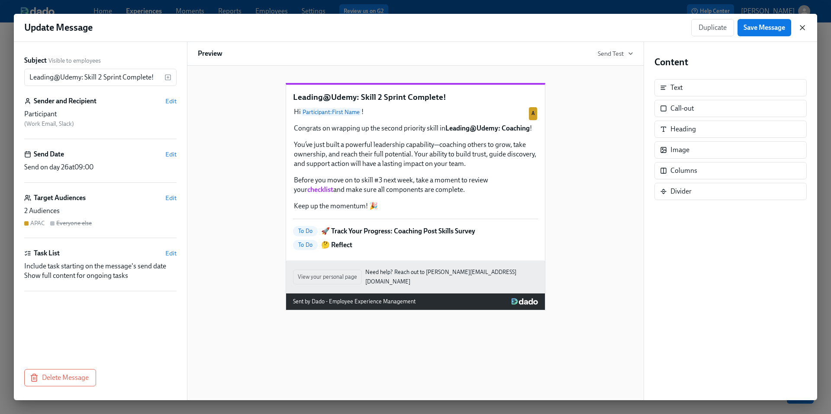
click at [802, 29] on icon "button" at bounding box center [802, 27] width 9 height 9
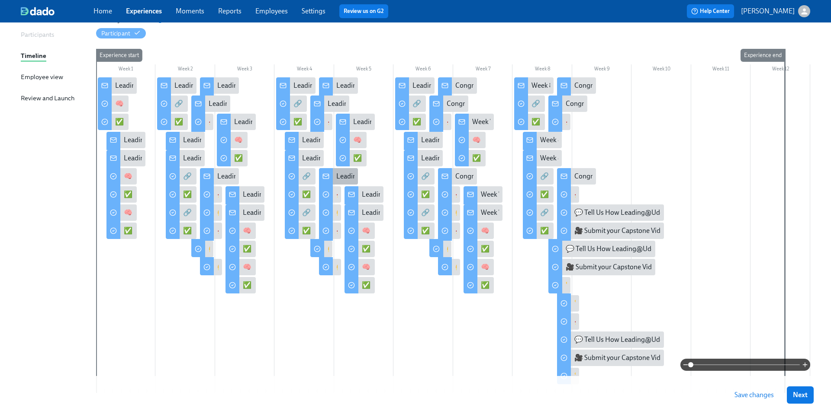
click at [331, 173] on div at bounding box center [326, 177] width 14 height 18
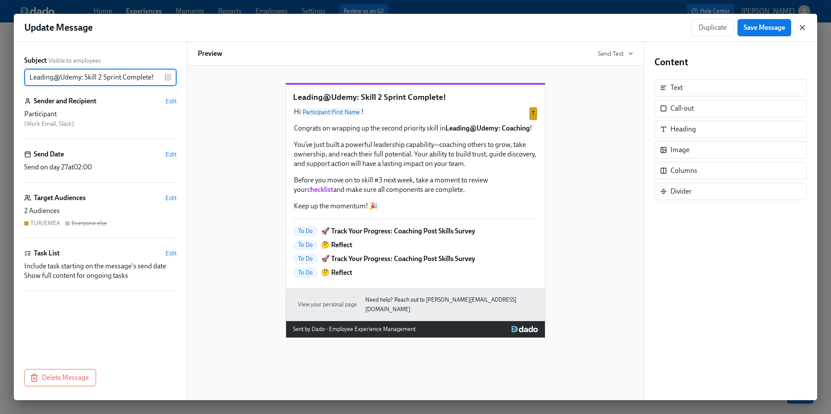
click at [803, 28] on icon "button" at bounding box center [802, 27] width 9 height 9
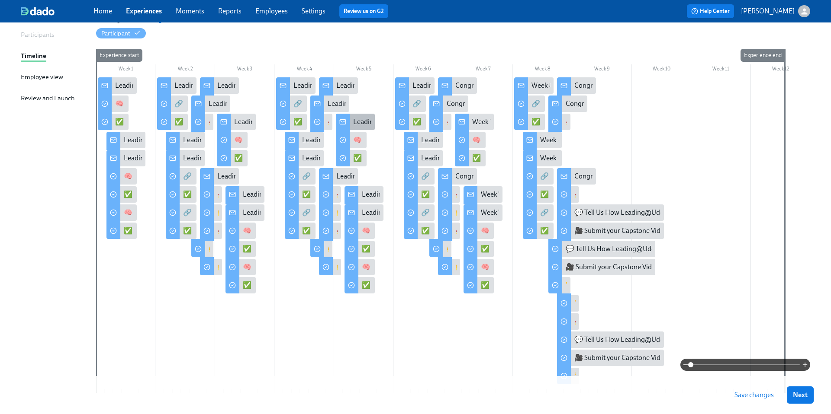
click at [362, 121] on div "Leading@Udemy: Week 5" at bounding box center [391, 122] width 77 height 10
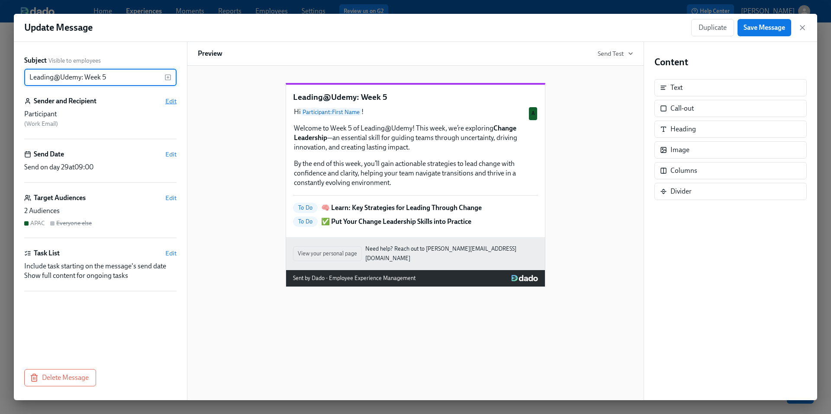
click at [171, 103] on span "Edit" at bounding box center [170, 101] width 11 height 9
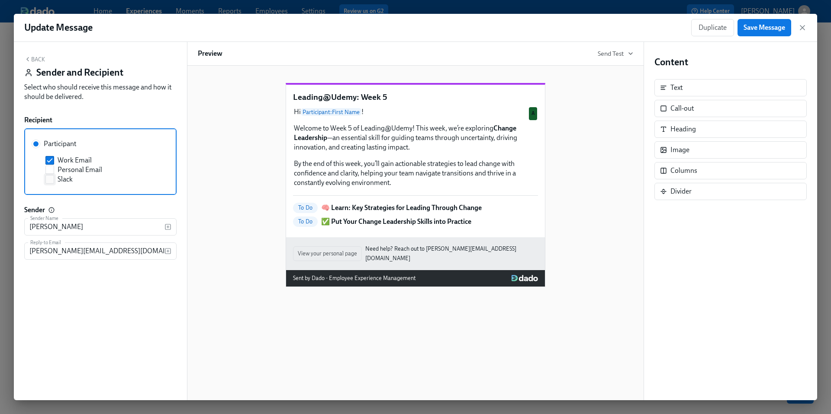
click at [52, 181] on input "Slack" at bounding box center [50, 180] width 8 height 8
checkbox input "true"
click at [225, 181] on div "Leading@Udemy: Week 5 Hi Participant : First Name ! Welcome to Week 5 of Leadin…" at bounding box center [415, 178] width 435 height 218
click at [767, 29] on span "Save Message" at bounding box center [764, 27] width 42 height 9
click at [801, 28] on icon "button" at bounding box center [802, 28] width 4 height 4
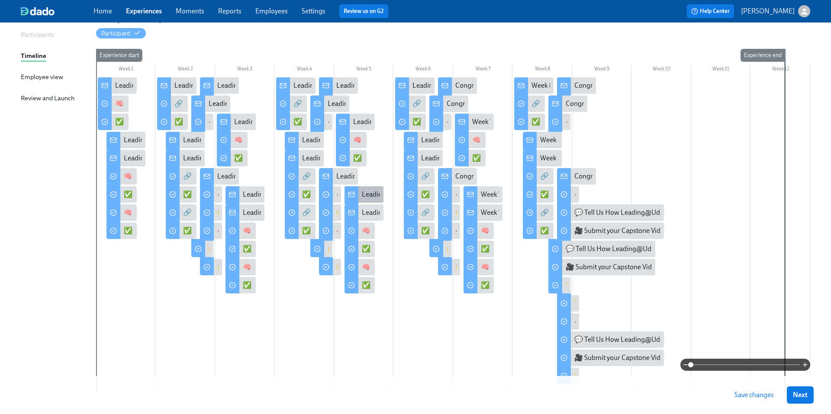
click at [354, 200] on div at bounding box center [351, 195] width 14 height 18
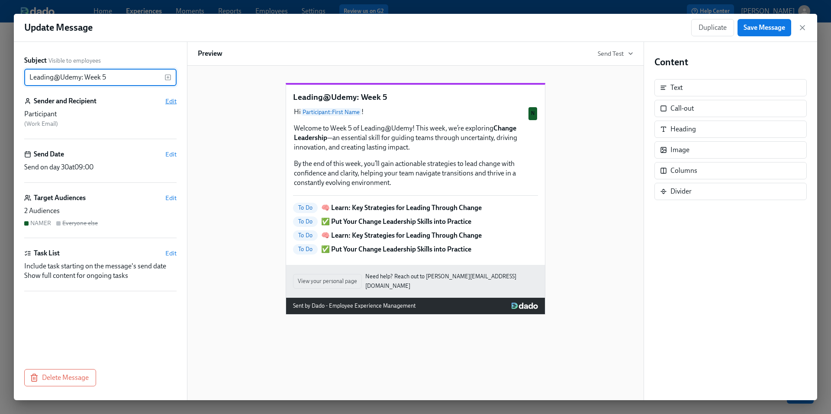
click at [167, 102] on span "Edit" at bounding box center [170, 101] width 11 height 9
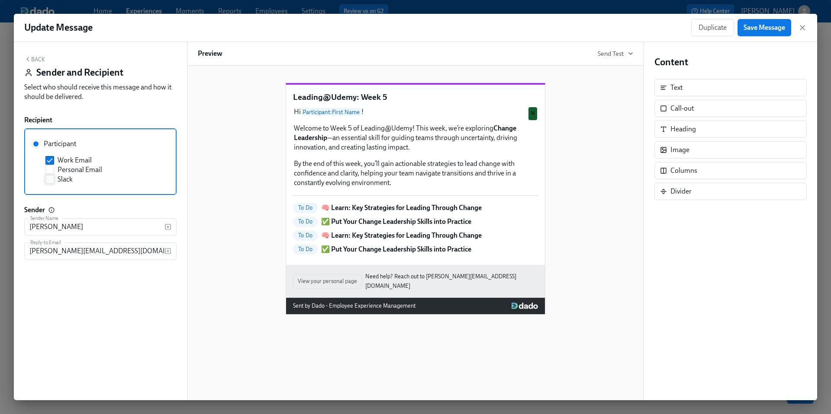
click at [51, 180] on input "Slack" at bounding box center [50, 180] width 8 height 8
checkbox input "true"
click at [762, 28] on span "Save Message" at bounding box center [764, 27] width 42 height 9
click at [801, 28] on icon "button" at bounding box center [802, 28] width 4 height 4
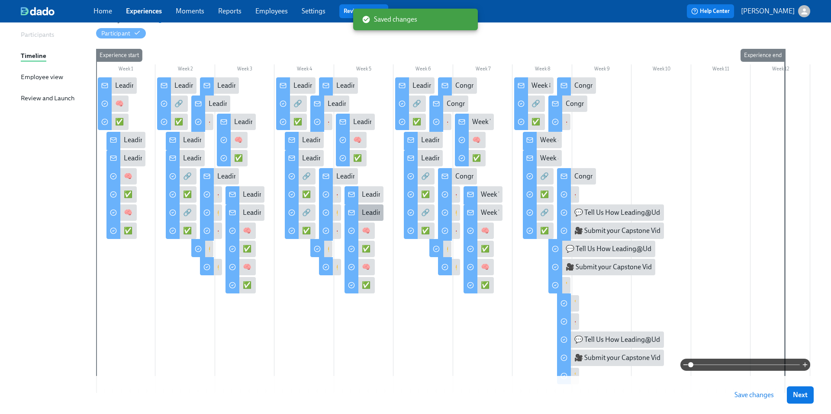
click at [374, 213] on div "Leading@Udemy: Week 5" at bounding box center [400, 213] width 77 height 10
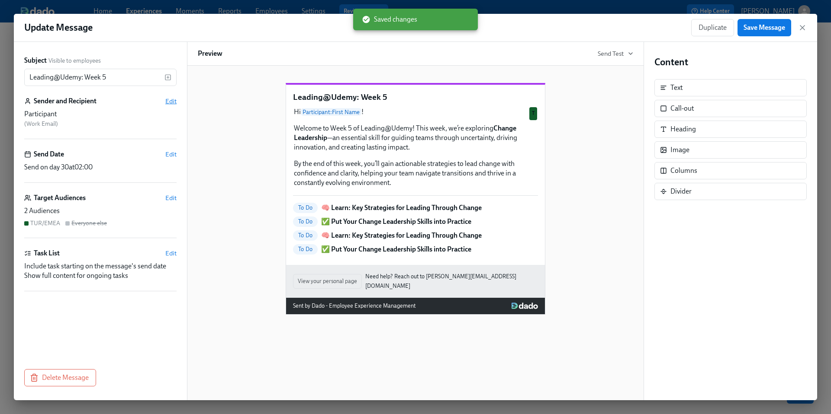
click at [167, 103] on span "Edit" at bounding box center [170, 101] width 11 height 9
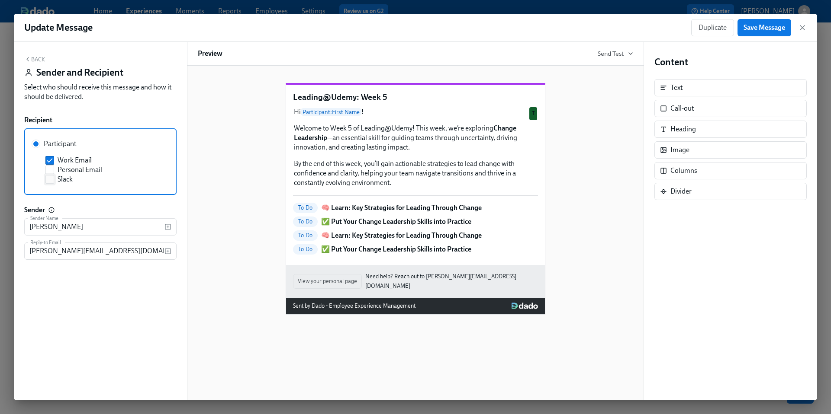
click at [52, 180] on input "Slack" at bounding box center [50, 180] width 8 height 8
checkbox input "true"
click at [756, 29] on span "Save Message" at bounding box center [764, 27] width 42 height 9
click at [800, 27] on icon "button" at bounding box center [802, 27] width 9 height 9
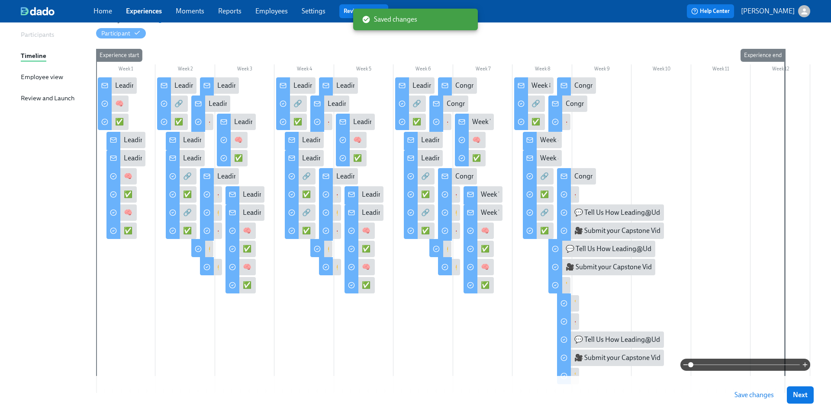
click at [745, 397] on span "Save changes" at bounding box center [753, 395] width 39 height 9
click at [414, 84] on div "Leading@Udemy: Week 6" at bounding box center [450, 86] width 77 height 10
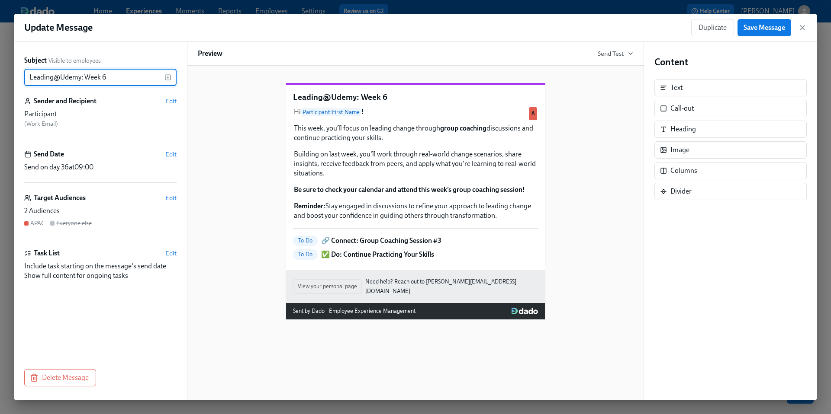
click at [169, 100] on span "Edit" at bounding box center [170, 101] width 11 height 9
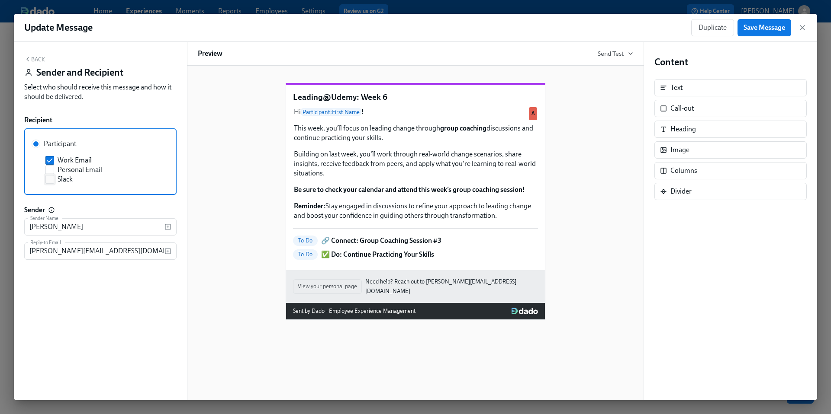
click at [50, 183] on input "Slack" at bounding box center [50, 180] width 8 height 8
checkbox input "true"
click at [757, 29] on span "Save Message" at bounding box center [764, 27] width 42 height 9
click at [803, 28] on icon "button" at bounding box center [802, 27] width 9 height 9
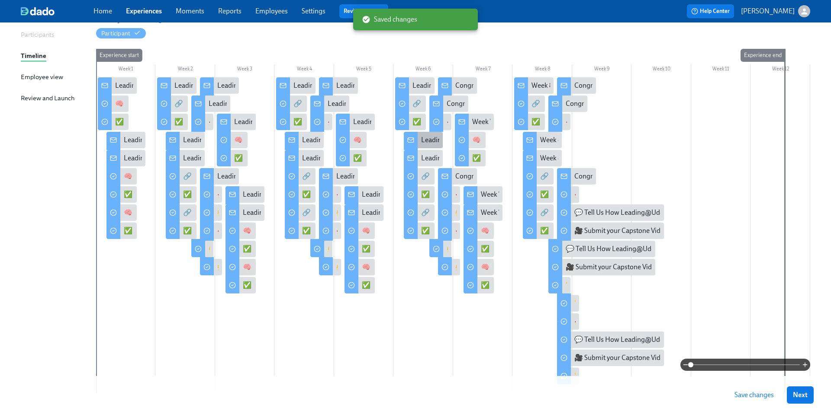
click at [419, 142] on div "Leading@Udemy: Week 6" at bounding box center [423, 140] width 39 height 16
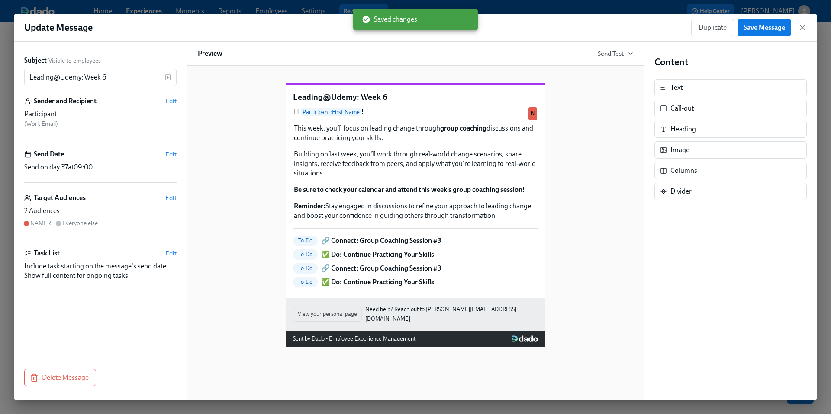
click at [169, 99] on span "Edit" at bounding box center [170, 101] width 11 height 9
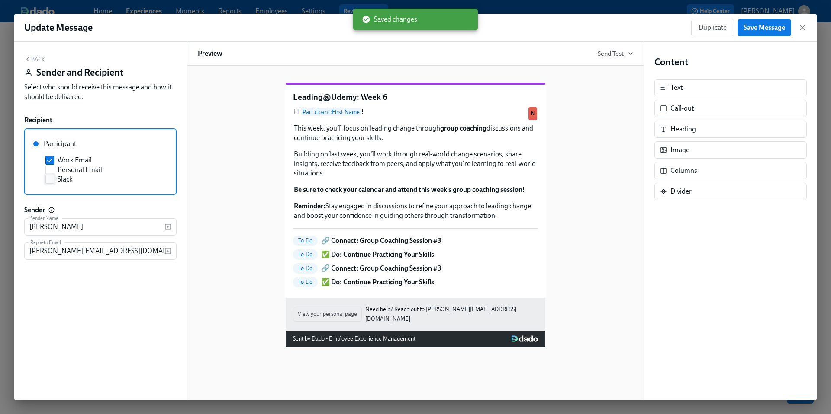
click at [51, 180] on input "Slack" at bounding box center [50, 180] width 8 height 8
checkbox input "true"
click at [769, 29] on span "Save Message" at bounding box center [764, 27] width 42 height 9
click at [800, 26] on icon "button" at bounding box center [802, 28] width 4 height 4
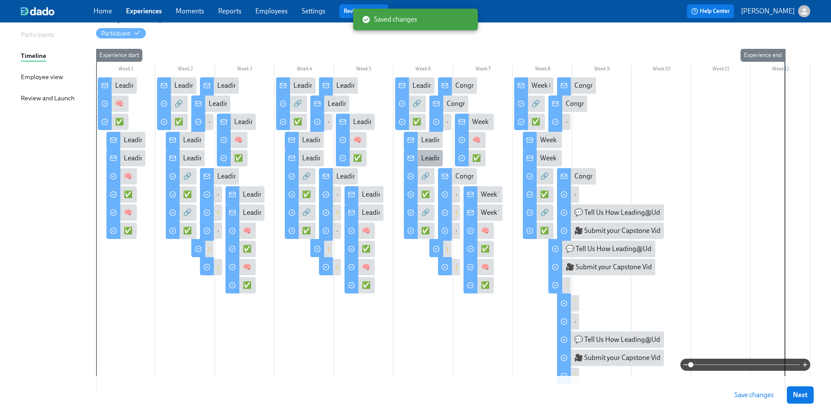
click at [423, 161] on div "Leading@Udemy: Week 6" at bounding box center [459, 159] width 77 height 10
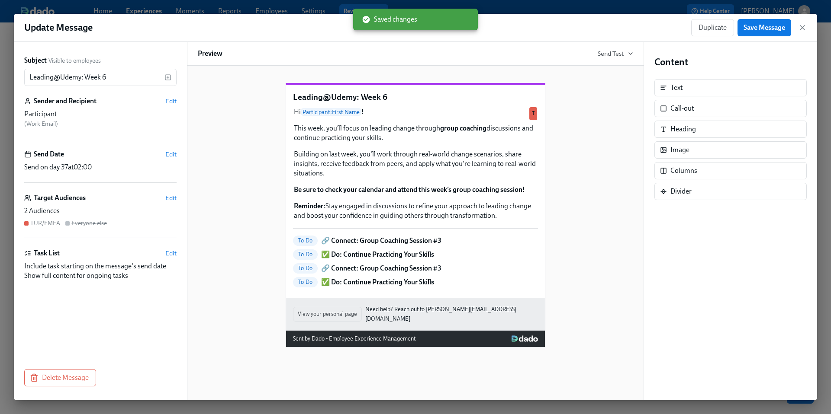
click at [174, 101] on span "Edit" at bounding box center [170, 101] width 11 height 9
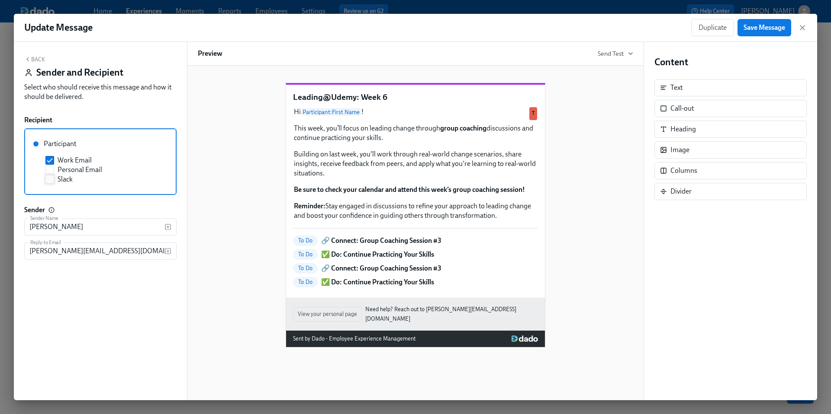
click at [52, 180] on input "Slack" at bounding box center [50, 180] width 8 height 8
checkbox input "true"
click at [755, 26] on span "Save Message" at bounding box center [764, 27] width 42 height 9
click at [803, 28] on icon "button" at bounding box center [802, 27] width 9 height 9
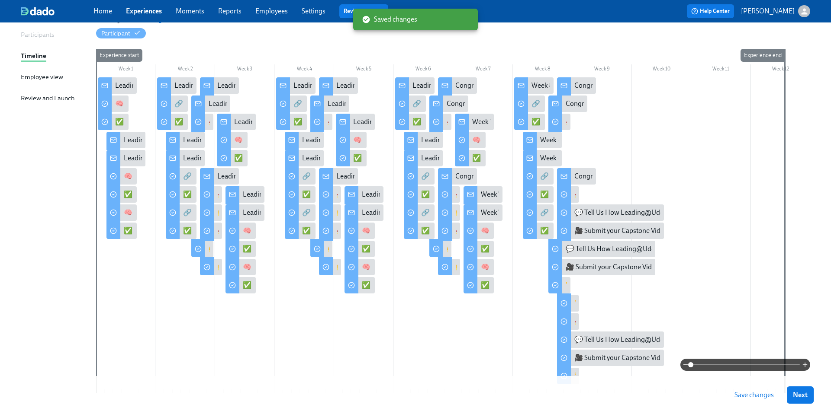
click at [750, 401] on button "Save changes" at bounding box center [753, 395] width 51 height 17
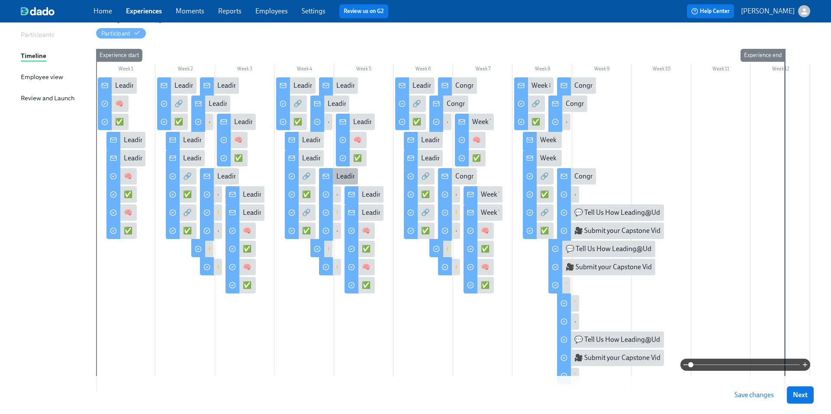
click at [347, 174] on div "Leading@Udemy: Skill 2 Sprint Complete!" at bounding box center [397, 177] width 123 height 10
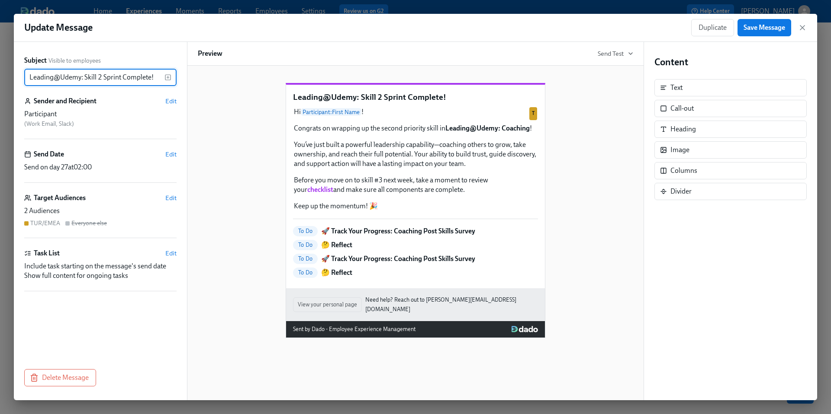
drag, startPoint x: 152, startPoint y: 78, endPoint x: 21, endPoint y: 76, distance: 131.5
click at [21, 76] on div "Subject Visible to employees Leading@Udemy: Skill 2 Sprint Complete! ​ Sender a…" at bounding box center [100, 221] width 173 height 359
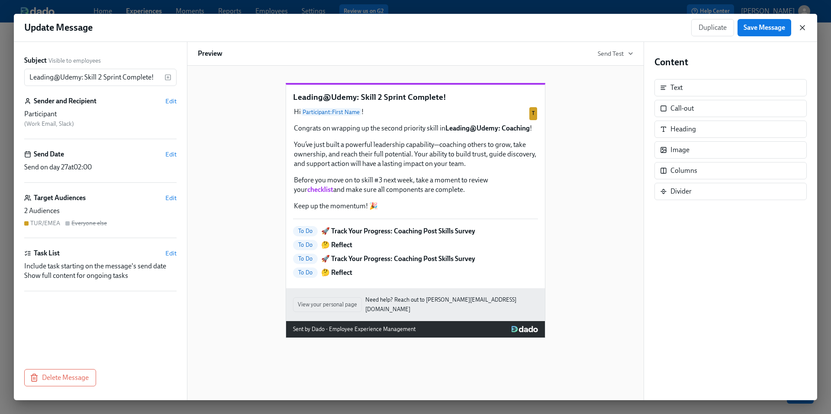
click at [800, 28] on icon "button" at bounding box center [802, 27] width 9 height 9
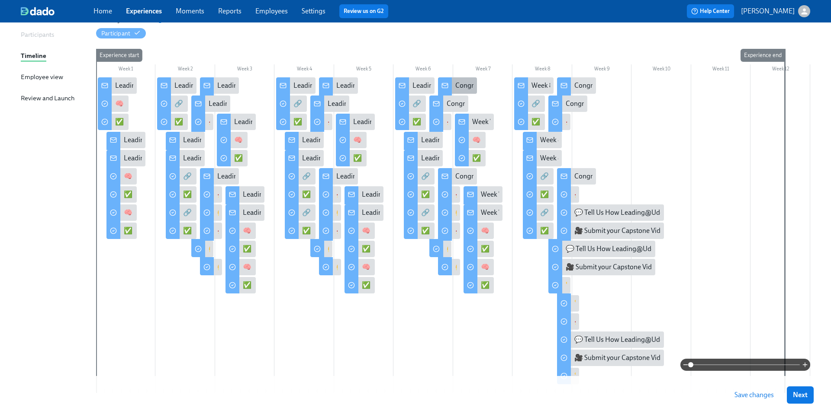
click at [462, 86] on div "Congratulations! You've completed Priority Skill #3- Change Leadership!" at bounding box center [561, 86] width 213 height 10
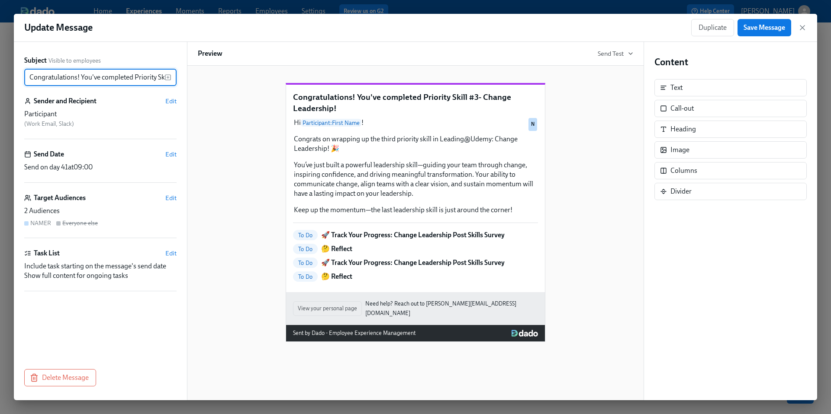
scroll to position [0, 77]
click at [128, 76] on input "Congratulations! You've completed Priority Skill #3- Change Leadership!" at bounding box center [94, 77] width 140 height 17
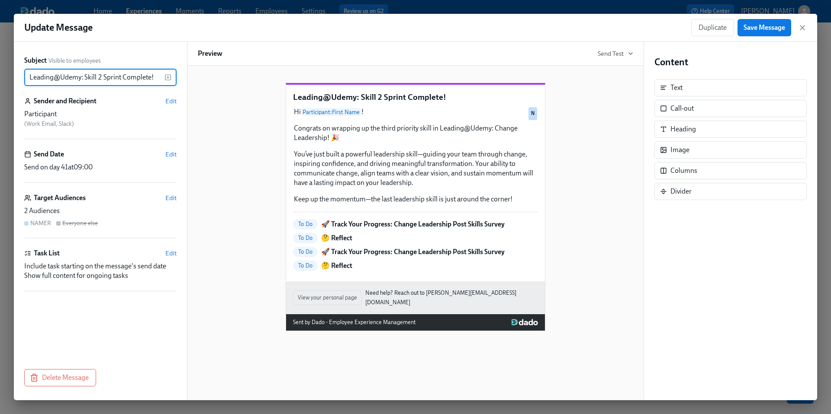
scroll to position [0, 0]
click at [100, 77] on input "Leading@Udemy: Skill 2 Sprint Complete!" at bounding box center [94, 77] width 140 height 17
type input "Leading@Udemy: Skill 3 Sprint Complete!"
click at [231, 196] on div "Leading@Udemy: Skill 3 Sprint Complete! Hi Participant : First Name ! Congrats …" at bounding box center [415, 200] width 435 height 262
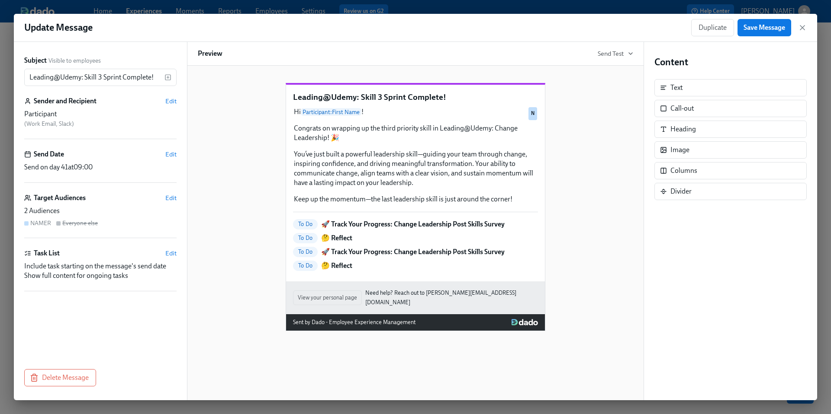
click at [617, 183] on div "Leading@Udemy: Skill 3 Sprint Complete! Hi Participant : First Name ! Congrats …" at bounding box center [415, 200] width 435 height 262
click at [758, 29] on span "Save Message" at bounding box center [764, 27] width 42 height 9
click at [802, 28] on icon "button" at bounding box center [802, 27] width 9 height 9
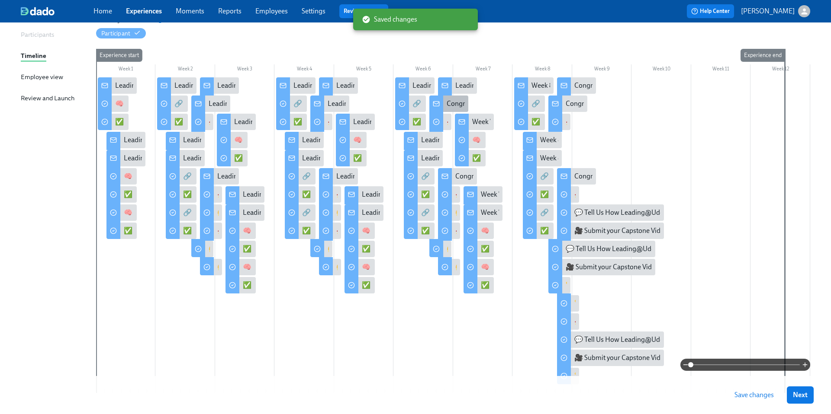
click at [453, 105] on div "Congratulations! You've completed Priority Skill #3- Change Leadership!" at bounding box center [552, 104] width 213 height 10
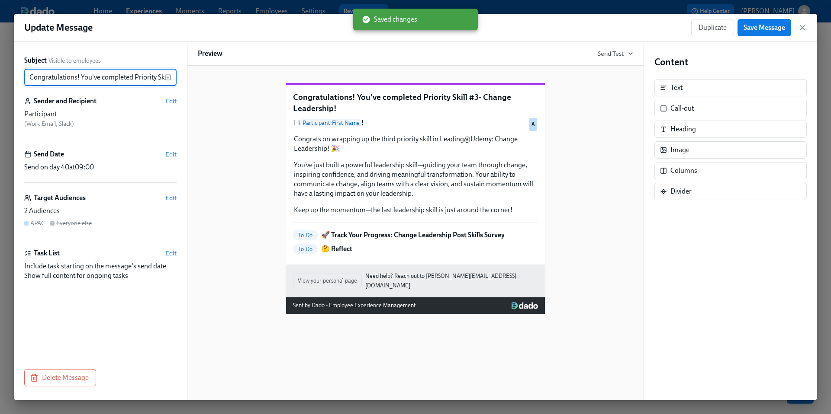
scroll to position [0, 77]
click at [80, 77] on input "Congratulations! You've completed Priority Skill #3- Change Leadership!" at bounding box center [94, 77] width 140 height 17
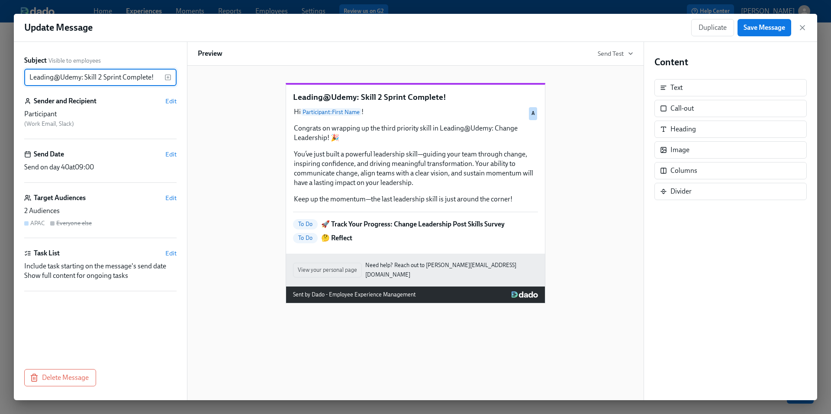
click at [100, 77] on input "Leading@Udemy: Skill 2 Sprint Complete!" at bounding box center [94, 77] width 140 height 17
type input "Leading@Udemy: Skill 3 Sprint Complete!"
click at [233, 170] on div "Leading@Udemy: Skill 3 Sprint Complete! Hi Participant : First Name ! Congrats …" at bounding box center [415, 186] width 435 height 234
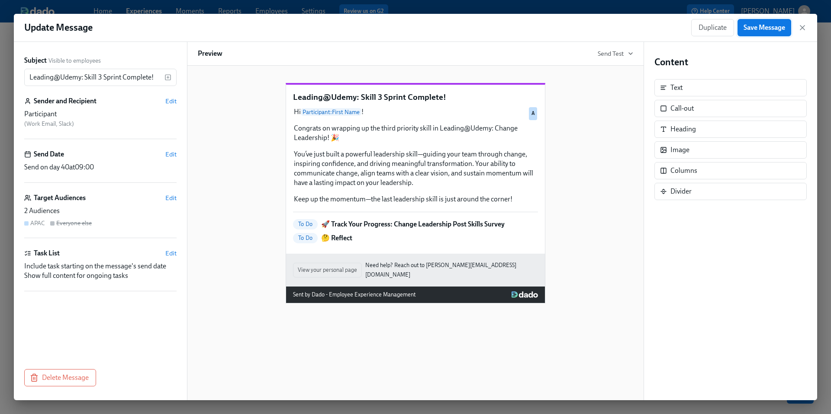
click at [758, 29] on span "Save Message" at bounding box center [764, 27] width 42 height 9
click at [803, 29] on icon "button" at bounding box center [802, 28] width 4 height 4
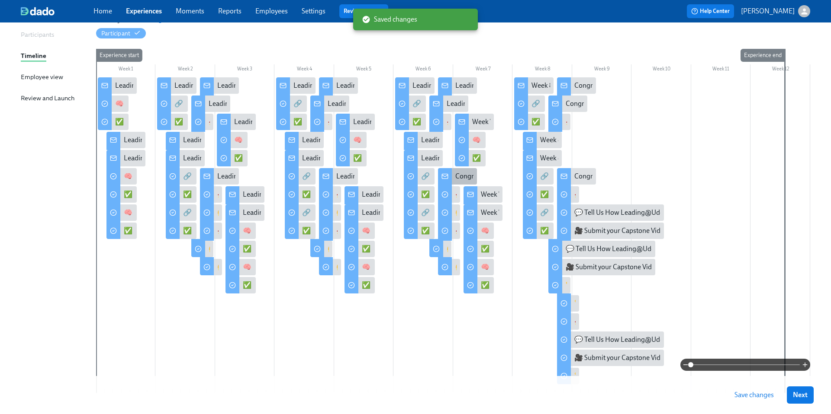
click at [455, 180] on div "Congratulations! You've completed Priority Skill #3- Change Leadership!" at bounding box center [561, 177] width 213 height 10
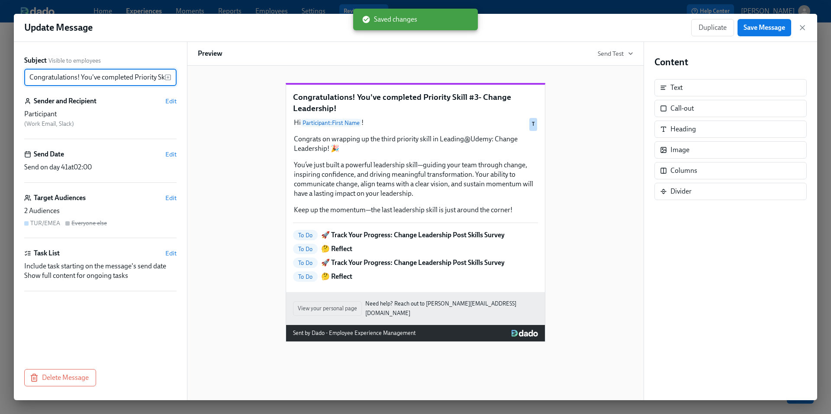
scroll to position [0, 77]
click at [128, 79] on input "Congratulations! You've completed Priority Skill #3- Change Leadership!" at bounding box center [94, 77] width 140 height 17
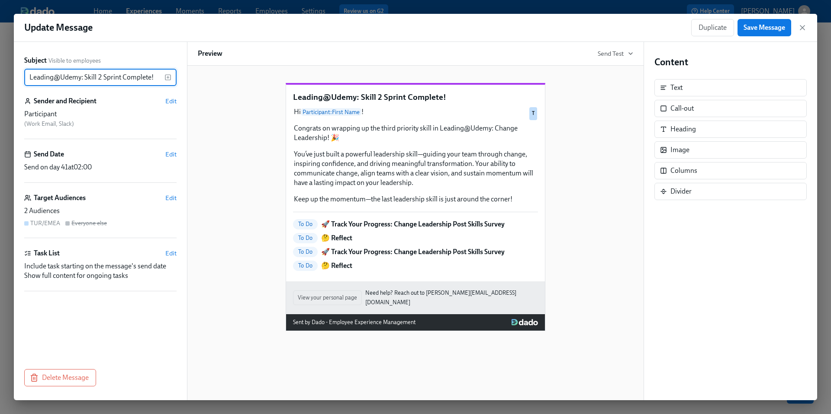
scroll to position [0, 0]
click at [100, 77] on input "Leading@Udemy: Skill 2 Sprint Complete!" at bounding box center [94, 77] width 140 height 17
type input "Leading@Udemy: Skill 3 Sprint Complete!"
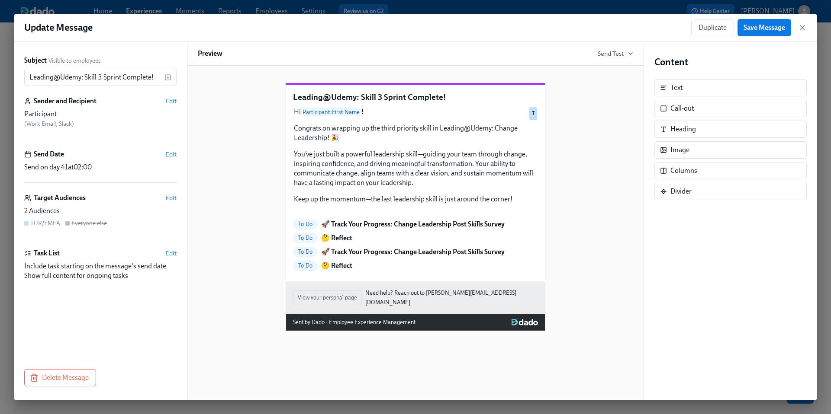
click at [226, 164] on div "Leading@Udemy: Skill 3 Sprint Complete! Hi Participant : First Name ! Congrats …" at bounding box center [415, 200] width 435 height 262
click at [768, 29] on span "Save Message" at bounding box center [764, 27] width 42 height 9
click at [803, 29] on icon "button" at bounding box center [802, 28] width 4 height 4
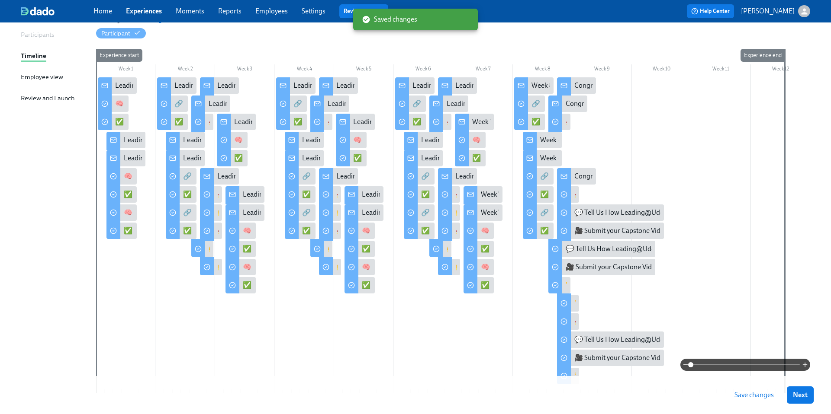
click at [743, 394] on span "Save changes" at bounding box center [753, 395] width 39 height 9
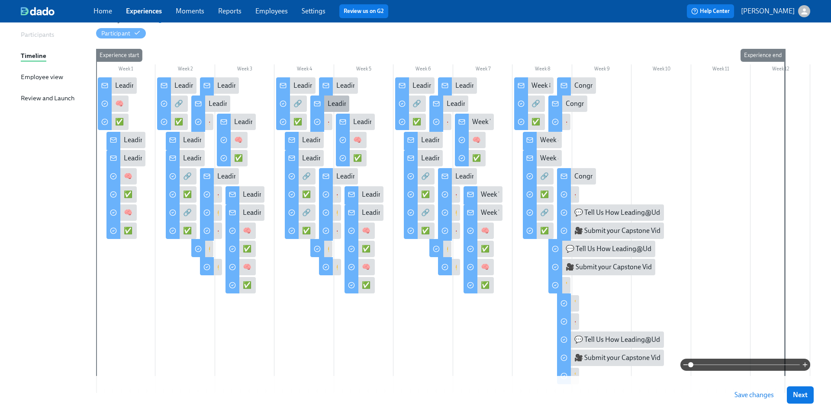
click at [338, 100] on div "Leading@Udemy: Skill 2 Sprint Complete!" at bounding box center [389, 104] width 123 height 10
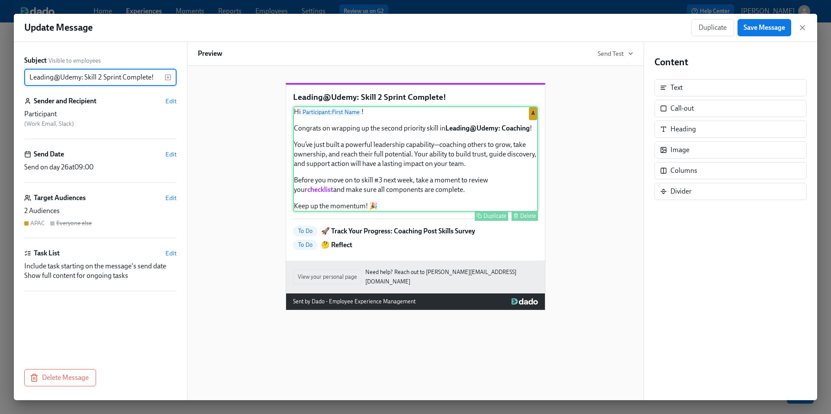
click at [401, 169] on div "Hi Participant : First Name ! Congrats on wrapping up the second priority skill…" at bounding box center [415, 159] width 245 height 106
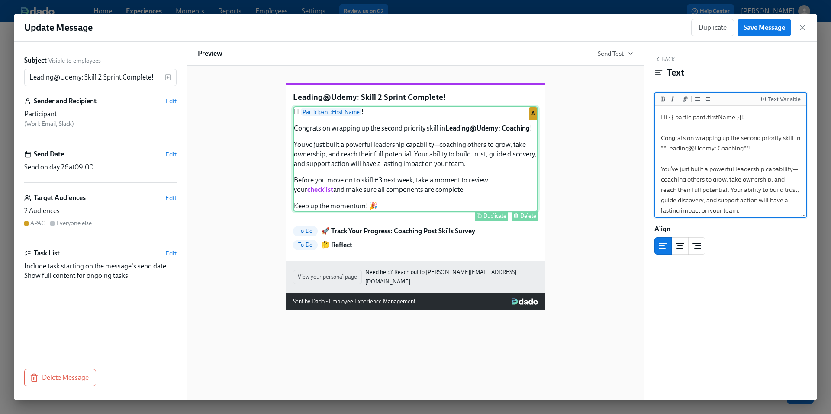
click at [421, 208] on div "Hi Participant : First Name ! Congrats on wrapping up the second priority skill…" at bounding box center [415, 159] width 245 height 106
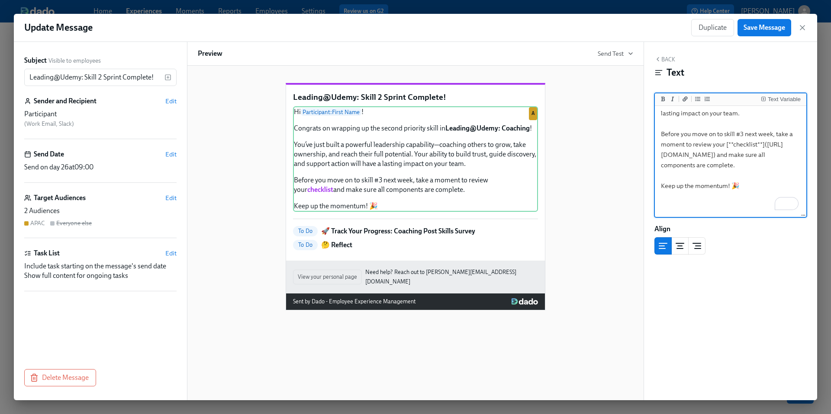
scroll to position [97, 0]
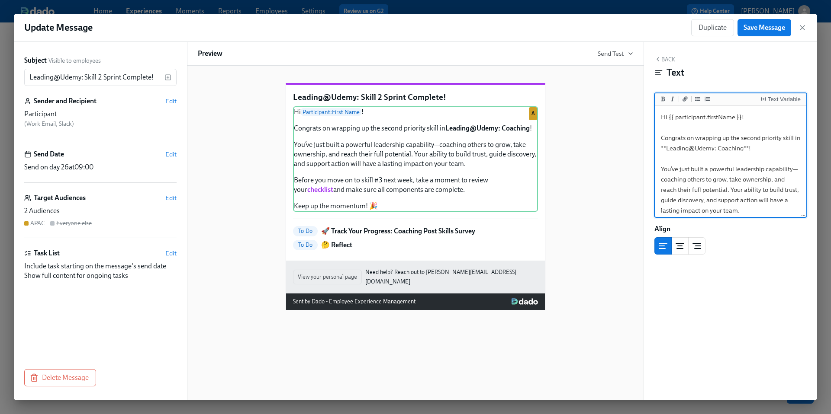
scroll to position [97, 0]
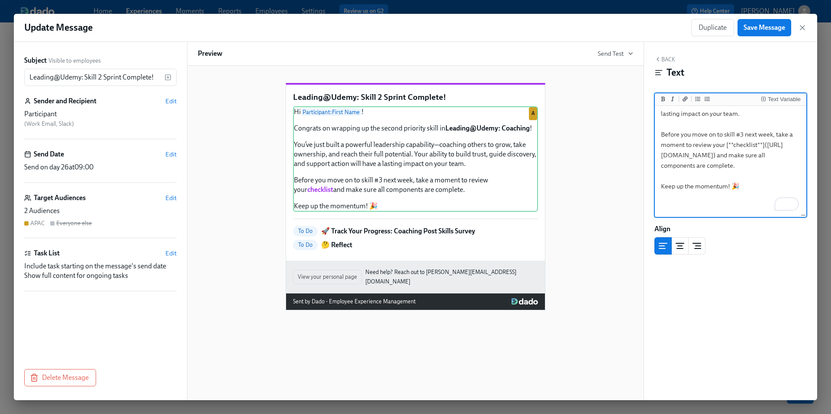
drag, startPoint x: 0, startPoint y: 0, endPoint x: 662, endPoint y: 134, distance: 675.8
click at [662, 134] on textarea "Hi {{ participant.firstName }}! Congrats on wrapping up the second priority ski…" at bounding box center [730, 103] width 148 height 185
click at [603, 166] on div "Leading@Udemy: Skill 2 Sprint Complete! Hi Participant : First Name ! Congrats …" at bounding box center [415, 189] width 435 height 241
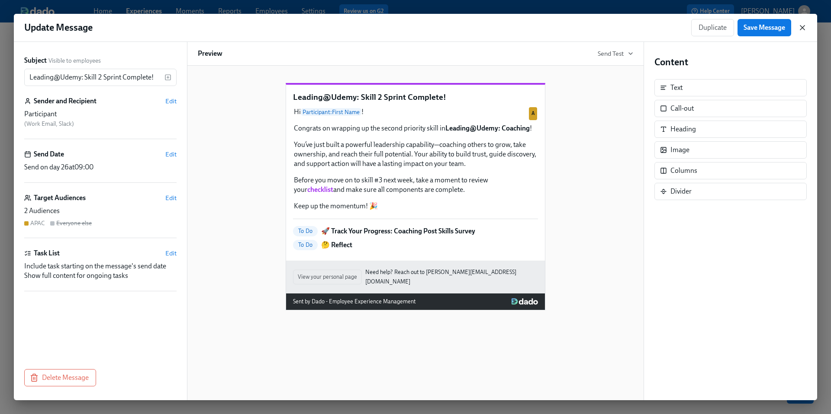
click at [802, 26] on icon "button" at bounding box center [802, 27] width 9 height 9
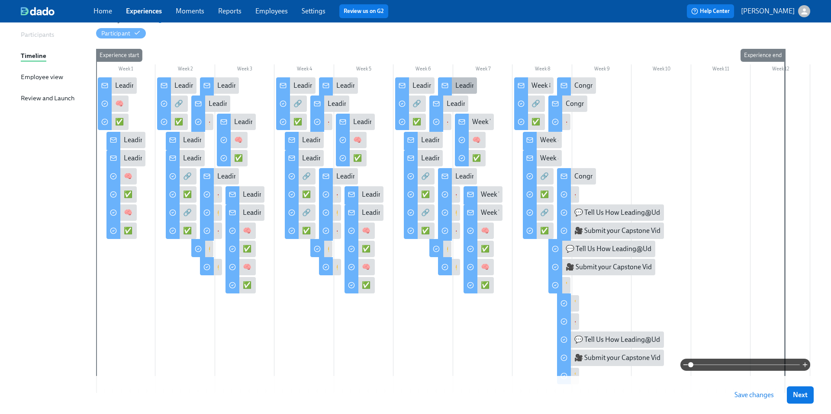
click at [463, 85] on div "Leading@Udemy: Skill 3 Sprint Complete!" at bounding box center [516, 86] width 123 height 10
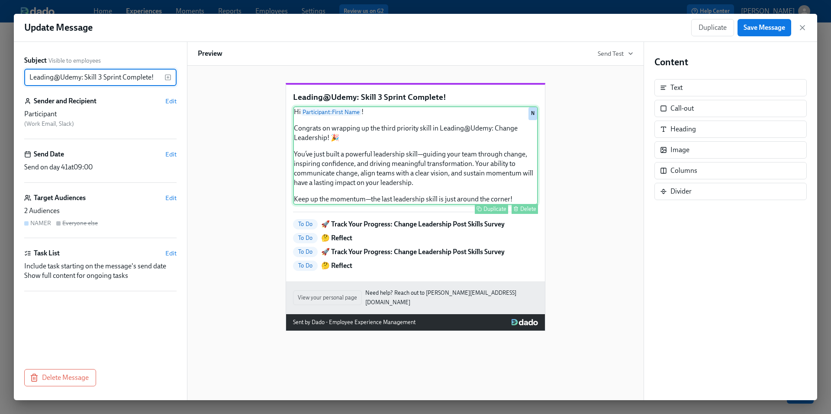
click at [350, 200] on div "Hi Participant : First Name ! Congrats on wrapping up the third priority skill …" at bounding box center [415, 155] width 245 height 99
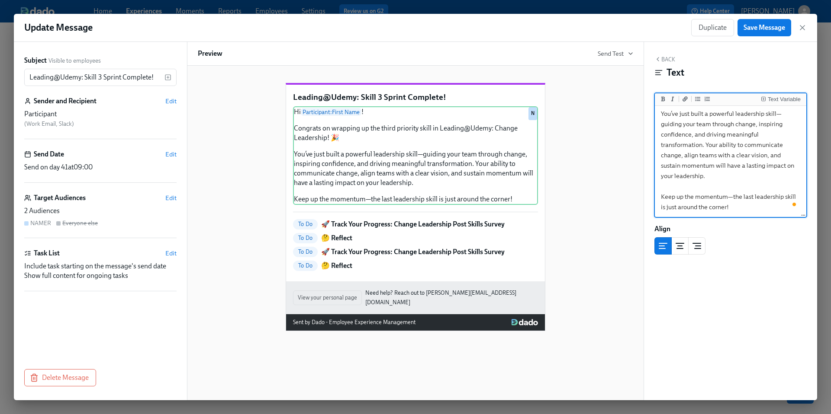
scroll to position [56, 0]
drag, startPoint x: 732, startPoint y: 208, endPoint x: 661, endPoint y: 200, distance: 70.9
click at [661, 200] on textarea "Hi {{ participant.firstName }}! Congrats on wrapping up the third priority skil…" at bounding box center [730, 134] width 148 height 164
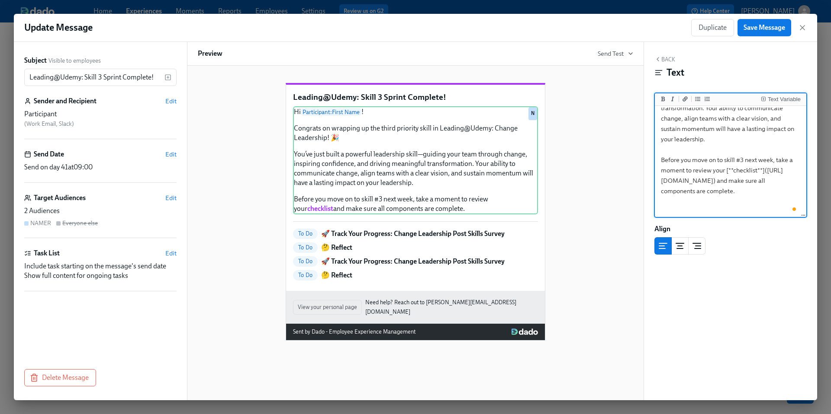
drag, startPoint x: 742, startPoint y: 161, endPoint x: 723, endPoint y: 161, distance: 19.0
click at [723, 161] on textarea "Hi {{ participant.firstName }}! Congrats on wrapping up the third priority skil…" at bounding box center [730, 108] width 148 height 185
drag, startPoint x: 734, startPoint y: 160, endPoint x: 787, endPoint y: 160, distance: 52.8
click at [787, 160] on textarea "Hi {{ participant.firstName }}! Congrats on wrapping up the third priority skil…" at bounding box center [730, 108] width 148 height 185
click at [673, 100] on icon "Add italic text" at bounding box center [672, 98] width 5 height 5
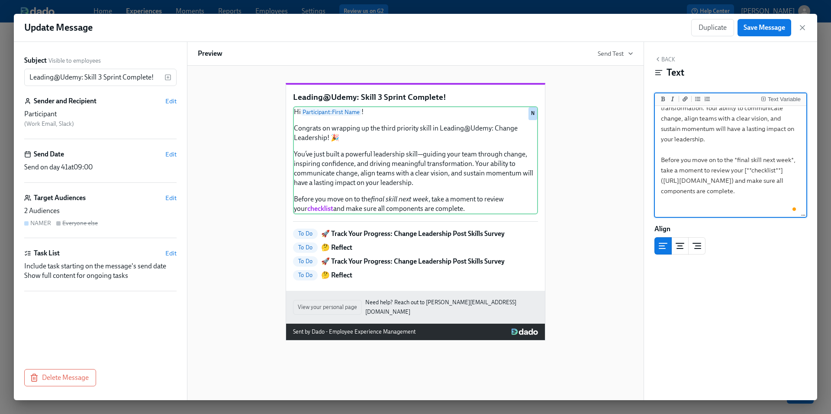
type textarea "Hi {{ participant.firstName }}! Congrats on wrapping up the third priority skil…"
click at [626, 189] on div "Leading@Udemy: Skill 3 Sprint Complete! Hi Participant : First Name ! Congrats …" at bounding box center [415, 205] width 435 height 272
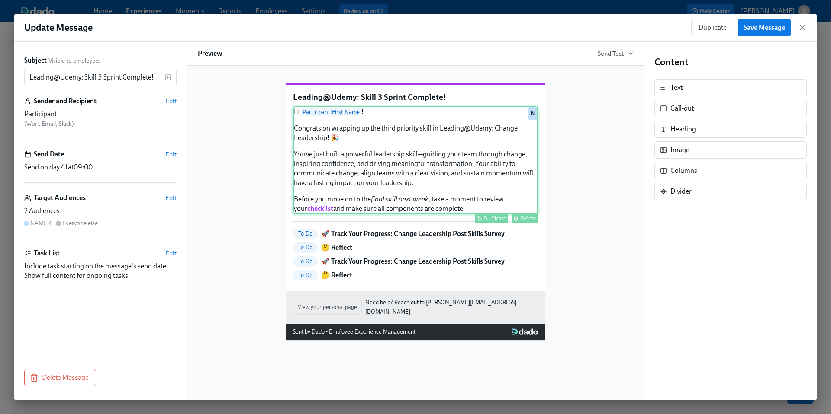
click at [476, 191] on div "Hi Participant : First Name ! Congrats on wrapping up the third priority skill …" at bounding box center [415, 160] width 245 height 108
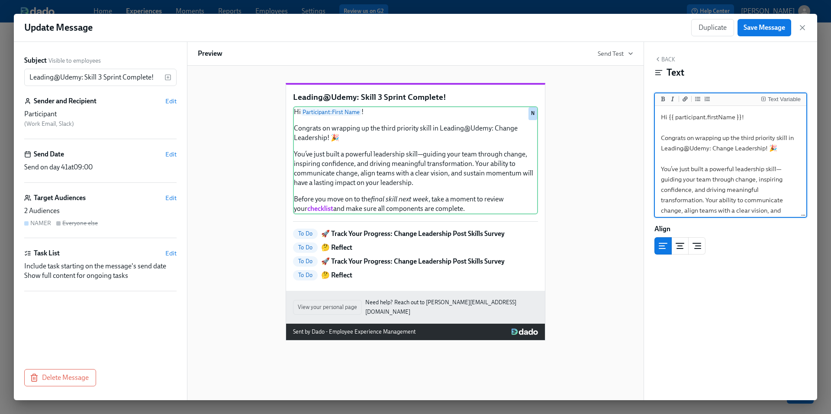
drag, startPoint x: 662, startPoint y: 149, endPoint x: 766, endPoint y: 148, distance: 104.3
click at [767, 148] on textarea "Hi {{ participant.firstName }}! Congrats on wrapping up the third priority skil…" at bounding box center [730, 200] width 148 height 185
click at [662, 98] on icon "Add bold text" at bounding box center [663, 98] width 4 height 5
type textarea "Hi {{ participant.firstName }}! Congrats on wrapping up the third priority skil…"
click at [596, 184] on div "Leading@Udemy: Skill 3 Sprint Complete! Hi Participant : First Name ! Congrats …" at bounding box center [415, 205] width 435 height 272
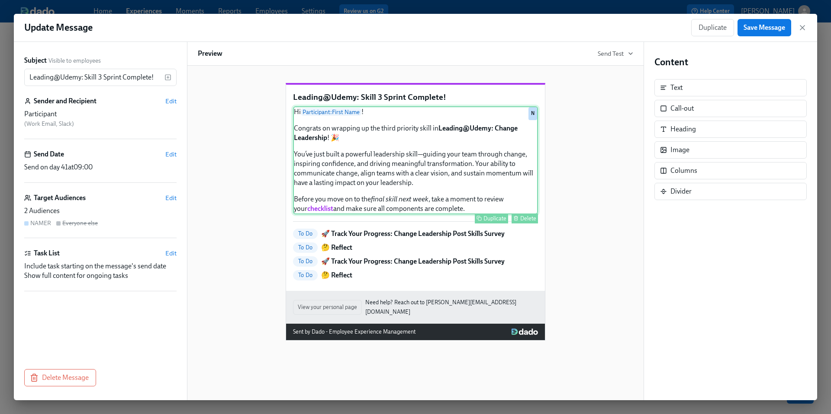
click at [453, 192] on div "Hi Participant : First Name ! Congrats on wrapping up the third priority skill …" at bounding box center [415, 160] width 245 height 108
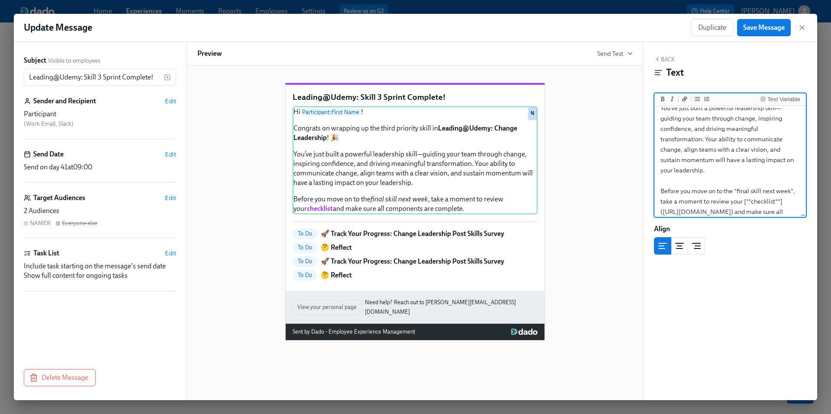
scroll to position [0, 0]
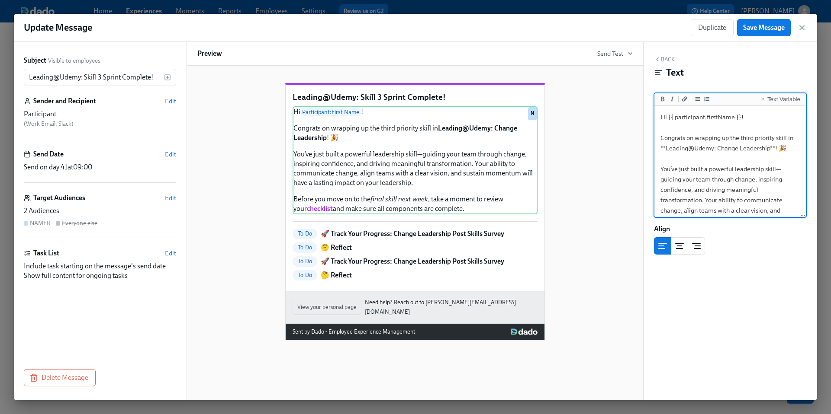
drag, startPoint x: 687, startPoint y: 209, endPoint x: 635, endPoint y: 104, distance: 117.4
click at [635, 104] on div "Subject Visible to employees Leading@Udemy: Skill 3 Sprint Complete! ​ Sender a…" at bounding box center [414, 221] width 803 height 359
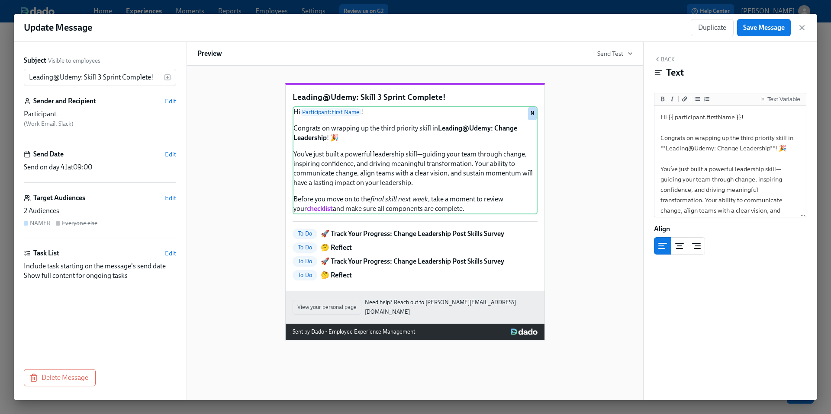
click at [614, 141] on div "Leading@Udemy: Skill 3 Sprint Complete! Hi Participant : First Name ! Congrats …" at bounding box center [414, 205] width 435 height 272
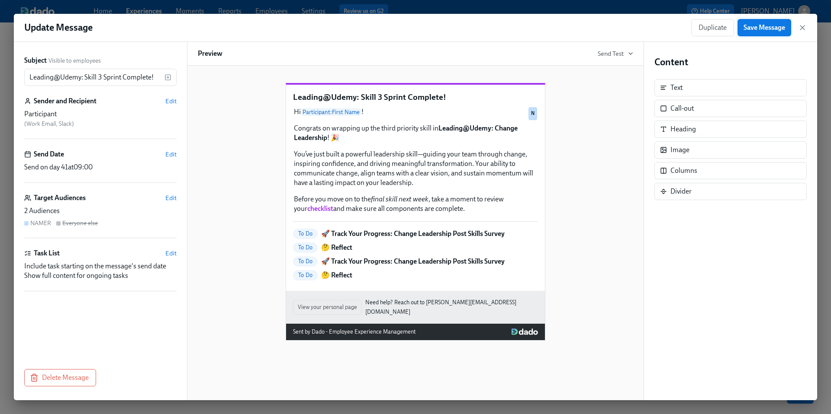
click at [755, 28] on span "Save Message" at bounding box center [764, 27] width 42 height 9
click at [802, 29] on icon "button" at bounding box center [802, 27] width 9 height 9
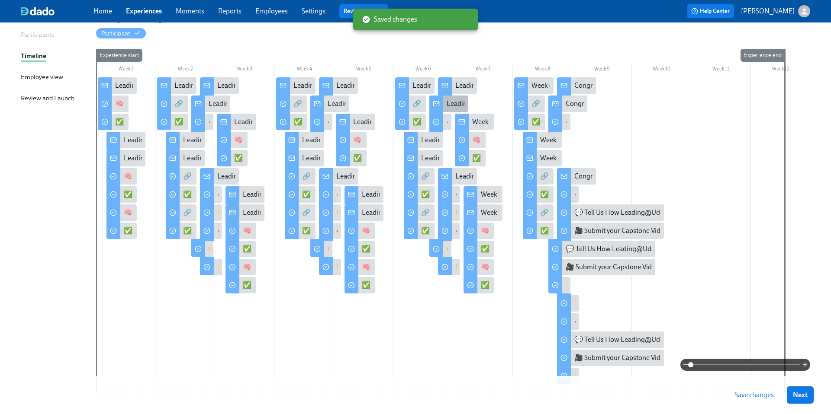
click at [446, 108] on div "Leading@Udemy: Skill 3 Sprint Complete!" at bounding box center [507, 104] width 123 height 10
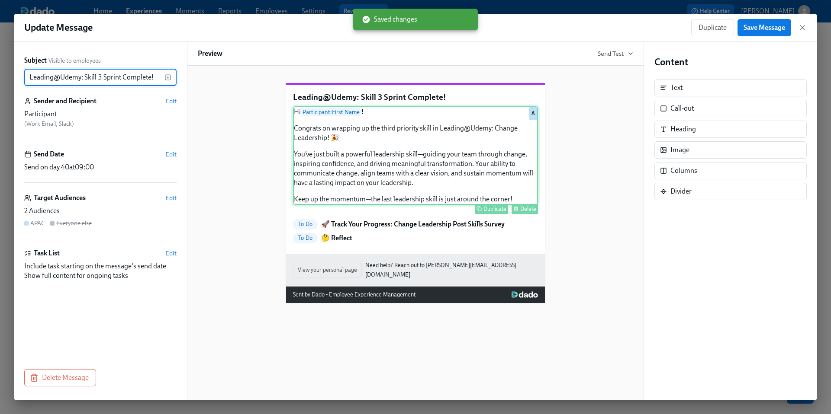
click at [392, 190] on div "Hi Participant : First Name ! Congrats on wrapping up the third priority skill …" at bounding box center [415, 155] width 245 height 99
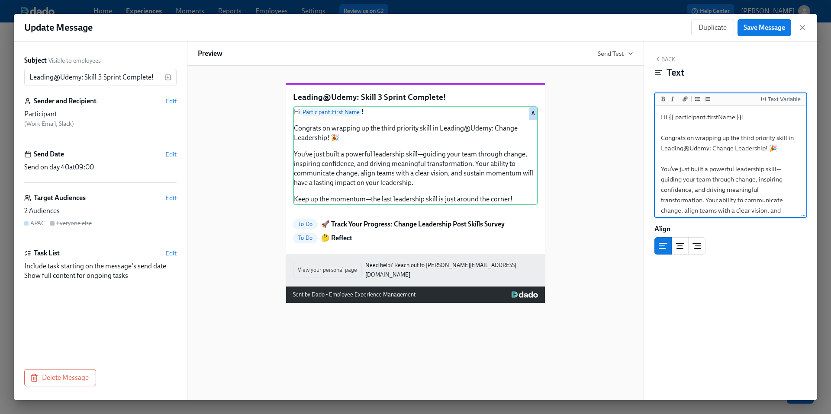
drag, startPoint x: 735, startPoint y: 207, endPoint x: 629, endPoint y: 103, distance: 148.7
click at [629, 103] on div "Subject Visible to employees Leading@Udemy: Skill 3 Sprint Complete! ​ Sender a…" at bounding box center [415, 221] width 803 height 359
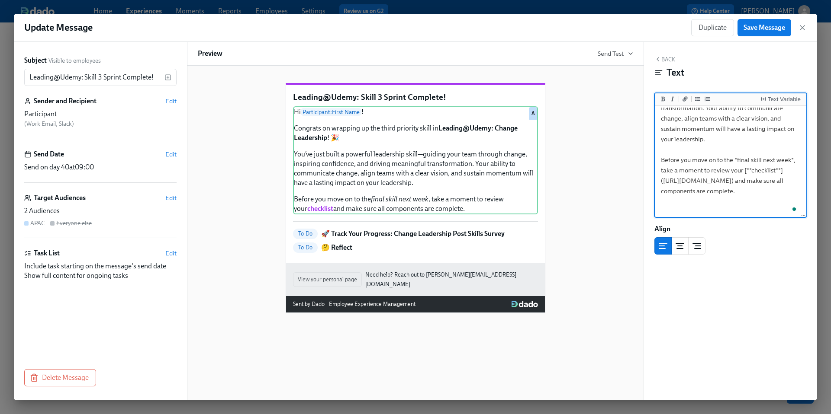
type textarea "Hi {{ participant.firstName }}! Congrats on wrapping up the third priority skil…"
click at [633, 237] on div "Leading@Udemy: Skill 3 Sprint Complete! Hi Participant : First Name ! Congrats …" at bounding box center [415, 191] width 435 height 244
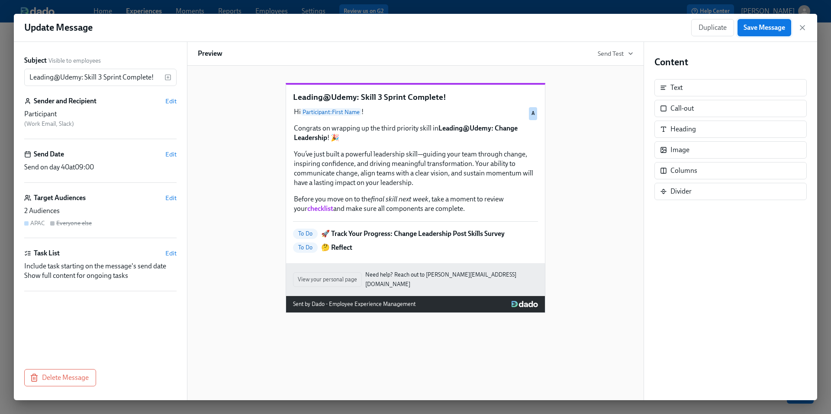
click at [767, 29] on span "Save Message" at bounding box center [764, 27] width 42 height 9
click at [803, 31] on icon "button" at bounding box center [802, 27] width 9 height 9
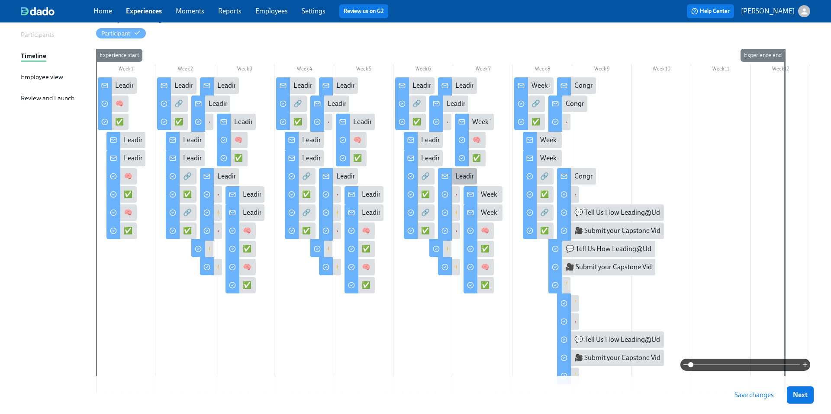
click at [456, 176] on div "Leading@Udemy: Skill 3 Sprint Complete!" at bounding box center [516, 177] width 123 height 10
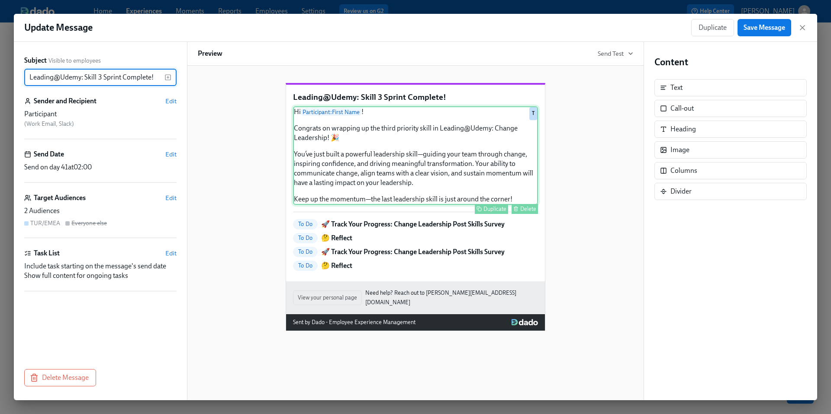
click at [391, 202] on div "Hi Participant : First Name ! Congrats on wrapping up the third priority skill …" at bounding box center [415, 155] width 245 height 99
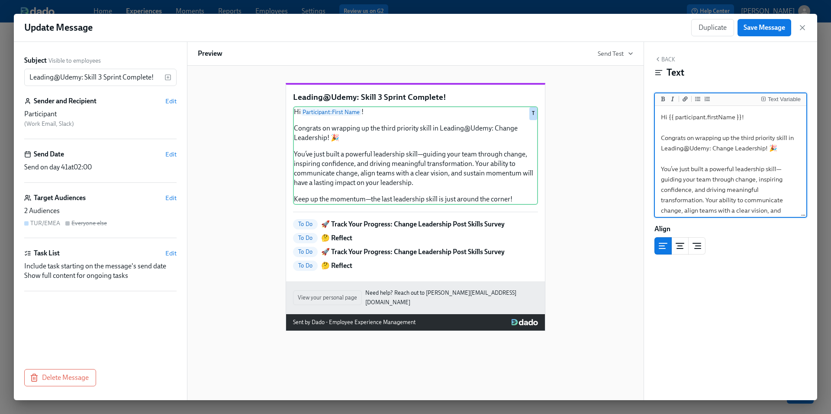
drag, startPoint x: 735, startPoint y: 210, endPoint x: 633, endPoint y: 101, distance: 150.0
click at [633, 101] on div "Subject Visible to employees Leading@Udemy: Skill 3 Sprint Complete! ​ Sender a…" at bounding box center [415, 221] width 803 height 359
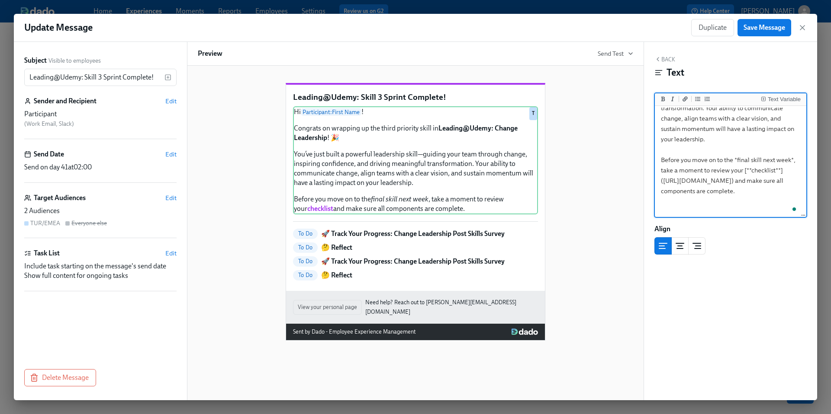
type textarea "Hi {{ participant.firstName }}! Congrats on wrapping up the third priority skil…"
click at [605, 213] on div "Leading@Udemy: Skill 3 Sprint Complete! Hi Participant : First Name ! Congrats …" at bounding box center [415, 205] width 435 height 272
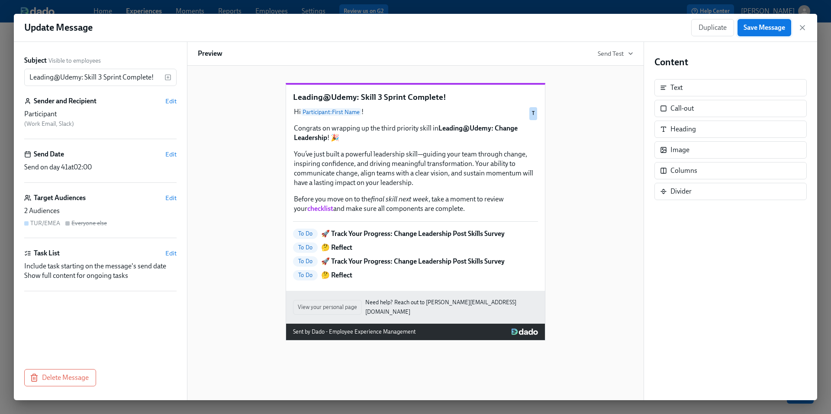
click at [755, 26] on span "Save Message" at bounding box center [764, 27] width 42 height 9
click at [803, 31] on icon "button" at bounding box center [802, 27] width 9 height 9
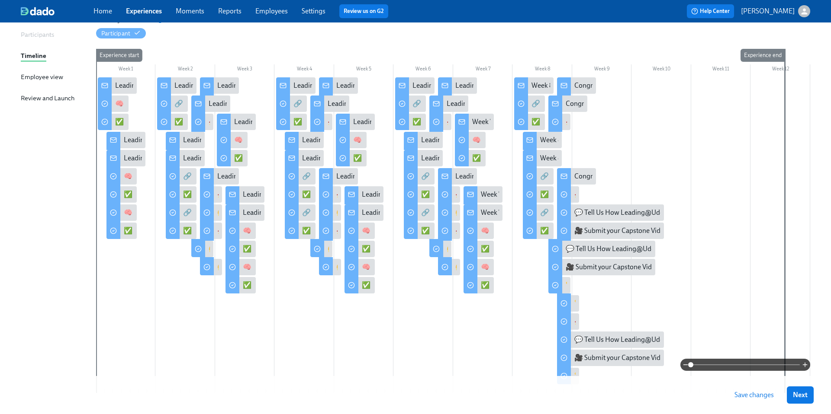
click at [742, 397] on span "Save changes" at bounding box center [753, 395] width 39 height 9
click at [443, 120] on div "🚀 Track Your Progress: Change Leadership Post Skills Survey" at bounding box center [440, 122] width 22 height 16
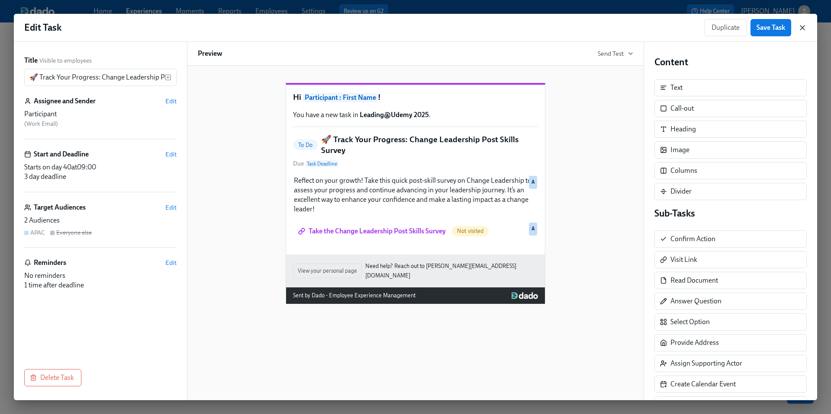
click at [803, 27] on icon "button" at bounding box center [802, 27] width 9 height 9
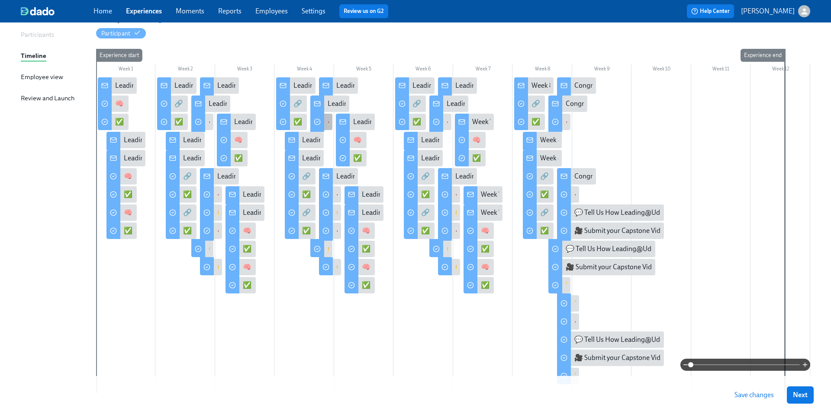
click at [327, 123] on div "🚀 Track Your Progress: Coaching Post Skills Survey" at bounding box center [321, 122] width 22 height 16
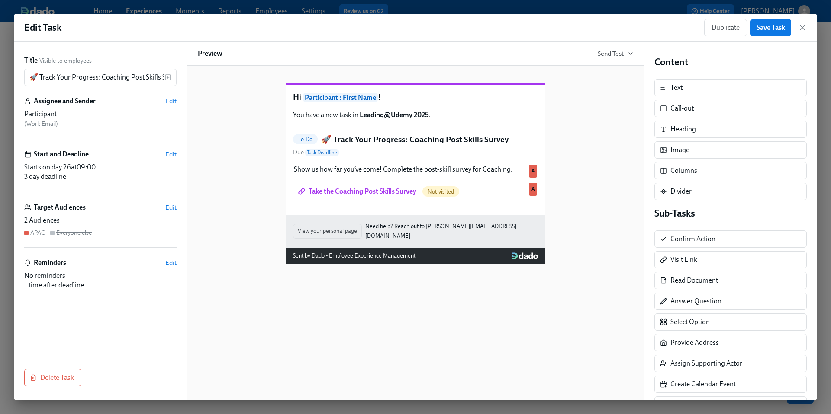
click at [571, 145] on div "Hi Participant : First Name ! You have a new task in Leading@Udemy 2025 . To Do…" at bounding box center [415, 167] width 435 height 196
click at [801, 28] on icon "button" at bounding box center [802, 28] width 4 height 4
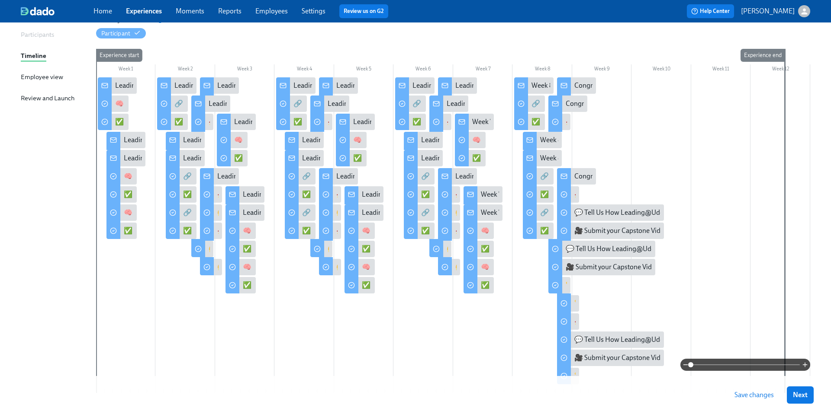
click at [447, 121] on div at bounding box center [449, 122] width 4 height 16
click at [445, 122] on div "🚀 Track Your Progress: Change Leadership Post Skills Survey" at bounding box center [440, 122] width 22 height 16
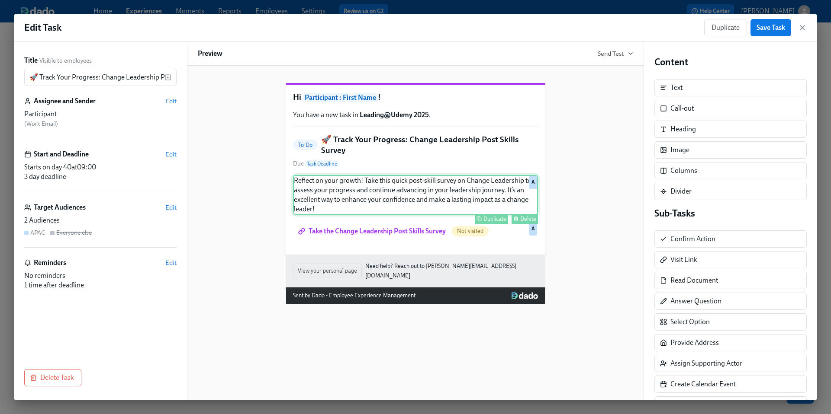
click at [411, 211] on div "Reflect on your growth! Take this quick post-skill survey on Change Leadership …" at bounding box center [415, 195] width 245 height 40
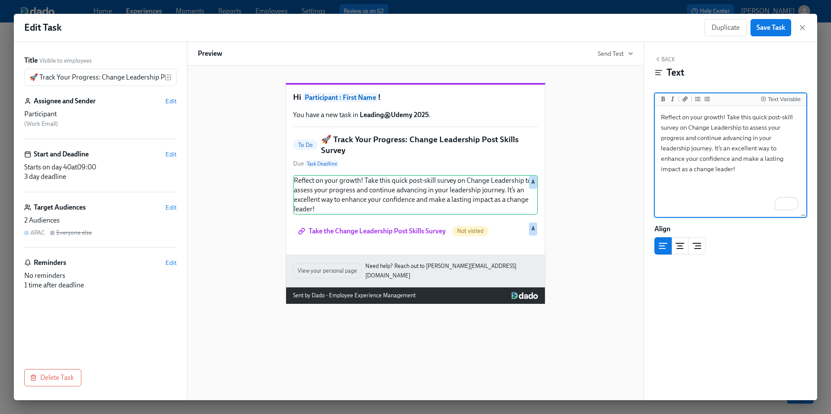
drag, startPoint x: 742, startPoint y: 118, endPoint x: 767, endPoint y: 117, distance: 25.1
click at [767, 117] on textarea "Reflect on your growth! Take this quick post-skill survey on Change Leadership …" at bounding box center [730, 162] width 148 height 109
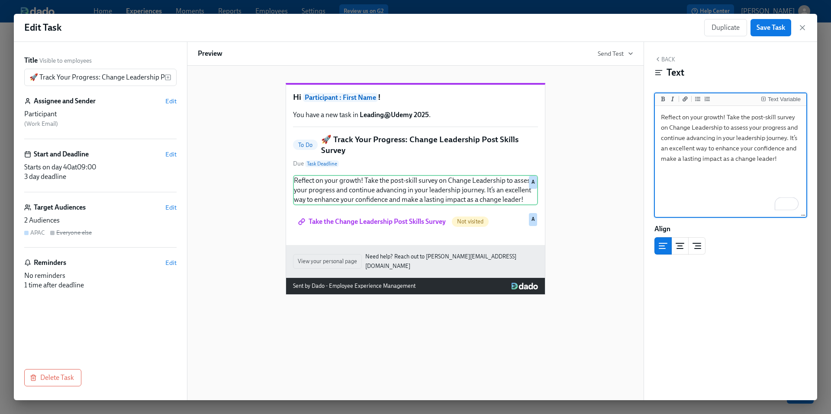
drag, startPoint x: 724, startPoint y: 129, endPoint x: 785, endPoint y: 164, distance: 70.7
click at [785, 164] on textarea "Reflect on your growth! Take the post-skill survey on Change Leadership to asse…" at bounding box center [730, 162] width 148 height 109
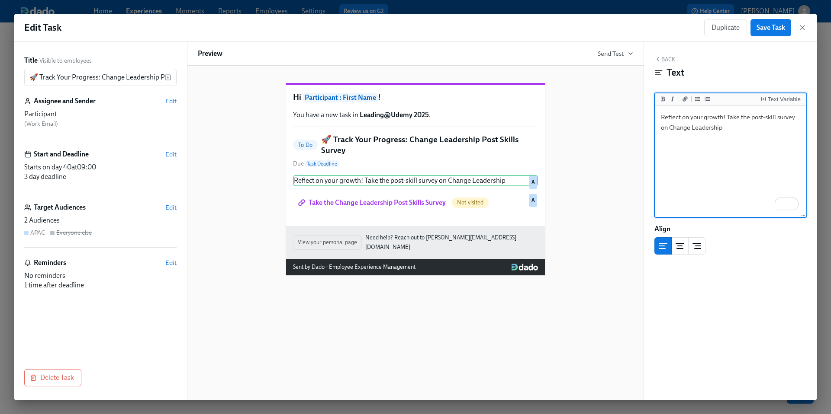
type textarea "Reflect on your growth! Take the post-skill survey on Change Leadership."
click at [735, 181] on textarea "Reflect on your growth! Take the post-skill survey on Change Leadership." at bounding box center [730, 162] width 148 height 109
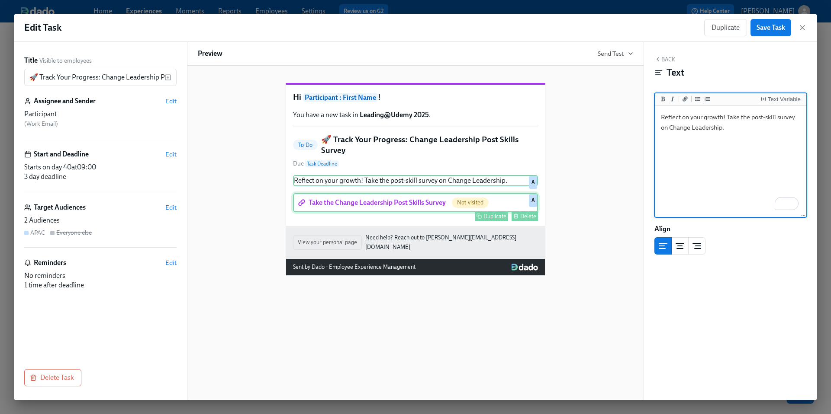
click at [411, 212] on div "Take the Change Leadership Post Skills Survey Not visited Duplicate Delete A" at bounding box center [415, 202] width 245 height 19
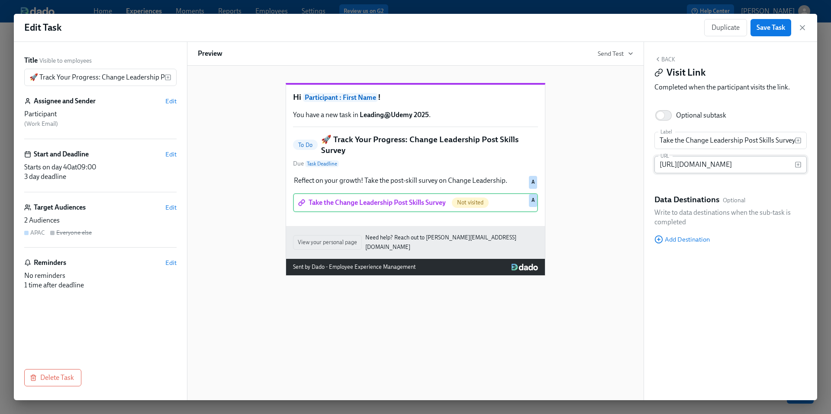
click at [691, 166] on input "https://docs.google.com/forms/d/e/1FAIpQLSe_EgdsmsY10FHoMTVUuVc5Pi-h4Ri9ervoDk7…" at bounding box center [724, 164] width 140 height 17
paste input "ctXulL-y8orZYuV1igy9O9ga_lv7ZvKYTzM83-mCApC6DvwQ/viewform?usp=header"
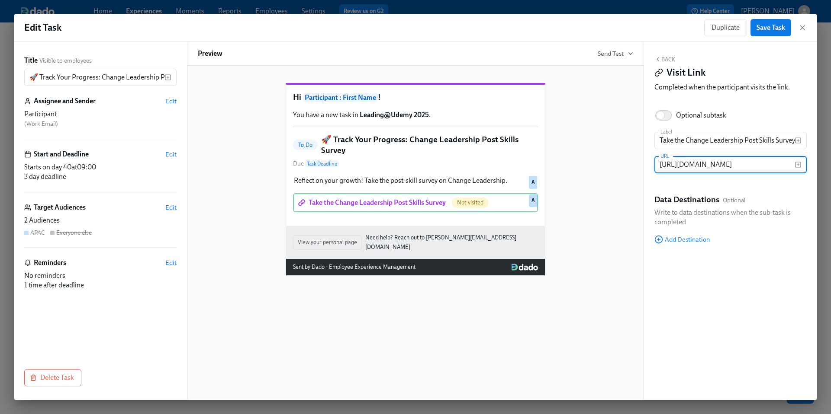
type input "https://docs.google.com/forms/d/e/1FAIpQLSctXulL-y8orZYuV1igy9O9ga_lv7ZvKYTzM83…"
click at [617, 214] on div "Hi Participant : First Name ! You have a new task in Leading@Udemy 2025 . To Do…" at bounding box center [415, 172] width 435 height 207
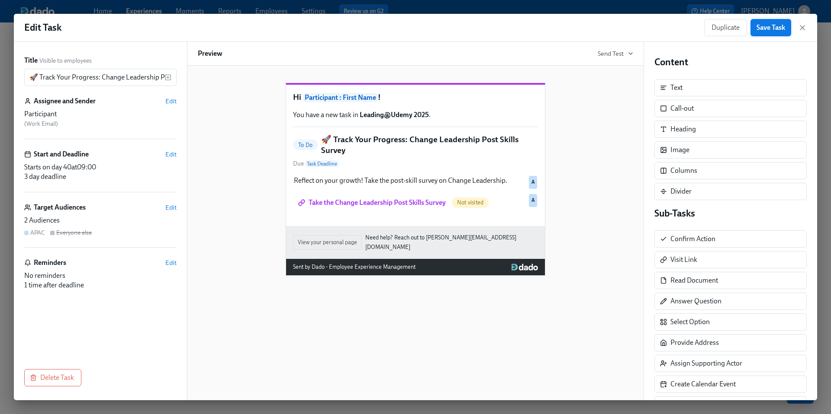
click at [774, 28] on span "Save Task" at bounding box center [770, 27] width 29 height 9
click at [802, 29] on icon "button" at bounding box center [802, 27] width 9 height 9
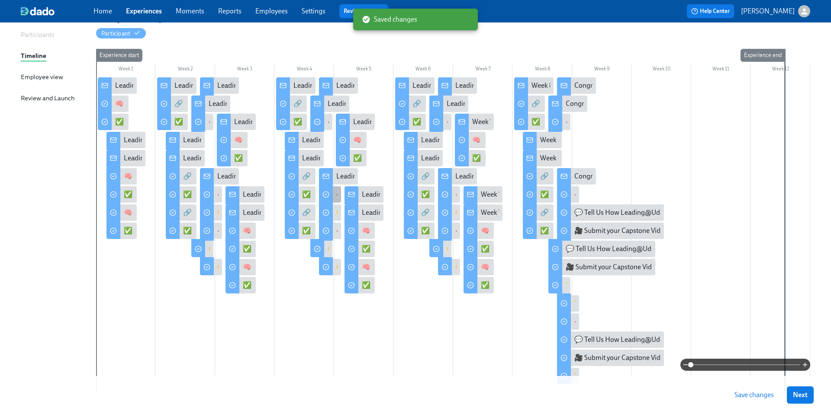
click at [335, 195] on div "🚀 Track Your Progress: Coaching Post Skills Survey" at bounding box center [330, 194] width 22 height 16
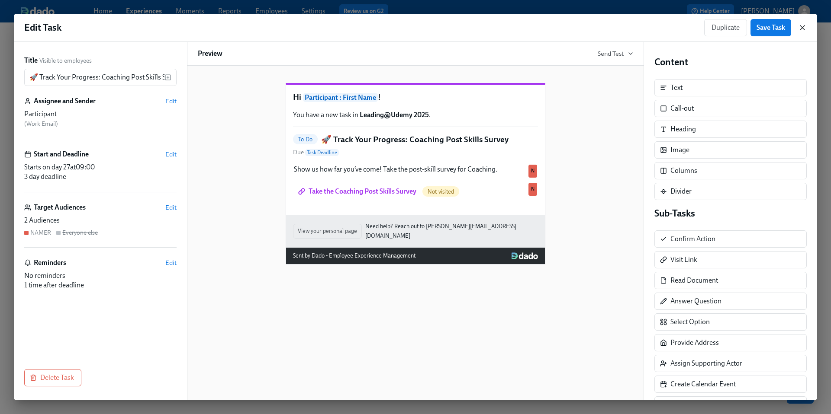
click at [803, 28] on icon "button" at bounding box center [802, 27] width 9 height 9
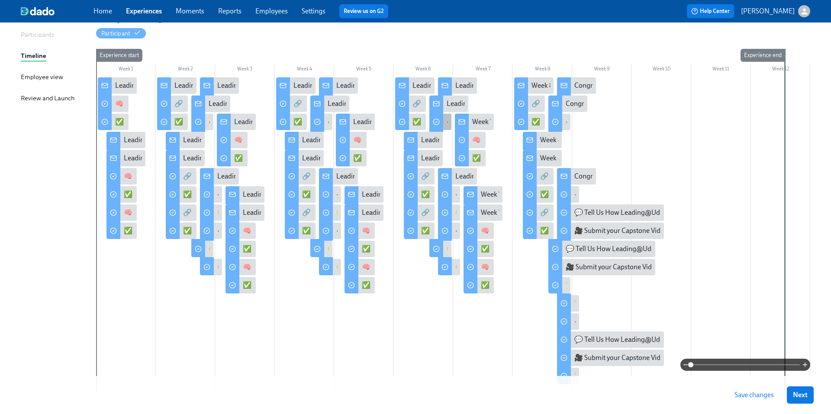
click at [443, 123] on div "🚀 Track Your Progress: Change Leadership Post Skills Survey" at bounding box center [440, 122] width 22 height 16
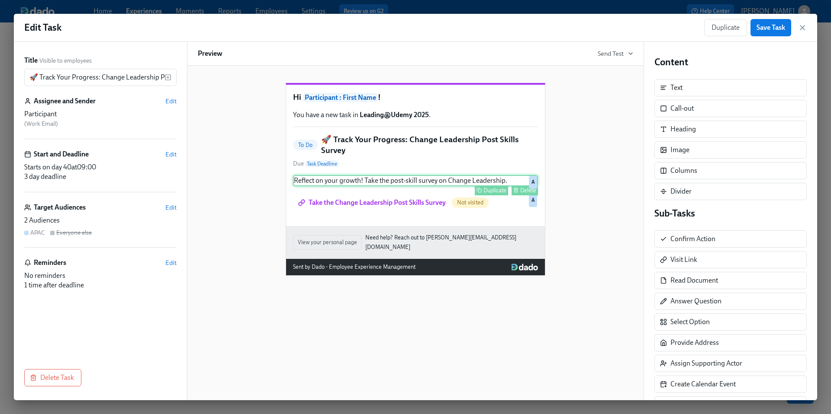
click at [428, 186] on div "Reflect on your growth! Take the post-skill survey on Change Leadership. Duplic…" at bounding box center [415, 180] width 245 height 11
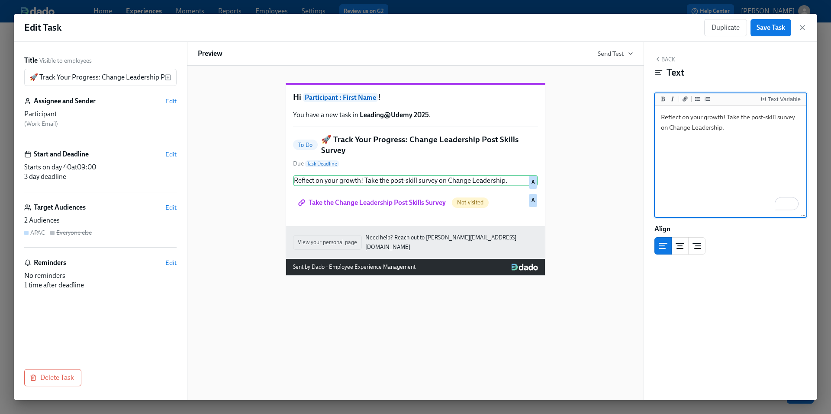
click at [668, 129] on textarea "Reflect on your growth! Take the post-skill survey on Change Leadership." at bounding box center [730, 162] width 148 height 109
type textarea "Reflect on your growth! Take the post-skill survey for Change Leadership."
click at [583, 191] on div "Hi Participant : First Name ! You have a new task in Leading@Udemy 2025 . To Do…" at bounding box center [415, 172] width 435 height 207
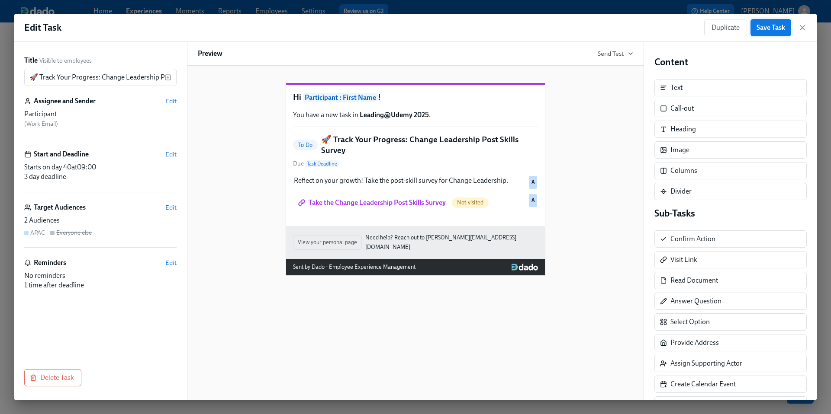
click at [777, 26] on span "Save Task" at bounding box center [770, 27] width 29 height 9
click at [802, 28] on icon "button" at bounding box center [802, 27] width 9 height 9
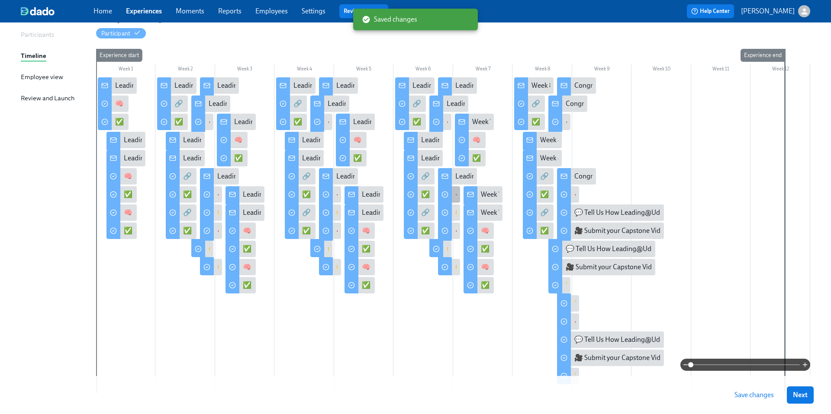
click at [453, 197] on div "🚀 Track Your Progress: Change Leadership Post Skills Survey" at bounding box center [449, 194] width 22 height 16
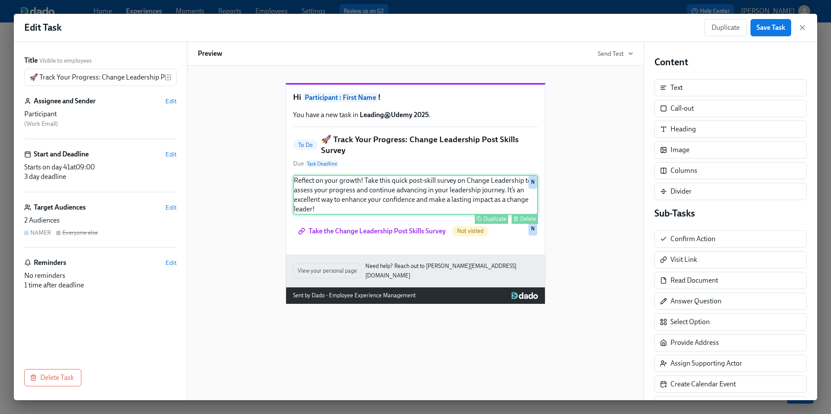
click at [408, 209] on div "Reflect on your growth! Take this quick post-skill survey on Change Leadership …" at bounding box center [415, 195] width 245 height 40
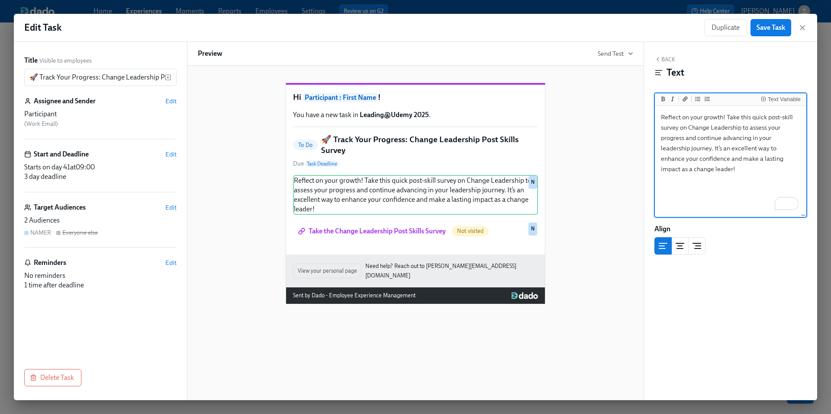
drag, startPoint x: 742, startPoint y: 118, endPoint x: 767, endPoint y: 119, distance: 25.5
click at [767, 119] on textarea "Reflect on your growth! Take this quick post-skill survey on Change Leadership …" at bounding box center [730, 162] width 148 height 109
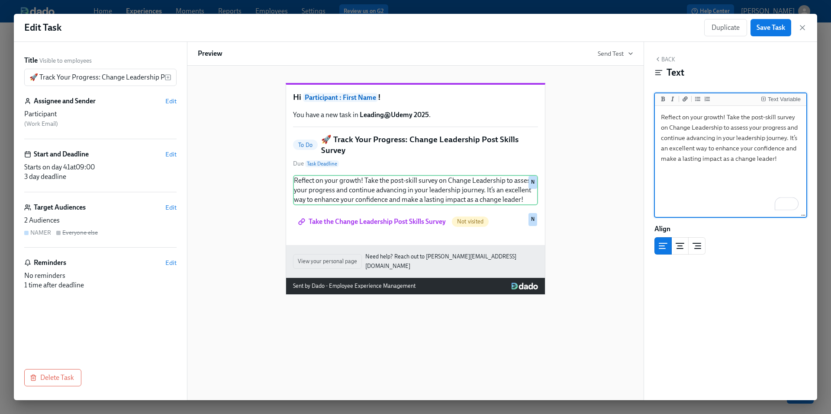
click at [668, 128] on textarea "Reflect on your growth! Take the post-skill survey on Change Leadership to asse…" at bounding box center [730, 162] width 148 height 109
click at [723, 127] on textarea "Reflect on your growth! Take the post-skill survey for Change Leadership to ass…" at bounding box center [730, 162] width 148 height 109
drag, startPoint x: 726, startPoint y: 128, endPoint x: 765, endPoint y: 171, distance: 57.6
click at [765, 171] on textarea "Reflect on your growth! Take the post-skill survey for Change Leadership. to as…" at bounding box center [730, 162] width 148 height 109
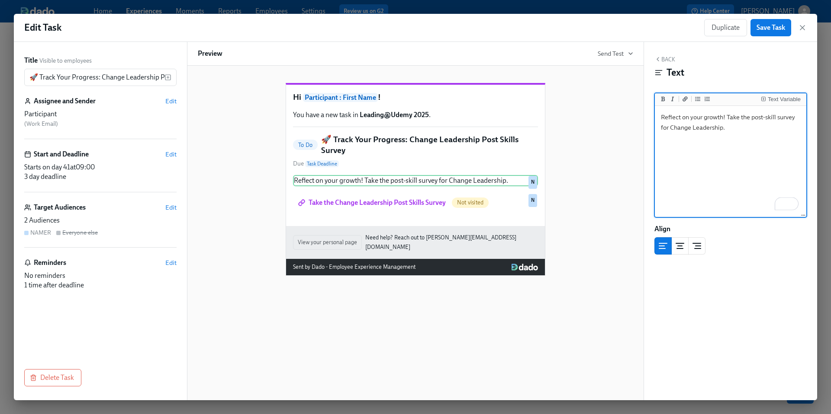
type textarea "Reflect on your growth! Take the post-skill survey for Change Leadership."
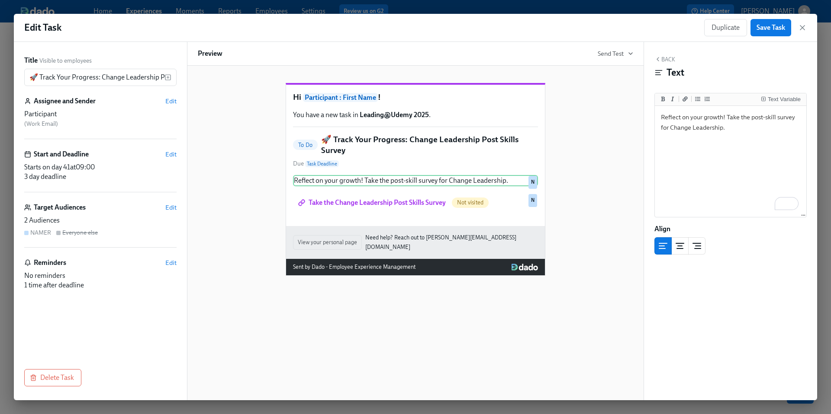
click at [616, 208] on div "Hi Participant : First Name ! You have a new task in Leading@Udemy 2025 . To Do…" at bounding box center [415, 172] width 435 height 207
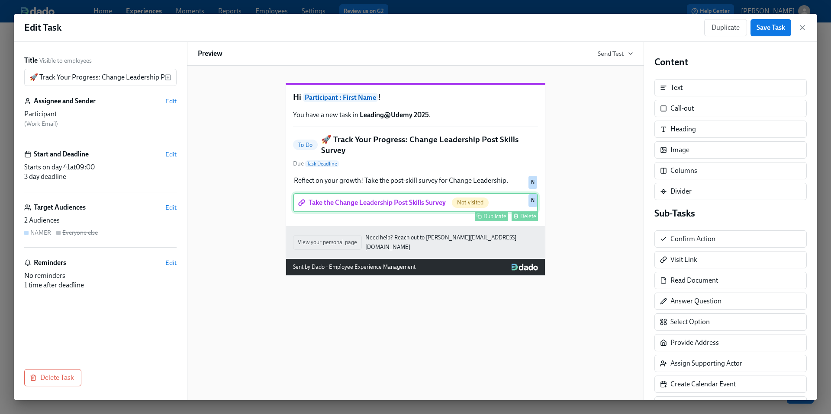
click at [426, 212] on div "Take the Change Leadership Post Skills Survey Not visited Duplicate Delete N" at bounding box center [415, 202] width 245 height 19
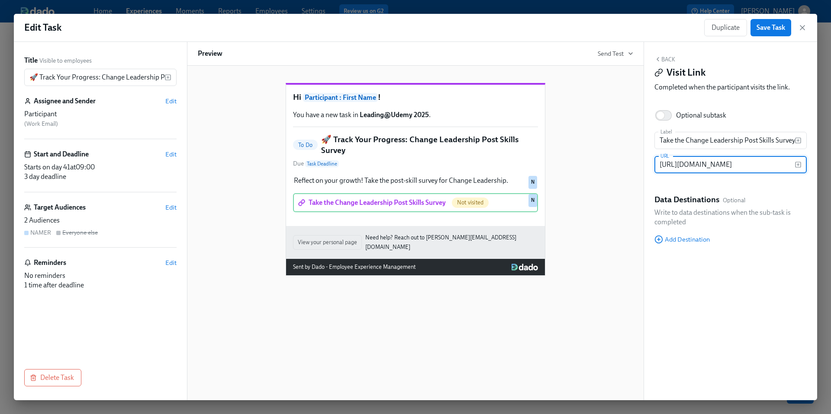
scroll to position [0, 213]
click at [702, 166] on input "https://docs.google.com/forms/d/e/1FAIpQLSe_EgdsmsY10FHoMTVUuVc5Pi-h4Ri9ervoDk7…" at bounding box center [724, 164] width 140 height 17
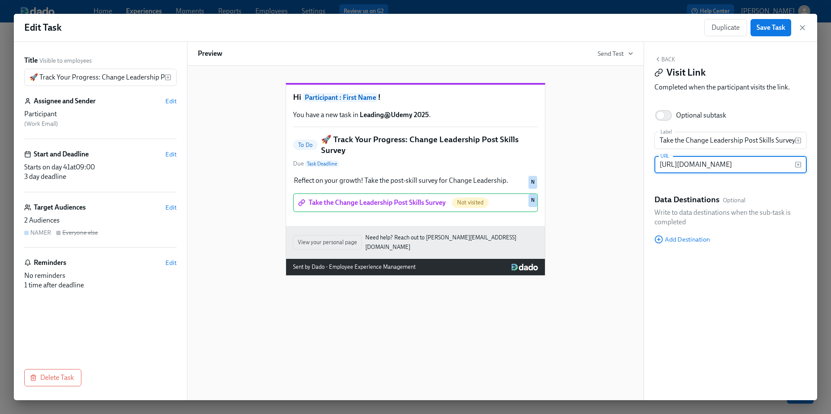
type input "https://docs.google.com/forms/d/e/1FAIpQLSctXulL-y8orZYuV1igy9O9ga_lv7ZvKYTzM83…"
click at [597, 218] on div "Hi Participant : First Name ! You have a new task in Leading@Udemy 2025 . To Do…" at bounding box center [415, 172] width 435 height 207
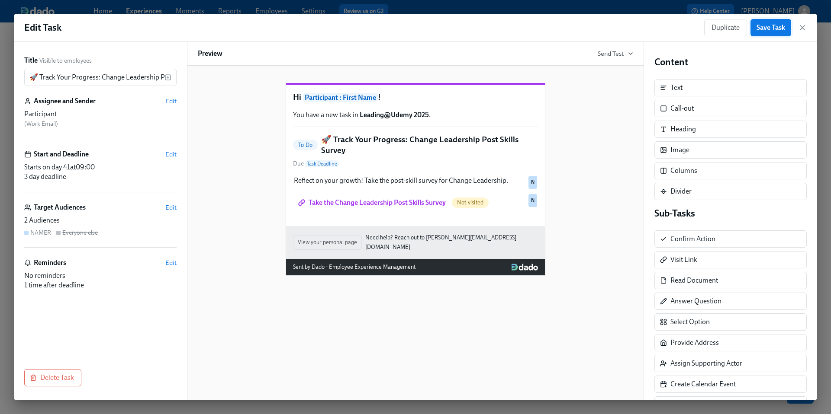
click at [758, 28] on span "Save Task" at bounding box center [770, 27] width 29 height 9
click at [804, 29] on icon "button" at bounding box center [802, 27] width 9 height 9
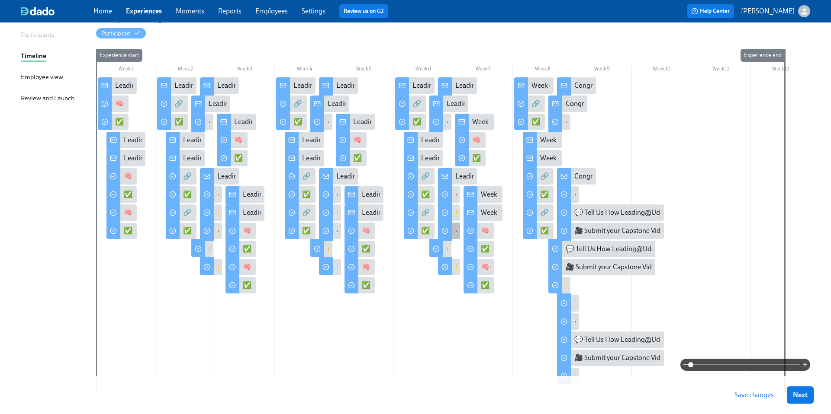
click at [455, 233] on div "🚀 Track Your Progress: Change Leadership Post Skills Survey" at bounding box center [546, 231] width 182 height 10
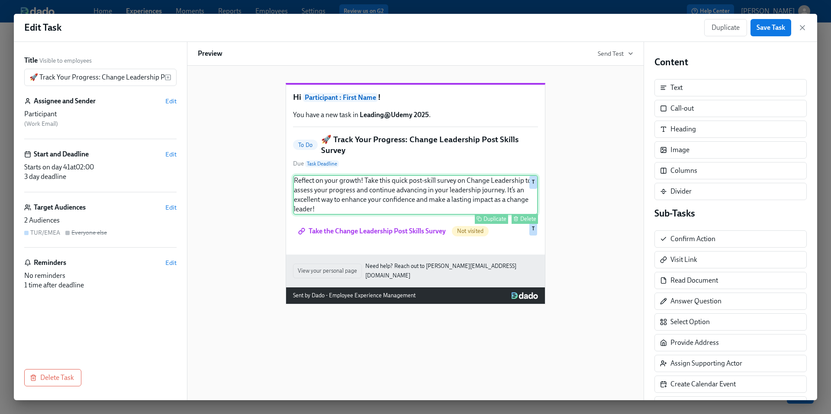
click at [414, 215] on div "Reflect on your growth! Take this quick post-skill survey on Change Leadership …" at bounding box center [415, 195] width 245 height 40
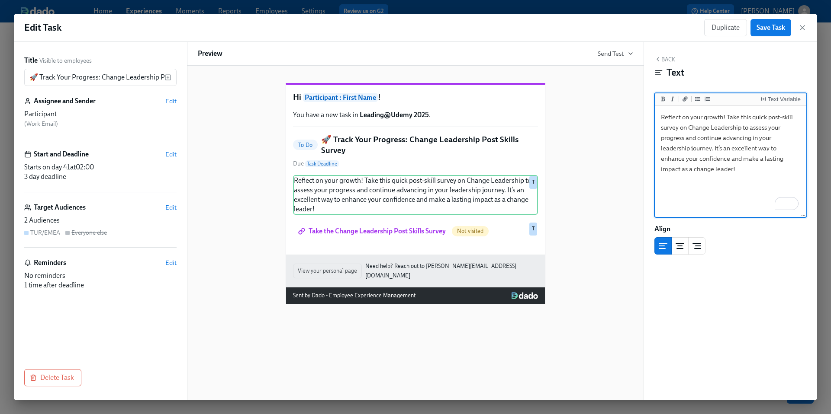
drag, startPoint x: 742, startPoint y: 117, endPoint x: 767, endPoint y: 117, distance: 25.5
click at [767, 117] on textarea "Reflect on your growth! Take this quick post-skill survey on Change Leadership …" at bounding box center [730, 162] width 148 height 109
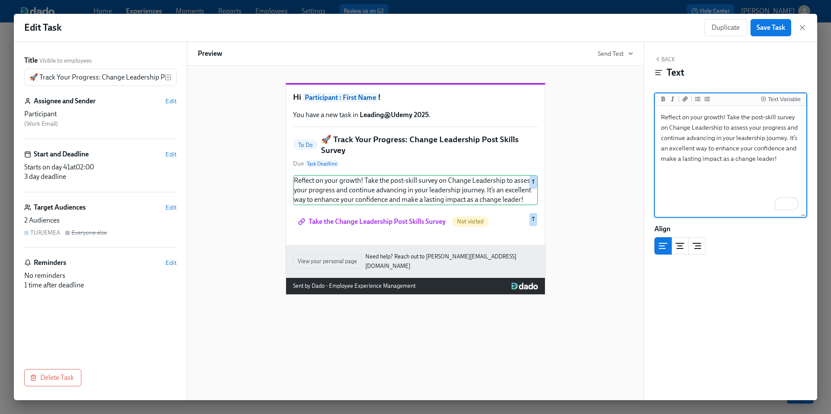
click at [667, 130] on textarea "Reflect on your growth! Take the post-skill survey on Change Leadership to asse…" at bounding box center [730, 162] width 148 height 109
click at [724, 128] on textarea "Reflect on your growth! Take the post-skill survey for Change Leadership to ass…" at bounding box center [730, 162] width 148 height 109
drag, startPoint x: 728, startPoint y: 128, endPoint x: 753, endPoint y: 167, distance: 46.3
click at [753, 168] on textarea "Reflect on your growth! Take the post-skill survey for Change Leadership. to as…" at bounding box center [730, 162] width 148 height 109
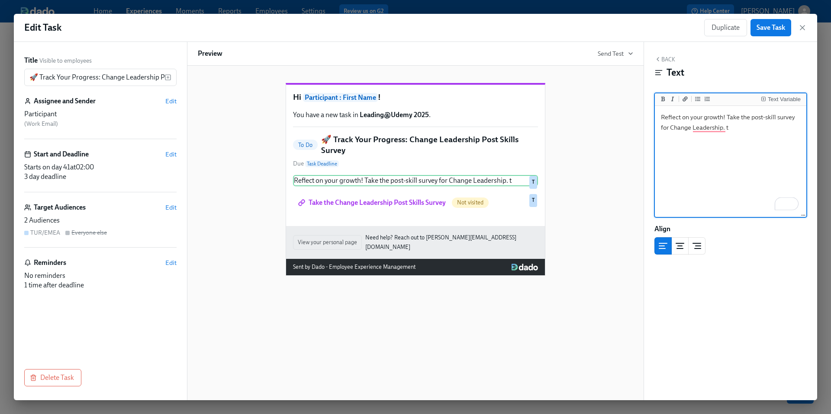
type textarea "Reflect on your growth! Take the post-skill survey for Change Leadership."
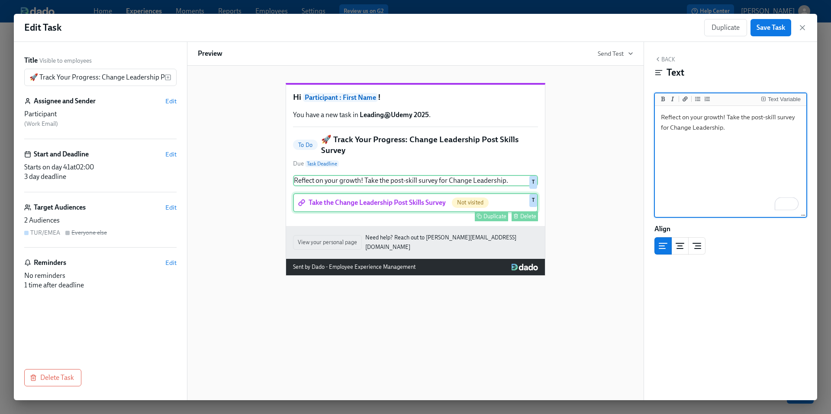
click at [430, 212] on div "Take the Change Leadership Post Skills Survey Not visited Duplicate Delete T" at bounding box center [415, 202] width 245 height 19
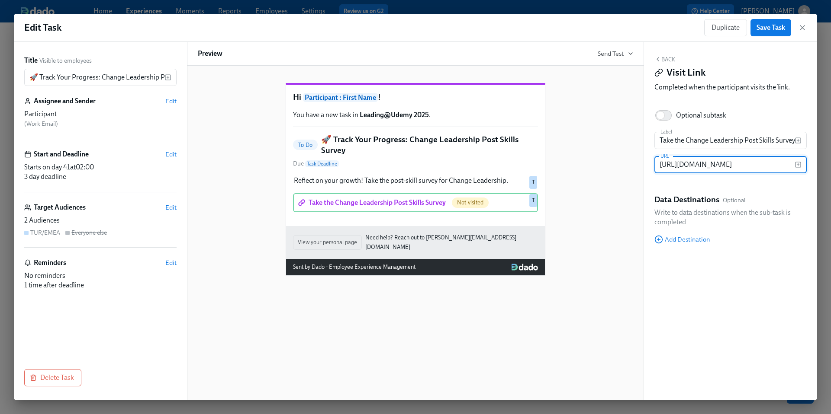
scroll to position [0, 213]
click at [693, 167] on input "https://docs.google.com/forms/d/e/1FAIpQLSe_EgdsmsY10FHoMTVUuVc5Pi-h4Ri9ervoDk7…" at bounding box center [724, 164] width 140 height 17
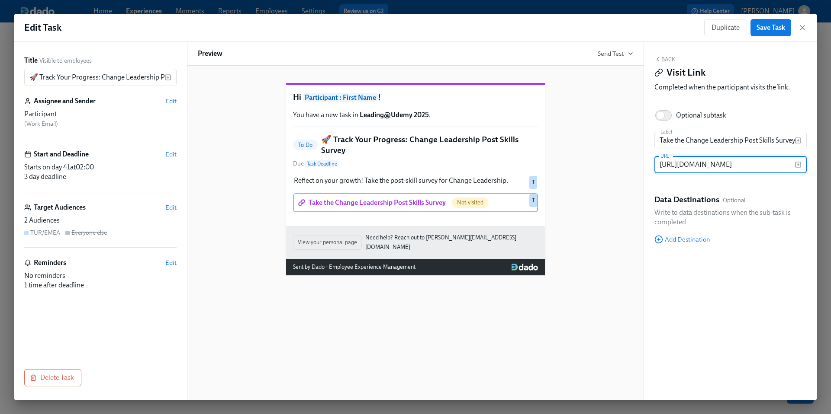
type input "https://docs.google.com/forms/d/e/1FAIpQLSctXulL-y8orZYuV1igy9O9ga_lv7ZvKYTzM83…"
click at [585, 223] on div "Hi Participant : First Name ! You have a new task in Leading@Udemy 2025 . To Do…" at bounding box center [415, 172] width 435 height 207
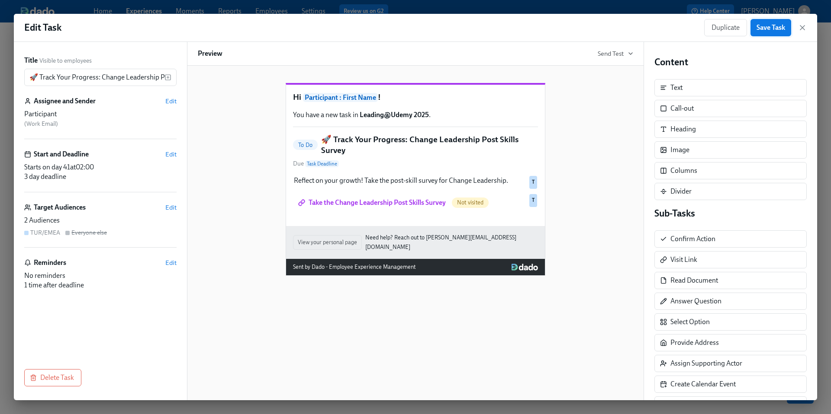
click at [770, 28] on span "Save Task" at bounding box center [770, 27] width 29 height 9
click at [801, 29] on icon "button" at bounding box center [802, 27] width 9 height 9
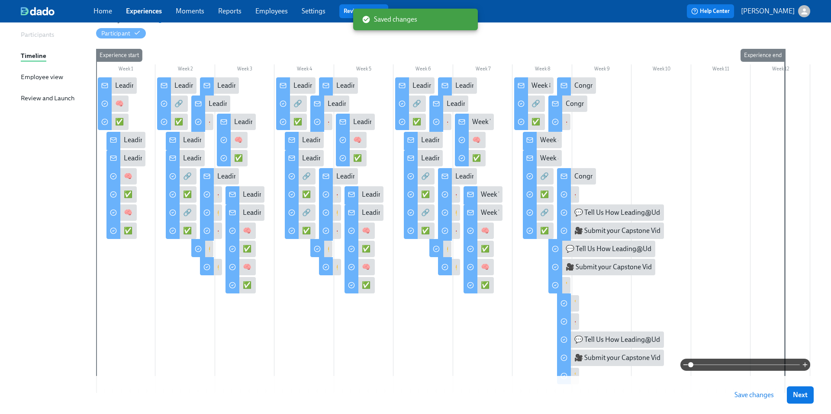
click at [744, 395] on span "Save changes" at bounding box center [753, 395] width 39 height 9
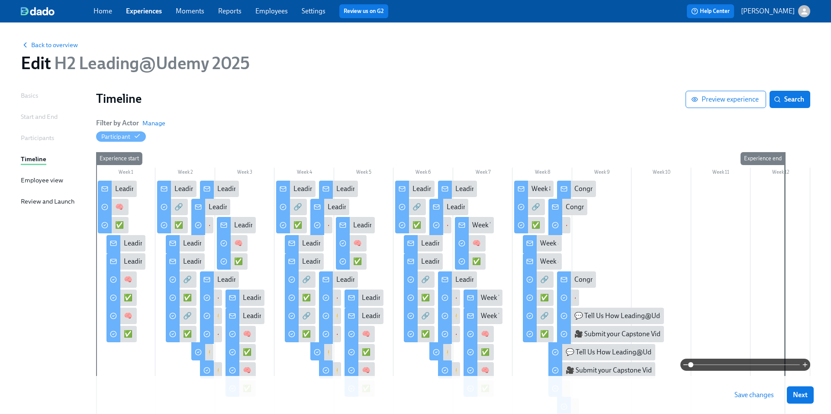
scroll to position [103, 0]
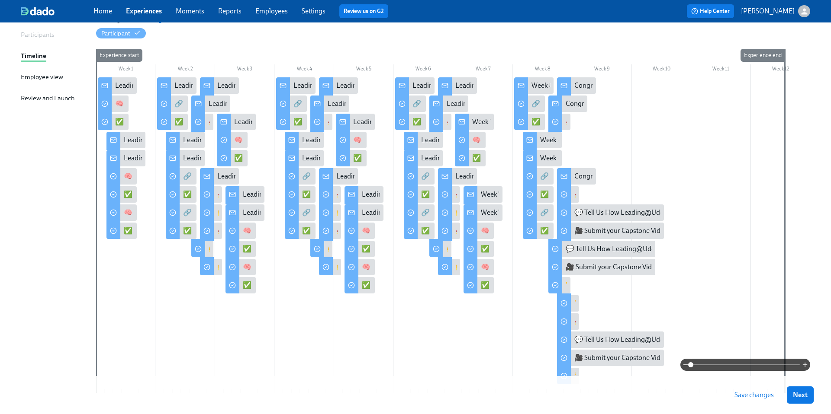
click at [744, 395] on span "Save changes" at bounding box center [753, 395] width 39 height 9
